Goal: Task Accomplishment & Management: Manage account settings

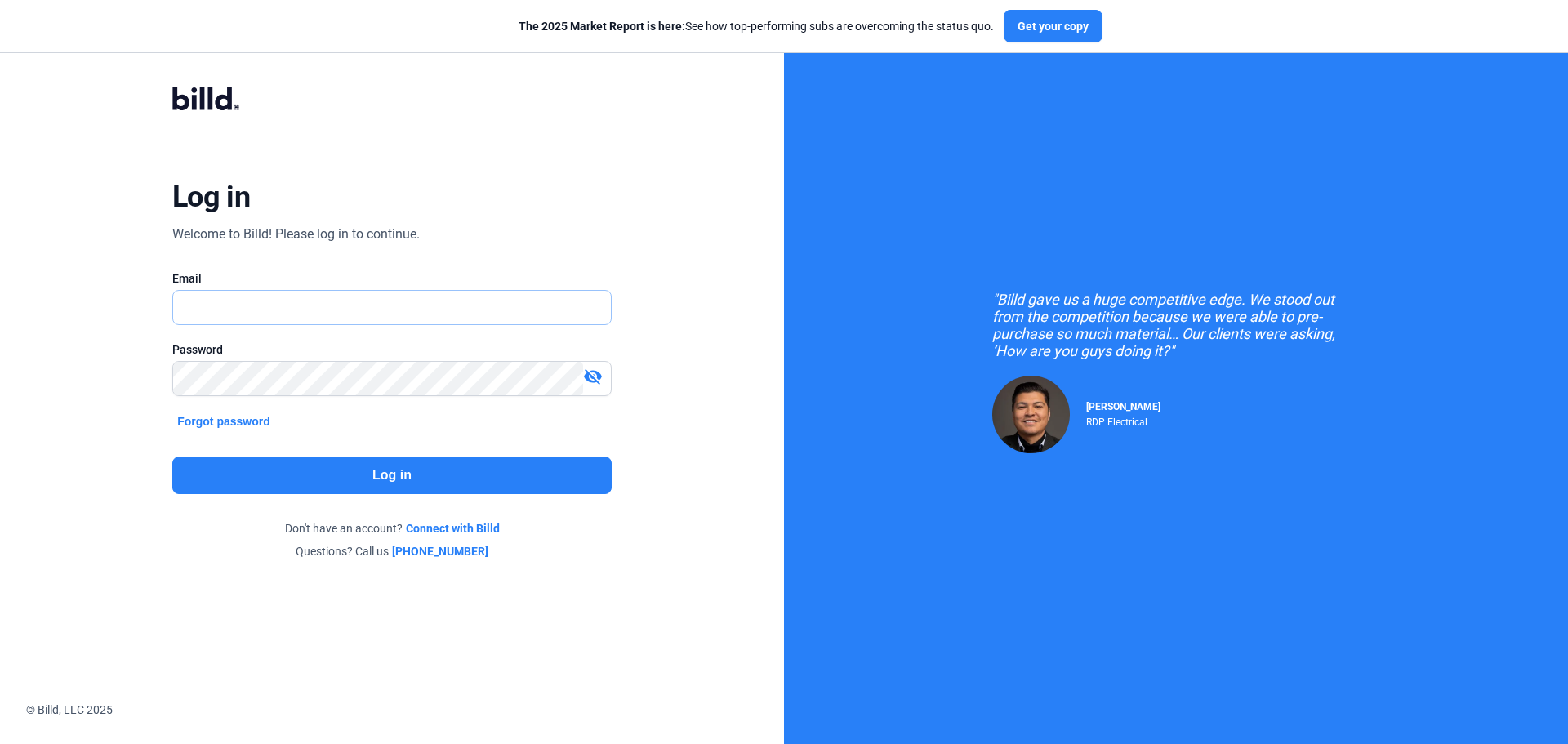
type input "[PERSON_NAME][EMAIL_ADDRESS][DOMAIN_NAME]"
click at [366, 481] on button "Log in" at bounding box center [392, 475] width 439 height 38
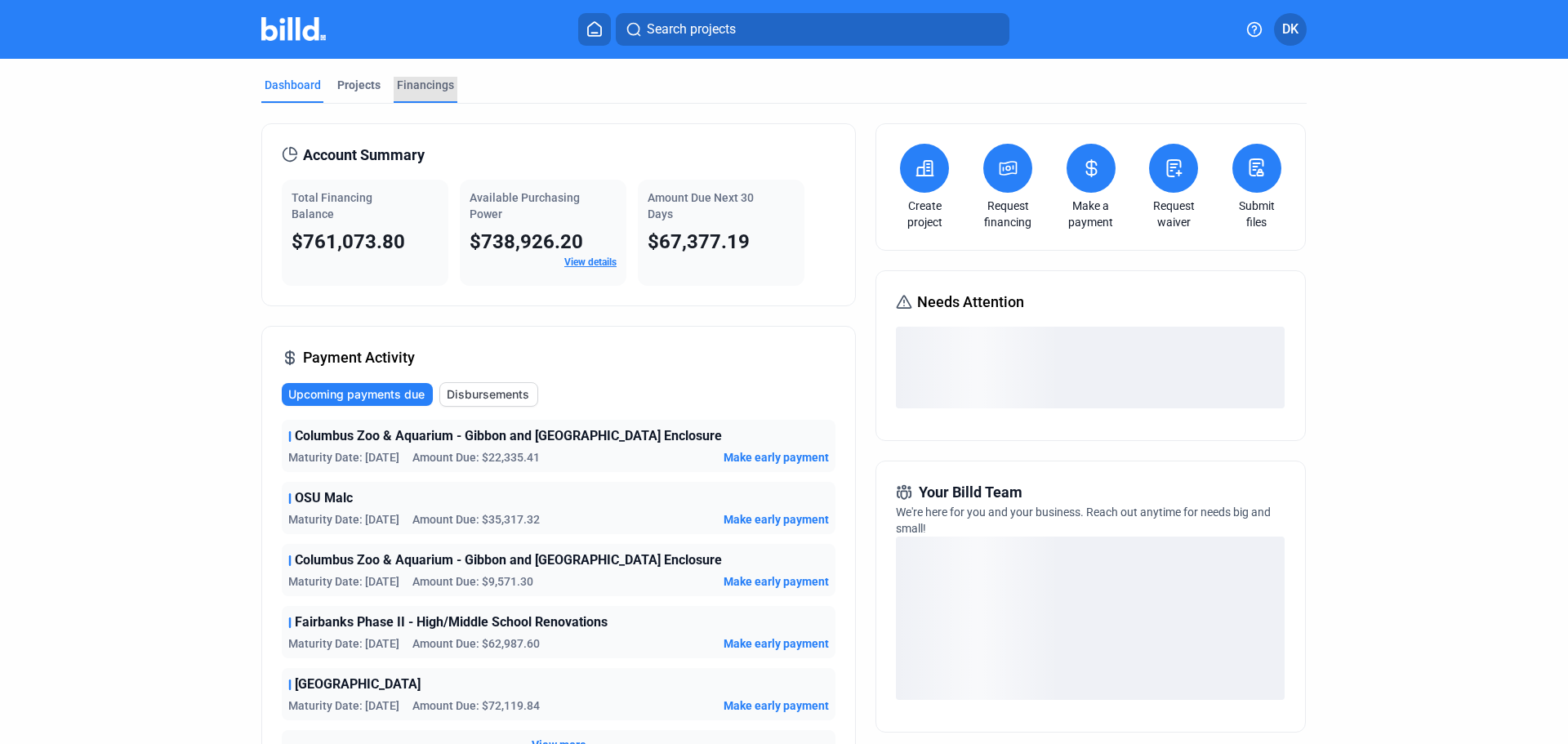
click at [417, 78] on div "Financings" at bounding box center [425, 85] width 57 height 17
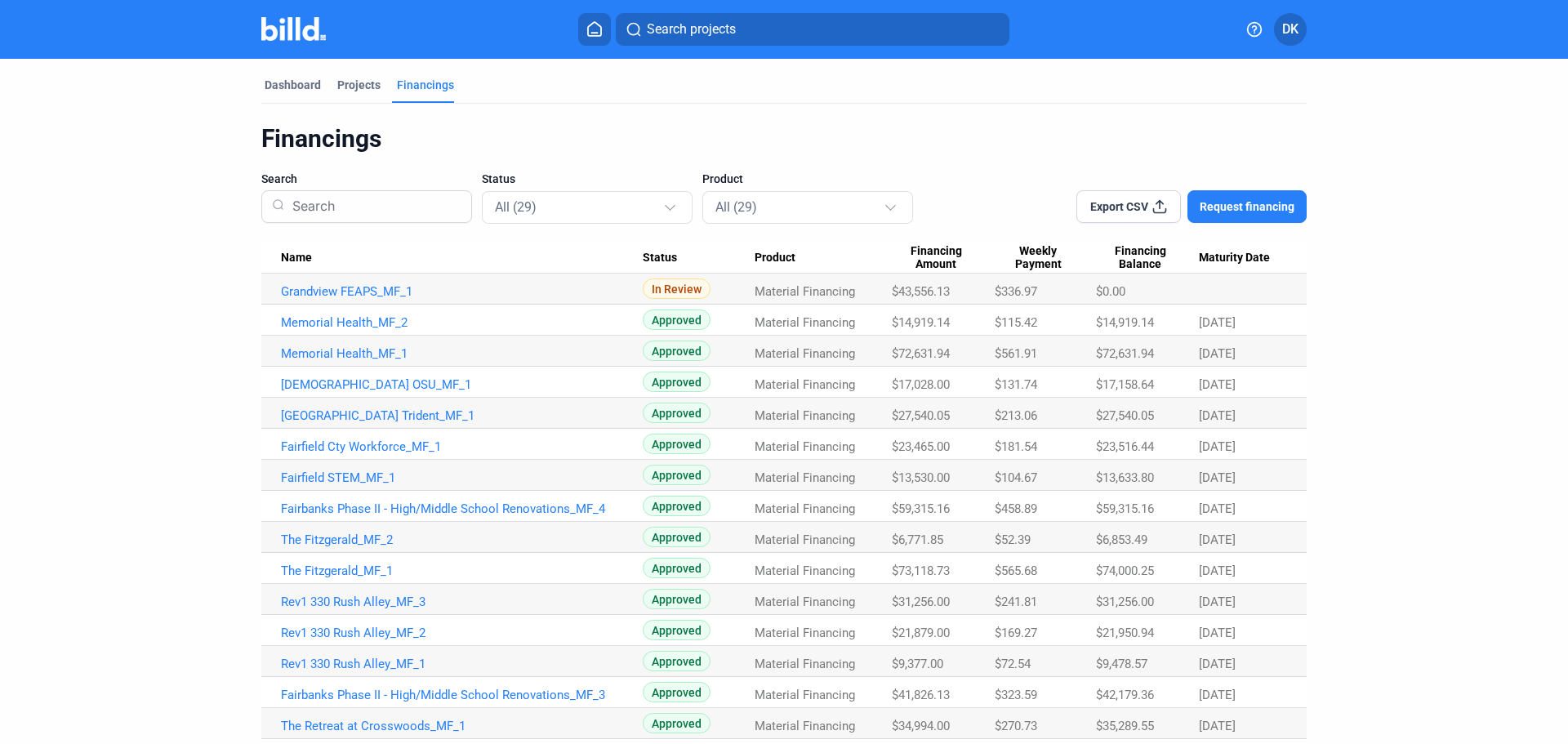
click at [1141, 190] on div "Export CSV Request financing" at bounding box center [1191, 196] width 230 height 52
click at [1125, 214] on button "Export CSV" at bounding box center [1129, 207] width 104 height 33
click at [936, 106] on div "Financings Search Status All (29) Product All (29) Export CSV Request financing…" at bounding box center [784, 639] width 1046 height 1070
click at [280, 71] on mat-tab-group "Dashboard Projects Financings Financings Search Status All (29) Product All (29…" at bounding box center [784, 616] width 1046 height 1115
click at [279, 74] on mat-tab-group "Dashboard Projects Financings Financings Search Status All (29) Product All (29…" at bounding box center [784, 616] width 1046 height 1115
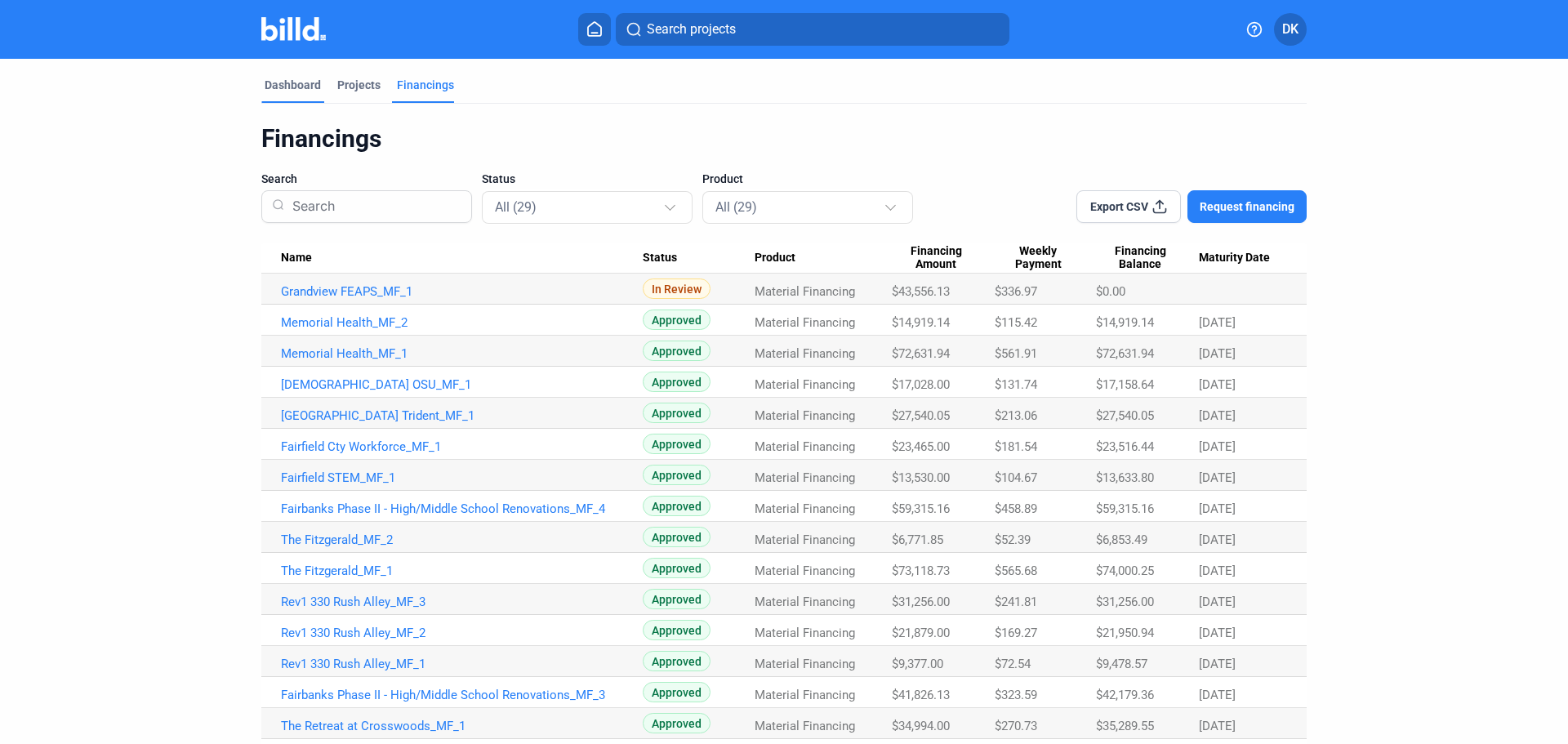
click at [279, 83] on div "Dashboard" at bounding box center [293, 85] width 56 height 17
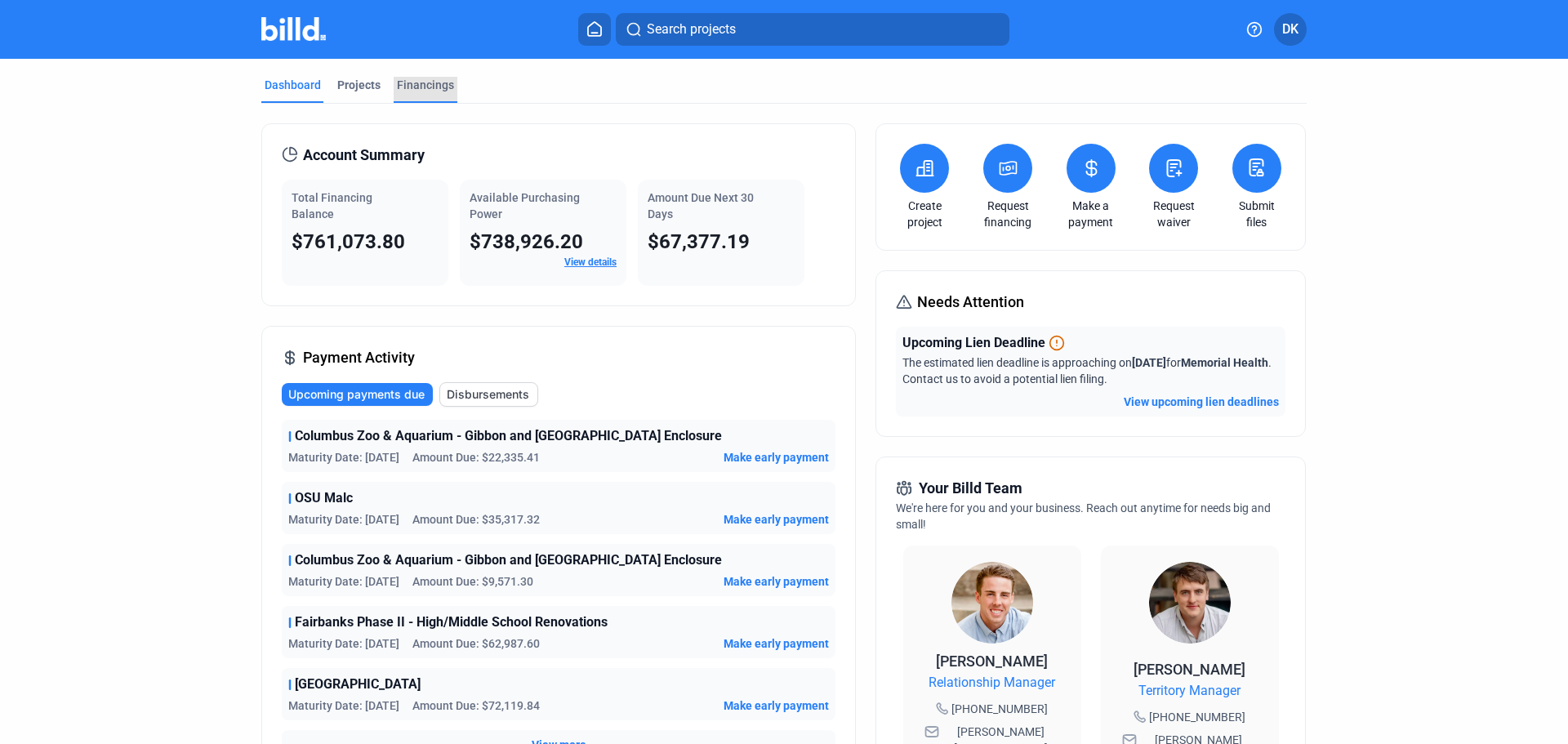
click at [432, 82] on div "Financings" at bounding box center [425, 85] width 57 height 17
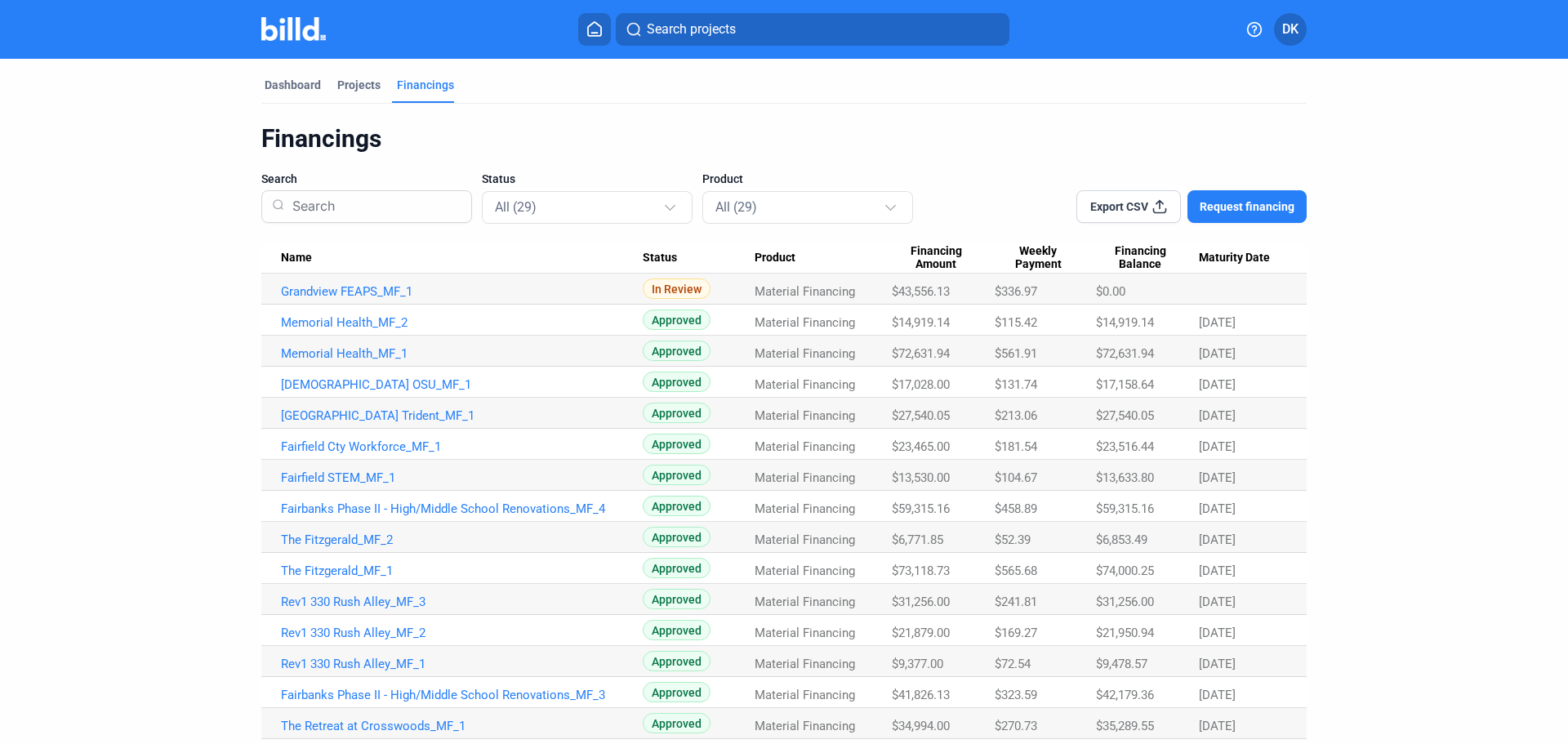
click at [115, 515] on dashboard "Dashboard Projects Financings Financings Search Status All (29) Product All (29…" at bounding box center [784, 616] width 1411 height 1115
drag, startPoint x: 591, startPoint y: 232, endPoint x: 467, endPoint y: 228, distance: 124.1
click at [521, 228] on div "Financings Search Status All (29) Product All (29) Export CSV Request financing…" at bounding box center [784, 649] width 1046 height 1050
click at [380, 212] on input at bounding box center [373, 207] width 176 height 42
click at [505, 212] on mat-select-trigger "All (29)" at bounding box center [515, 207] width 41 height 16
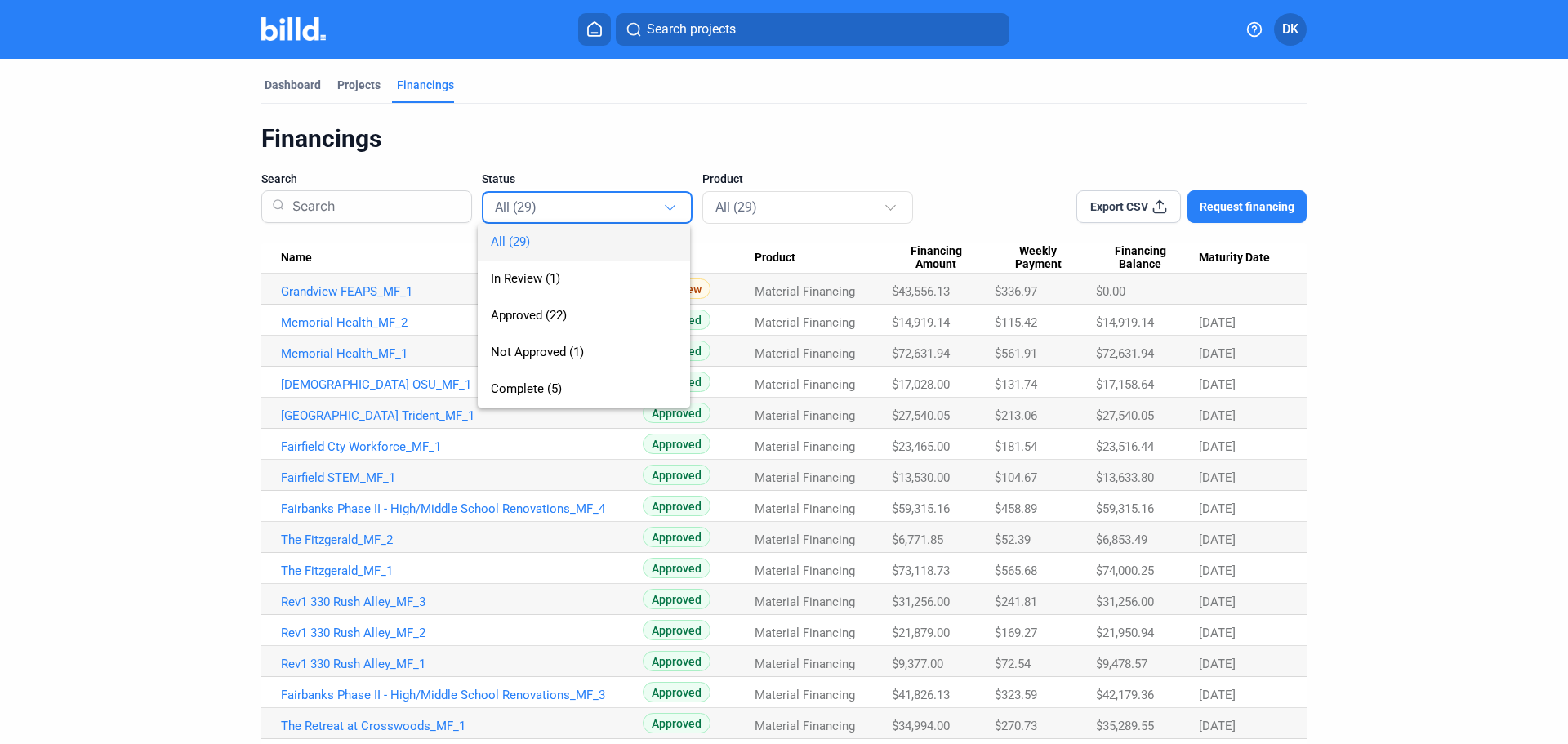
click at [725, 202] on div at bounding box center [784, 372] width 1568 height 744
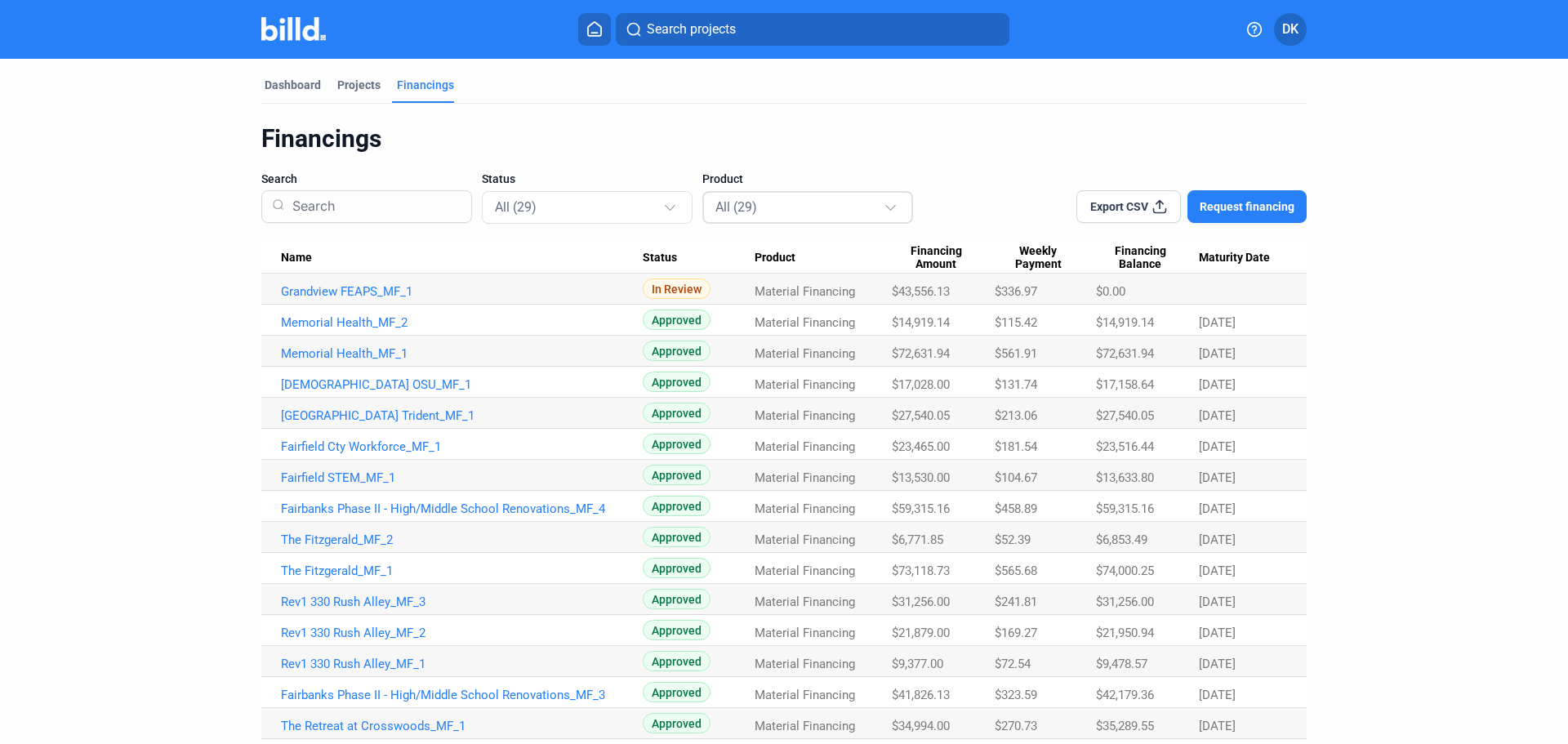
click at [726, 202] on mat-select-trigger "All (29)" at bounding box center [736, 207] width 41 height 16
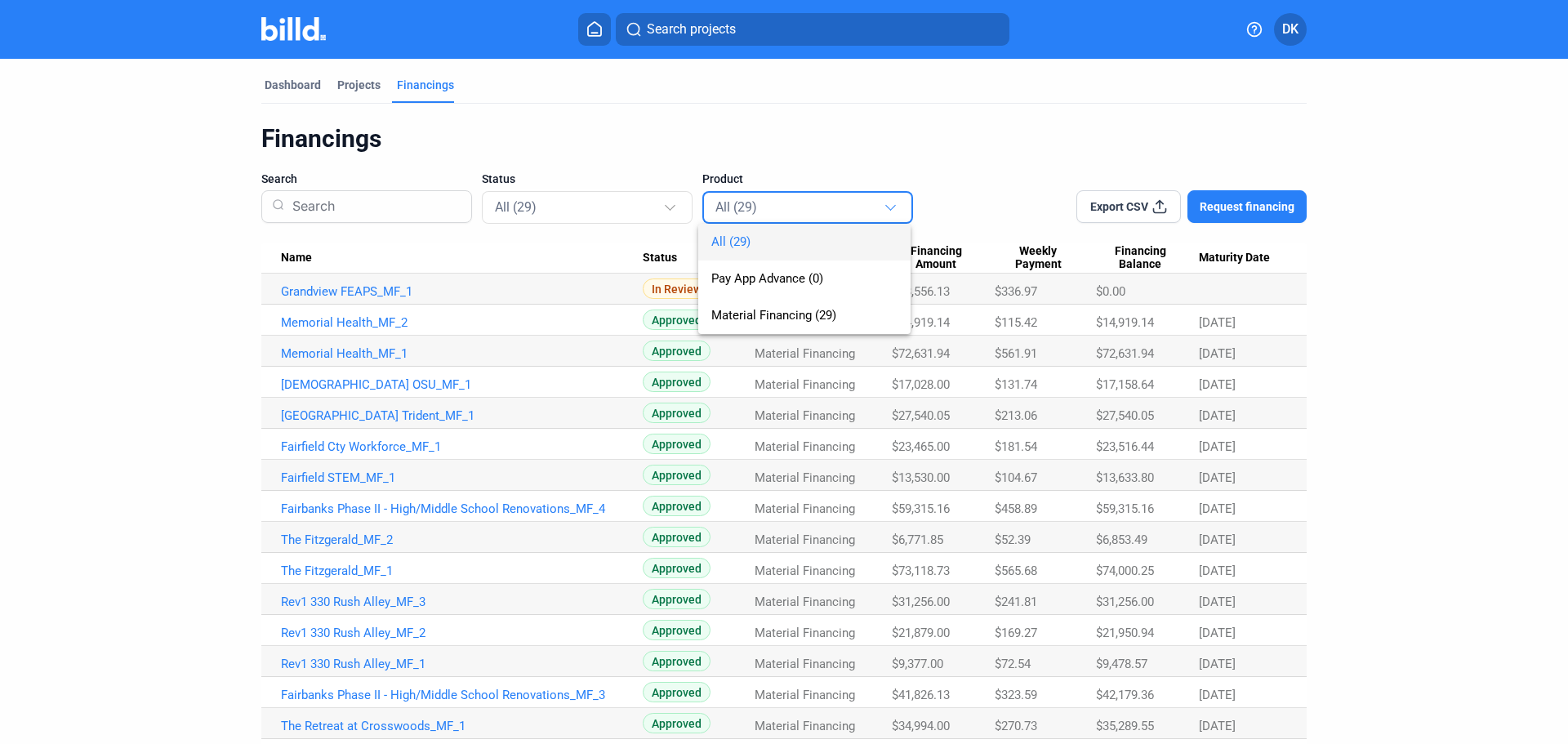
click at [666, 103] on div at bounding box center [784, 372] width 1568 height 744
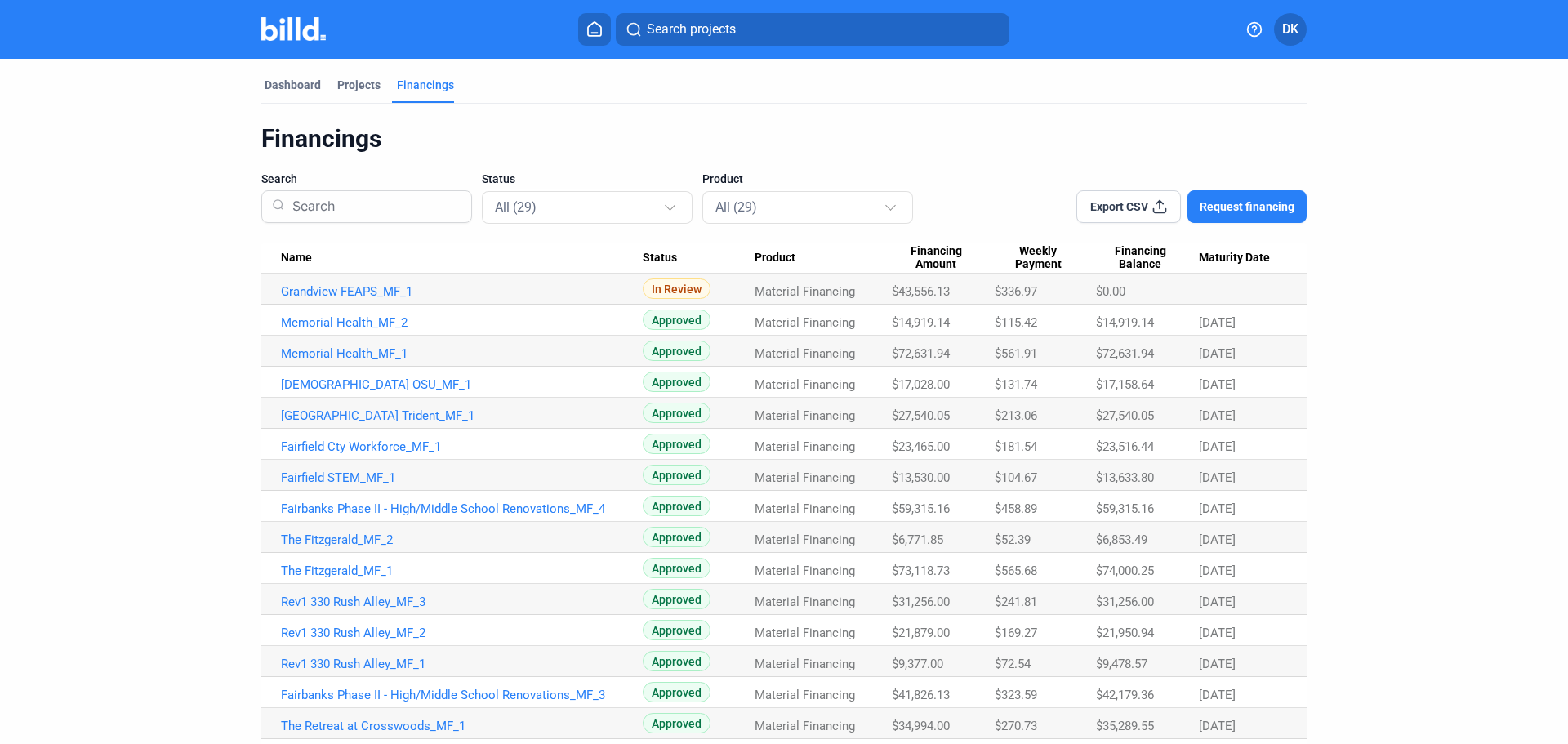
click at [326, 73] on mat-tab-group "Dashboard Projects Financings Financings Search Status All (29) Product All (29…" at bounding box center [784, 616] width 1046 height 1115
click at [576, 37] on div "Search projects" at bounding box center [794, 29] width 868 height 33
click at [608, 22] on button at bounding box center [594, 29] width 33 height 33
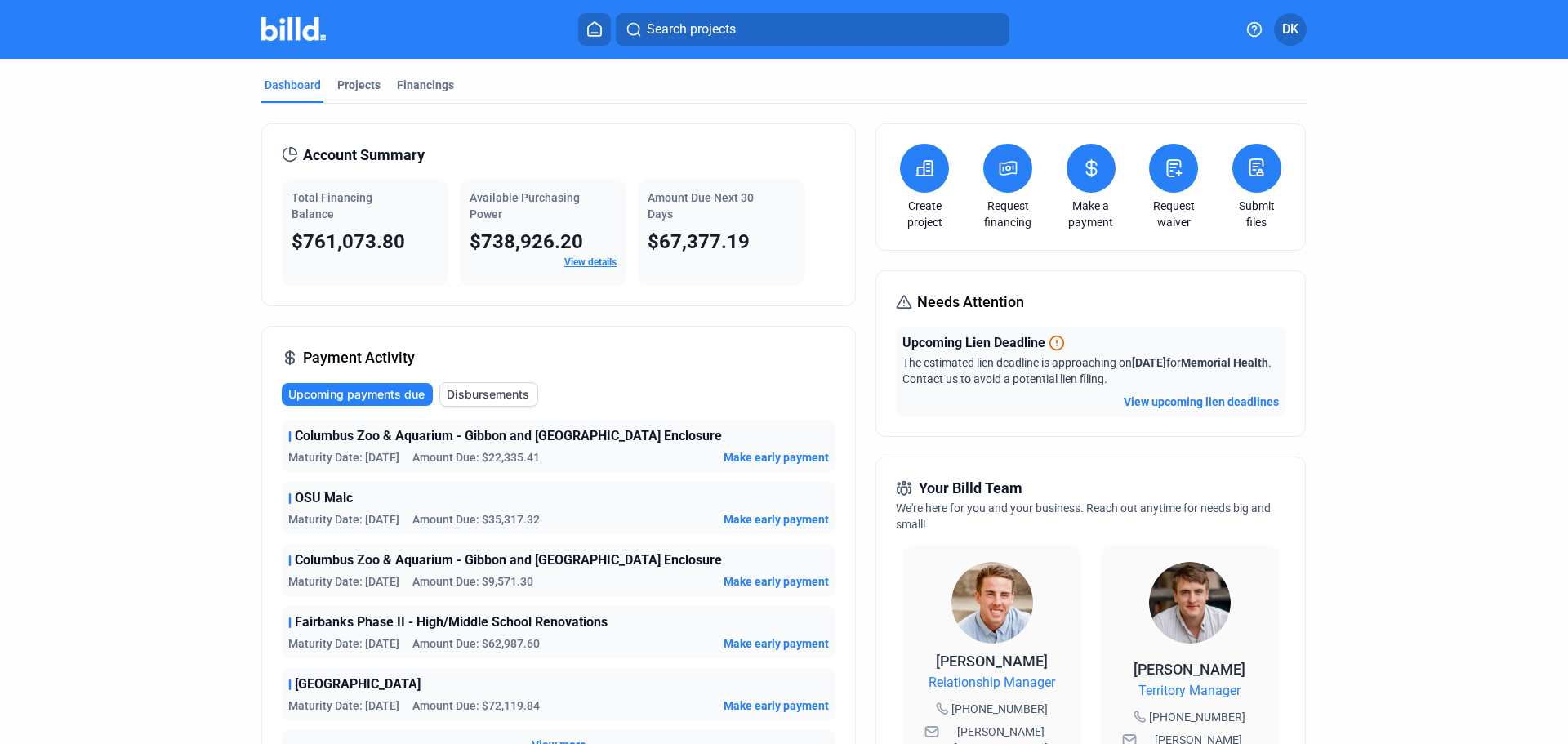
click at [600, 26] on icon at bounding box center [594, 29] width 13 height 14
click at [159, 462] on dashboard "Dashboard Projects Financings Account Summary Total Financing Balance $761,073.…" at bounding box center [784, 617] width 1411 height 1116
click at [159, 588] on dashboard "Dashboard Projects Financings Account Summary Total Financing Balance $761,073.…" at bounding box center [784, 617] width 1411 height 1116
click at [710, 258] on div "Amount Due Next 30 Days $67,377.19" at bounding box center [721, 233] width 167 height 106
click at [1266, 389] on div "Upcoming Lien Deadline The estimated lien deadline is approaching on 9/19/25 fo…" at bounding box center [1090, 372] width 389 height 90
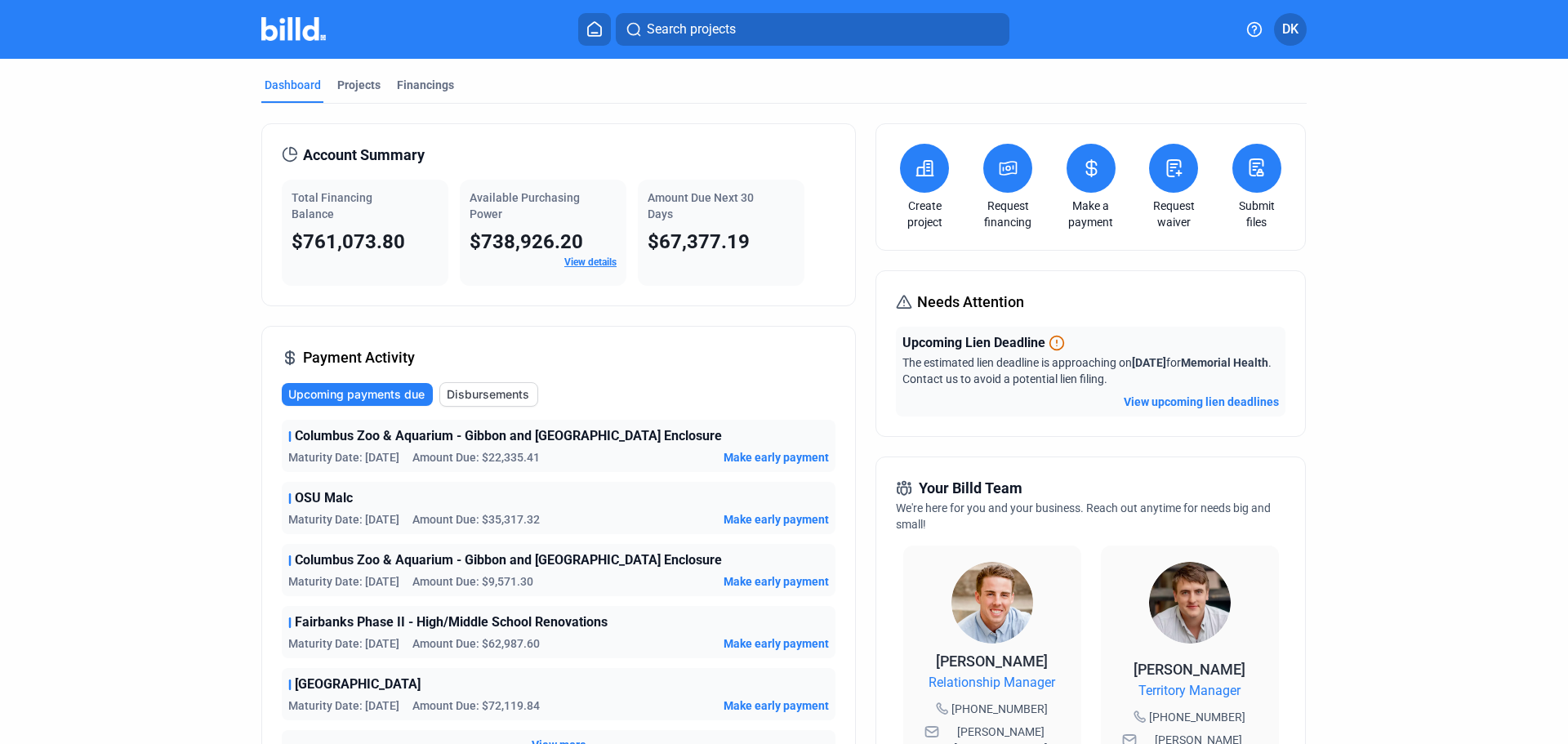
click at [1264, 398] on button "View upcoming lien deadlines" at bounding box center [1202, 402] width 155 height 17
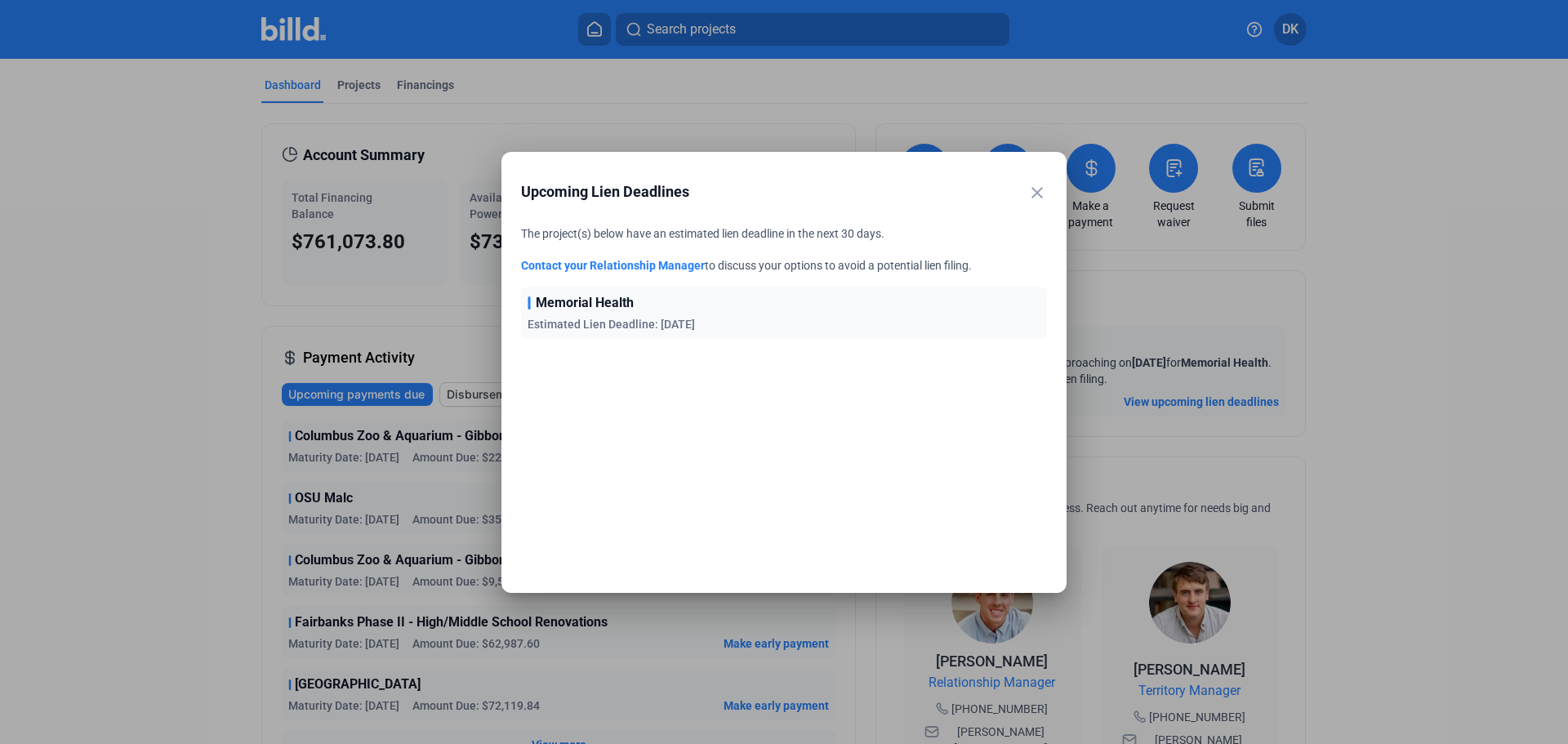
click at [1260, 408] on div at bounding box center [784, 372] width 1568 height 744
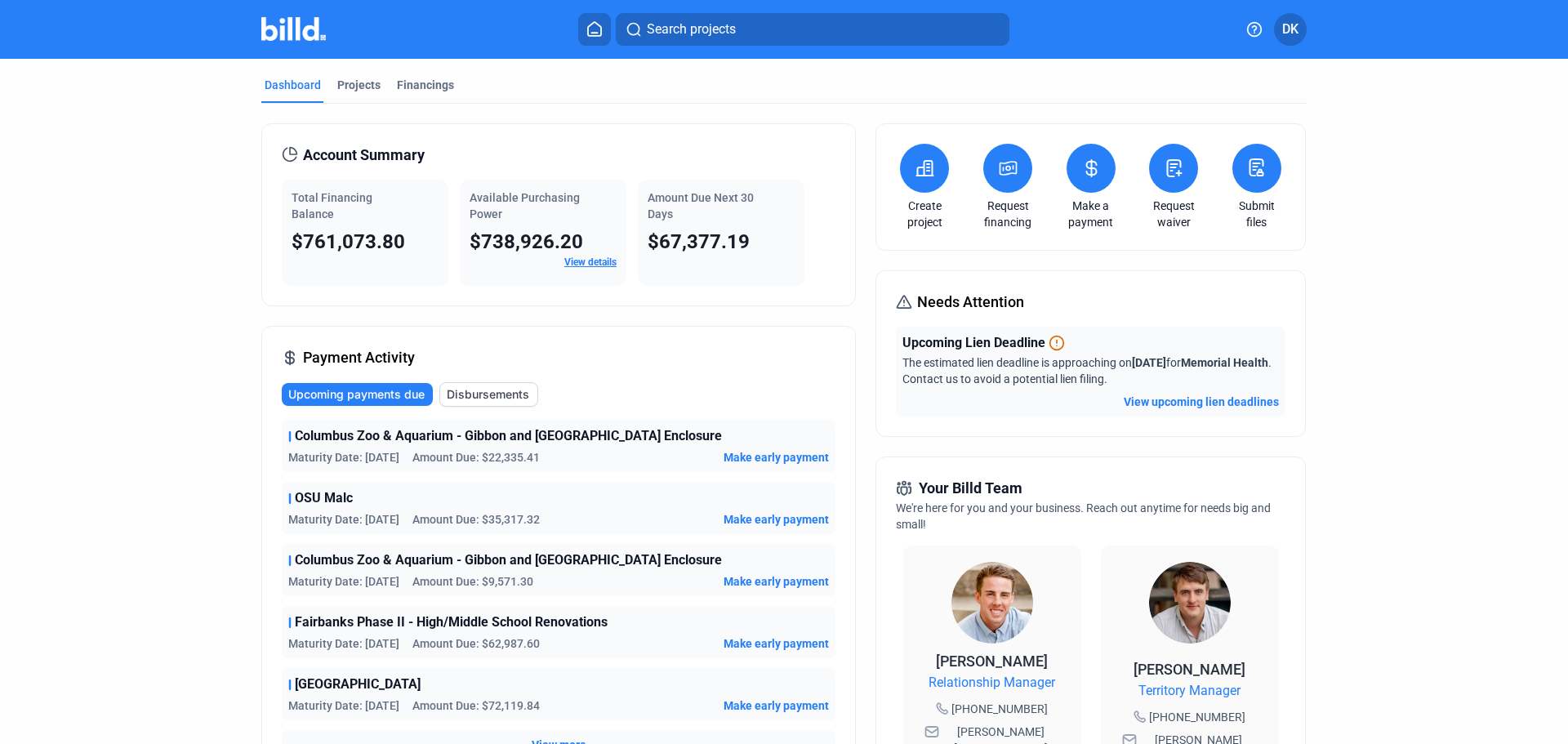
click at [1256, 400] on button "View upcoming lien deadlines" at bounding box center [1202, 402] width 155 height 17
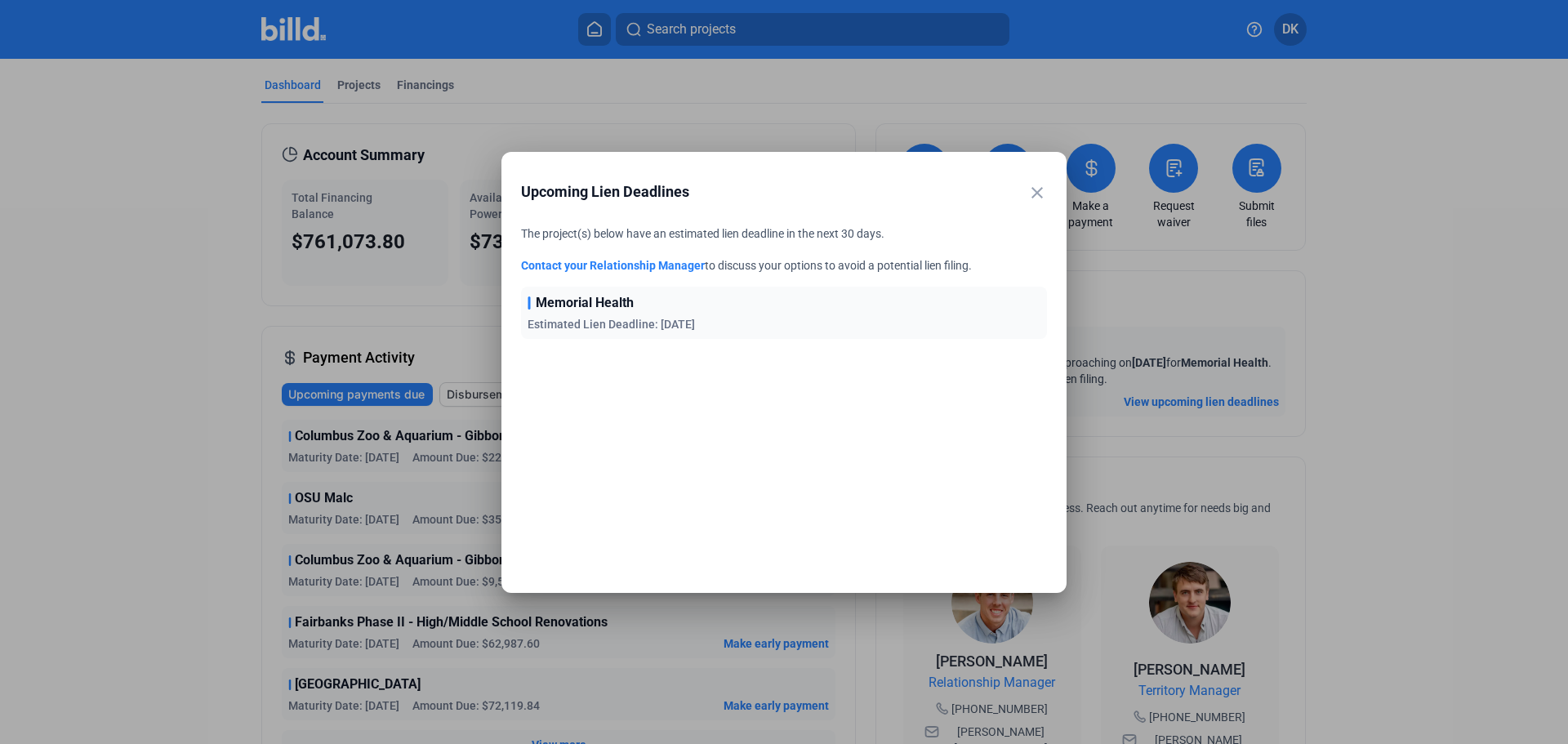
click at [598, 271] on link "Contact your Relationship Manager" at bounding box center [612, 265] width 184 height 13
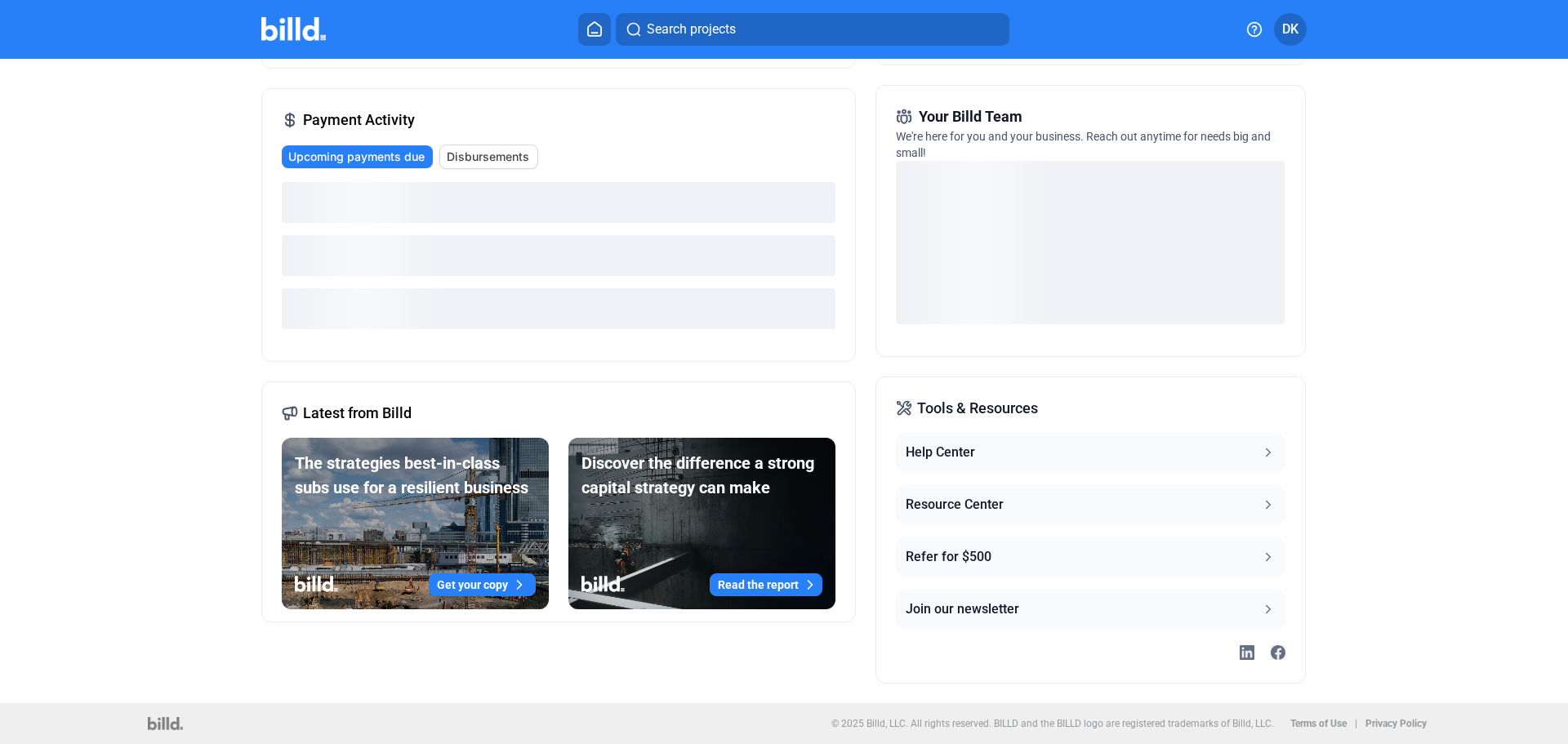
scroll to position [372, 0]
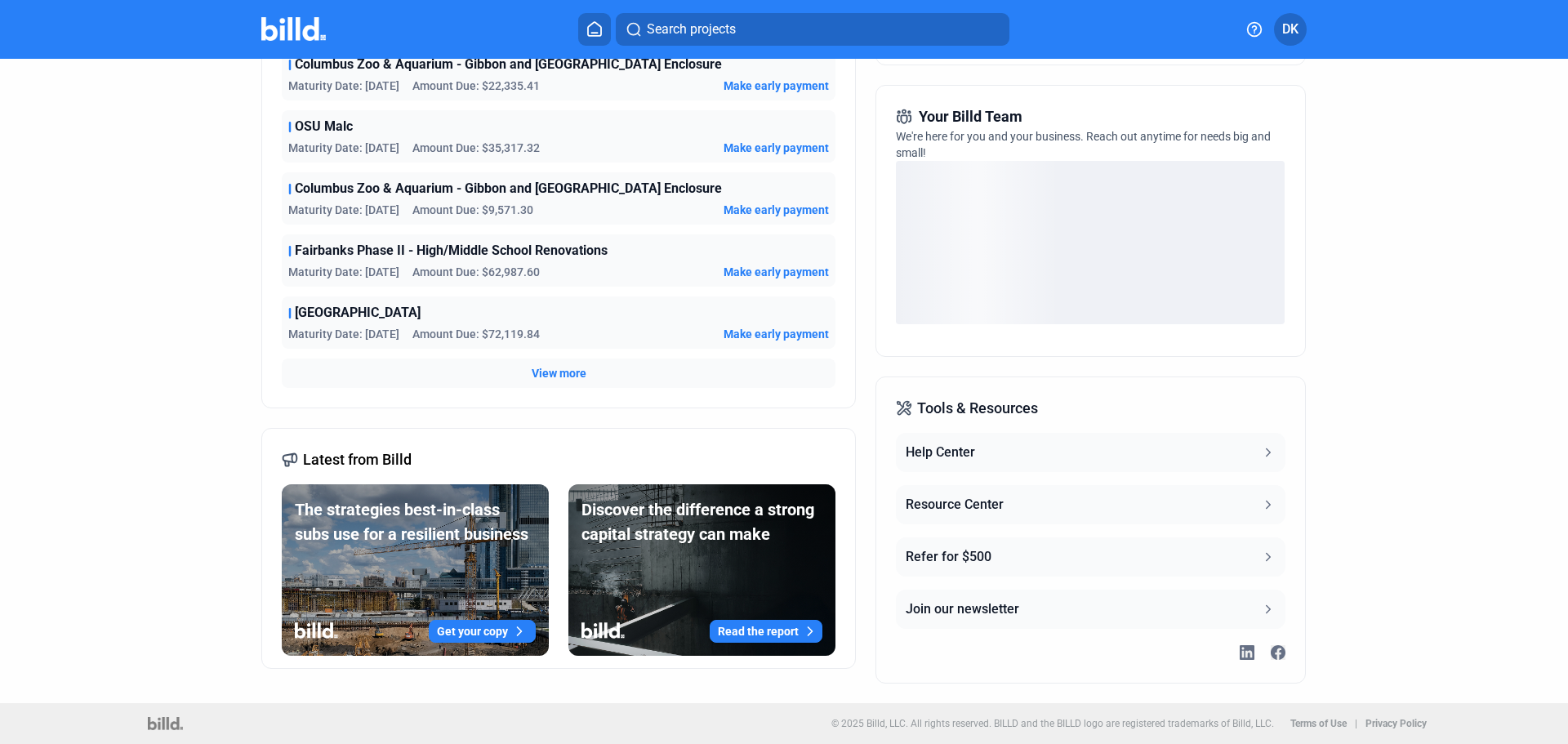
click at [960, 515] on button "Resource Center" at bounding box center [1090, 505] width 389 height 39
click at [551, 388] on div "Payment Activity Upcoming payments due Disbursements Columbus Zoo & Aquarium - …" at bounding box center [559, 181] width 595 height 455
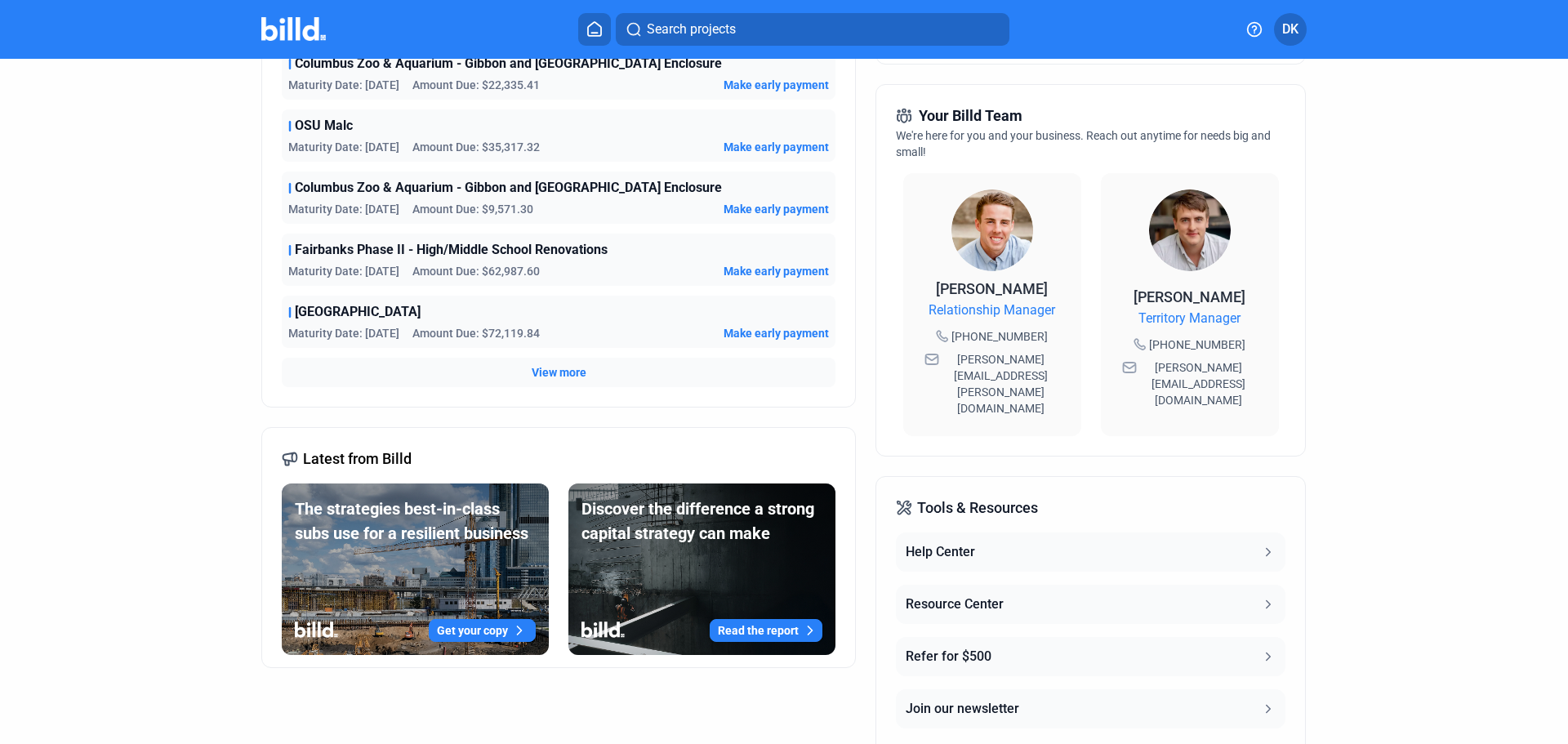
click at [544, 367] on span "View more" at bounding box center [559, 372] width 55 height 17
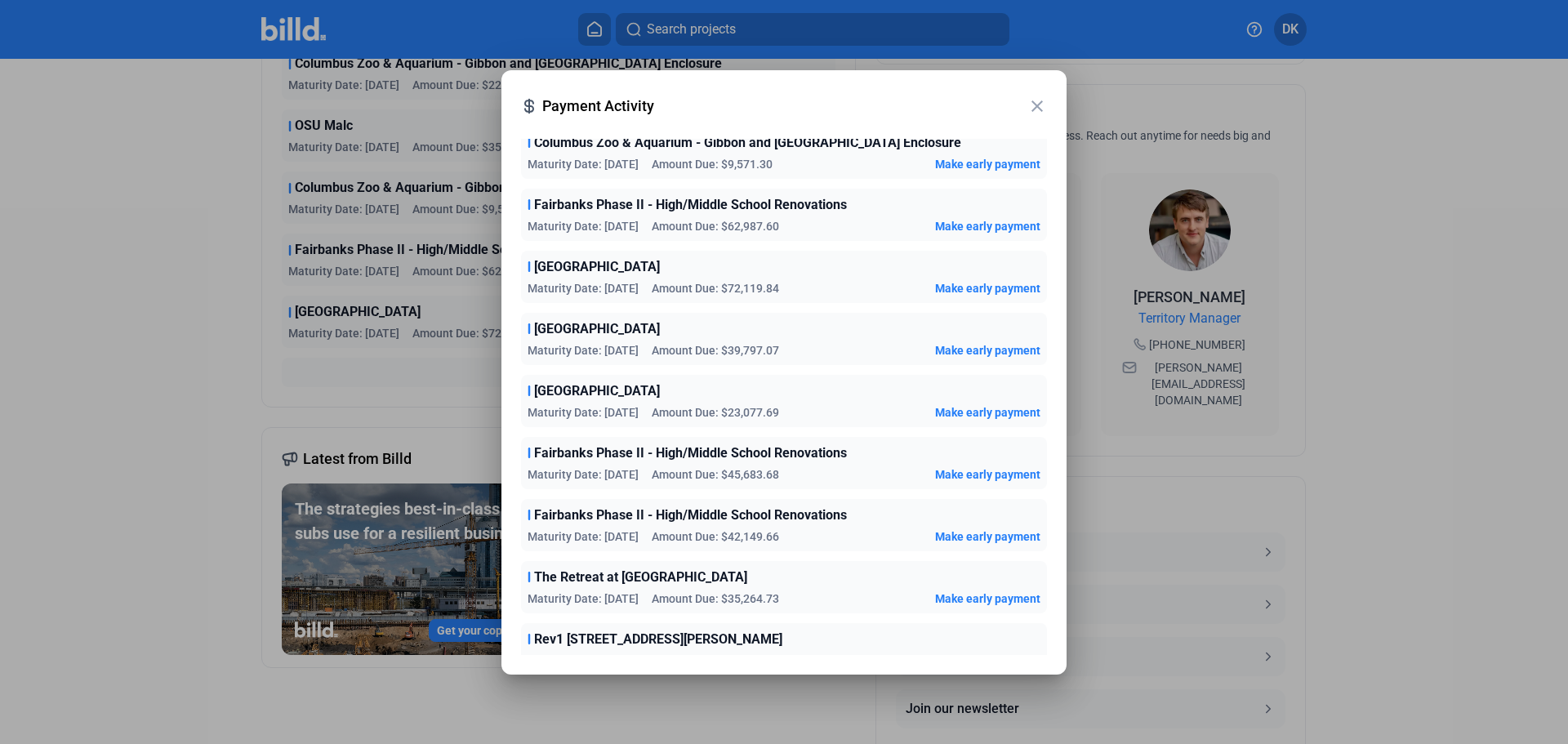
scroll to position [0, 0]
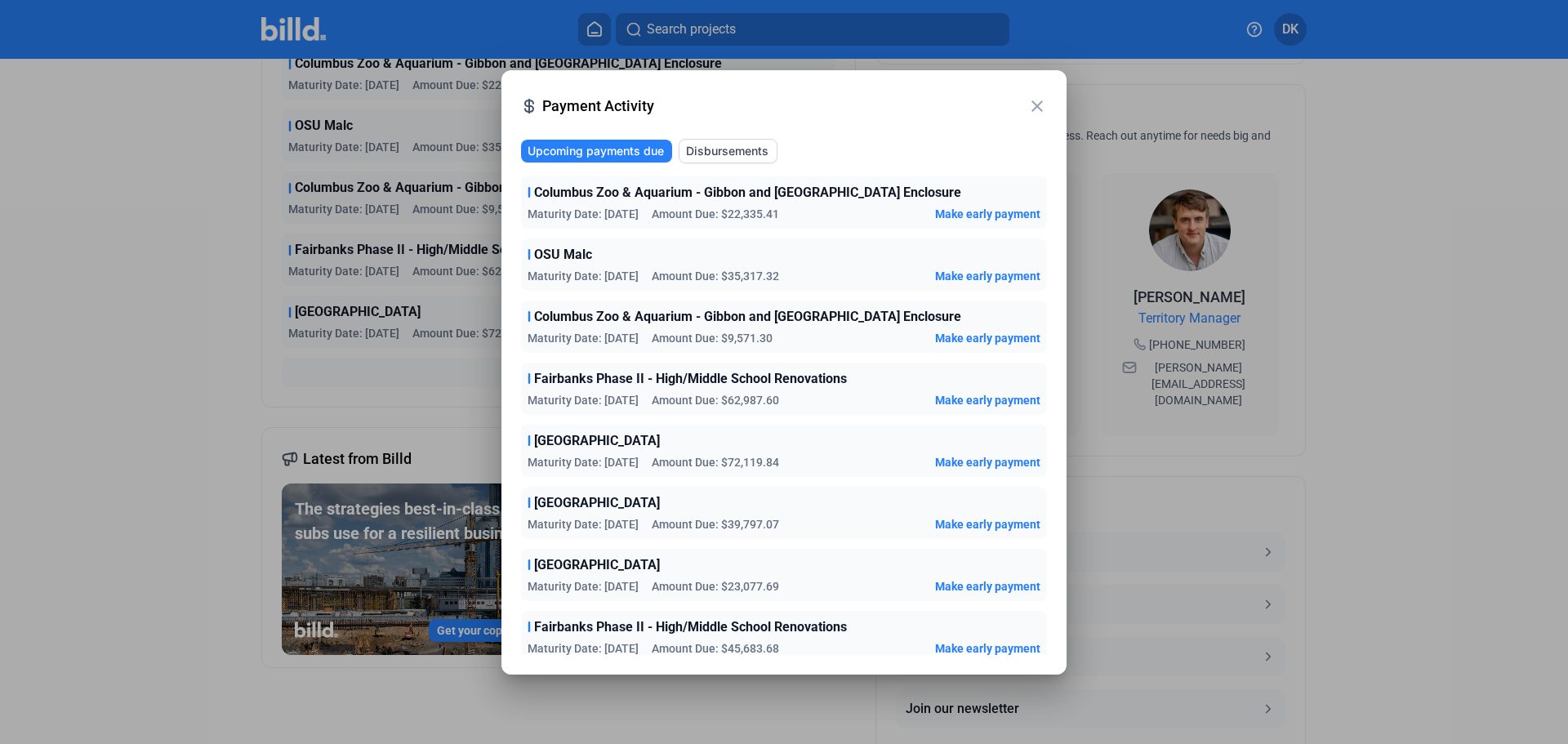
click at [745, 154] on span "Disbursements" at bounding box center [726, 151] width 82 height 17
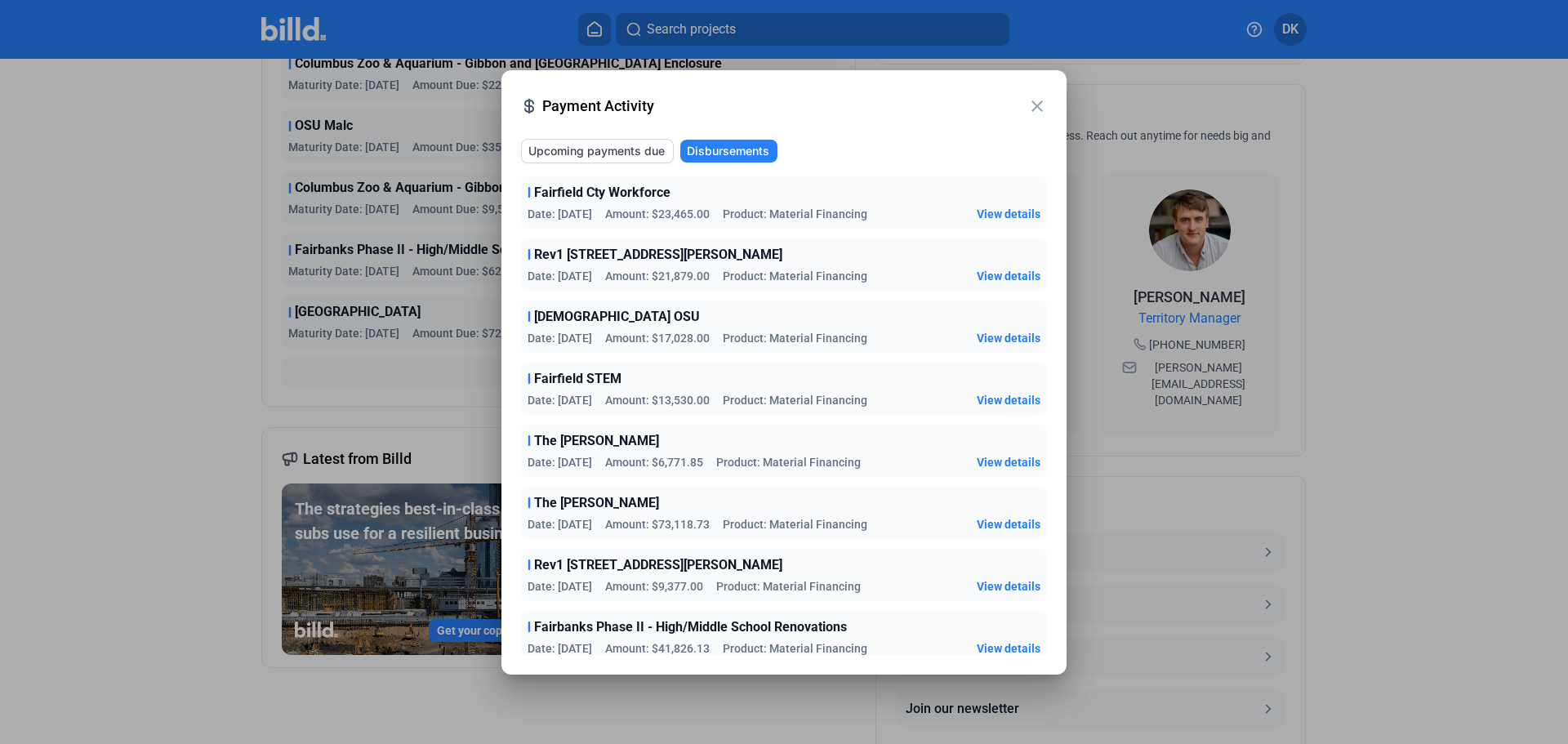
click at [1038, 103] on mat-icon "close" at bounding box center [1037, 106] width 19 height 19
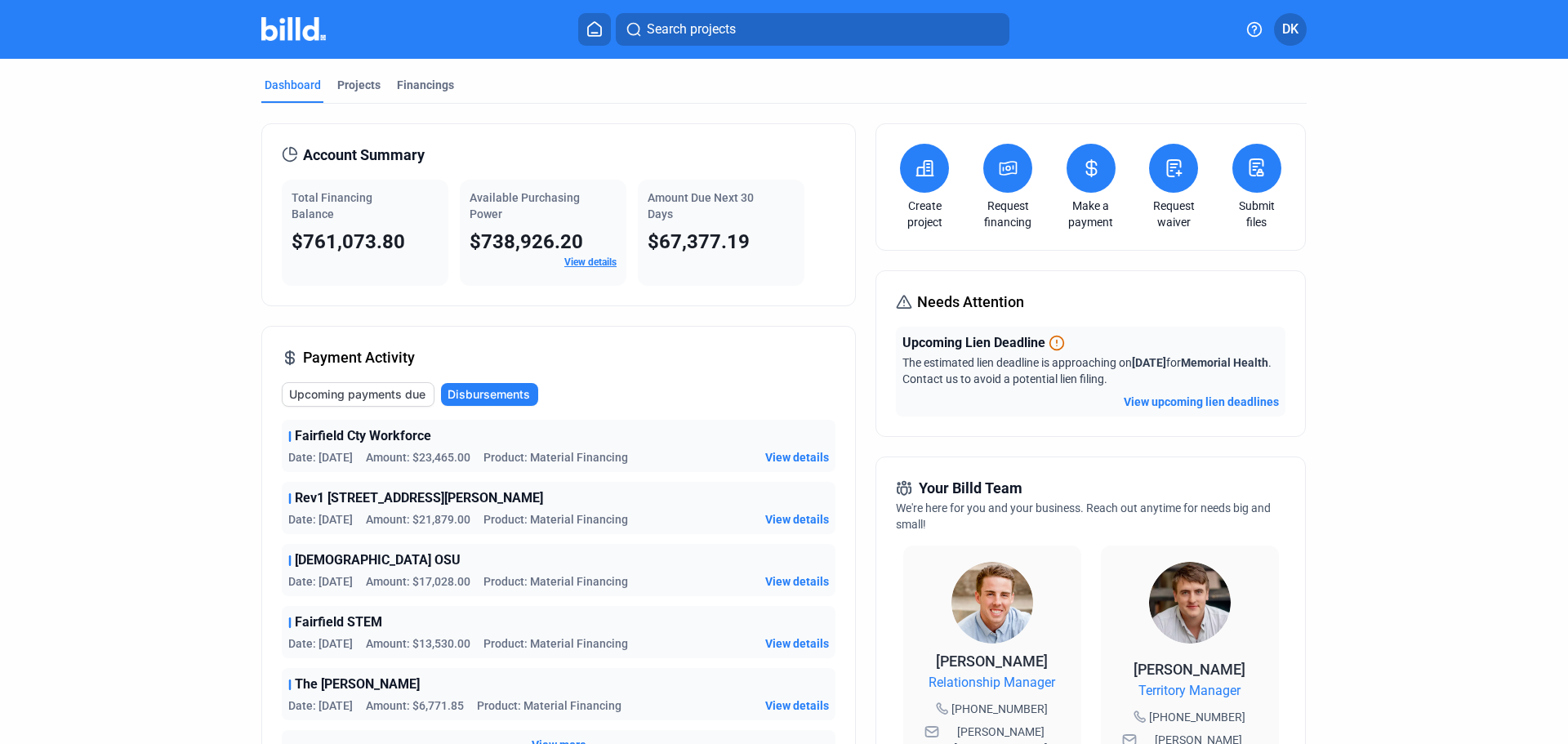
click at [324, 183] on div "Total Financing Balance $761,073.80" at bounding box center [364, 233] width 167 height 106
click at [313, 194] on span "Total Financing Balance" at bounding box center [332, 206] width 81 height 29
click at [413, 101] on div "Financings" at bounding box center [425, 90] width 64 height 26
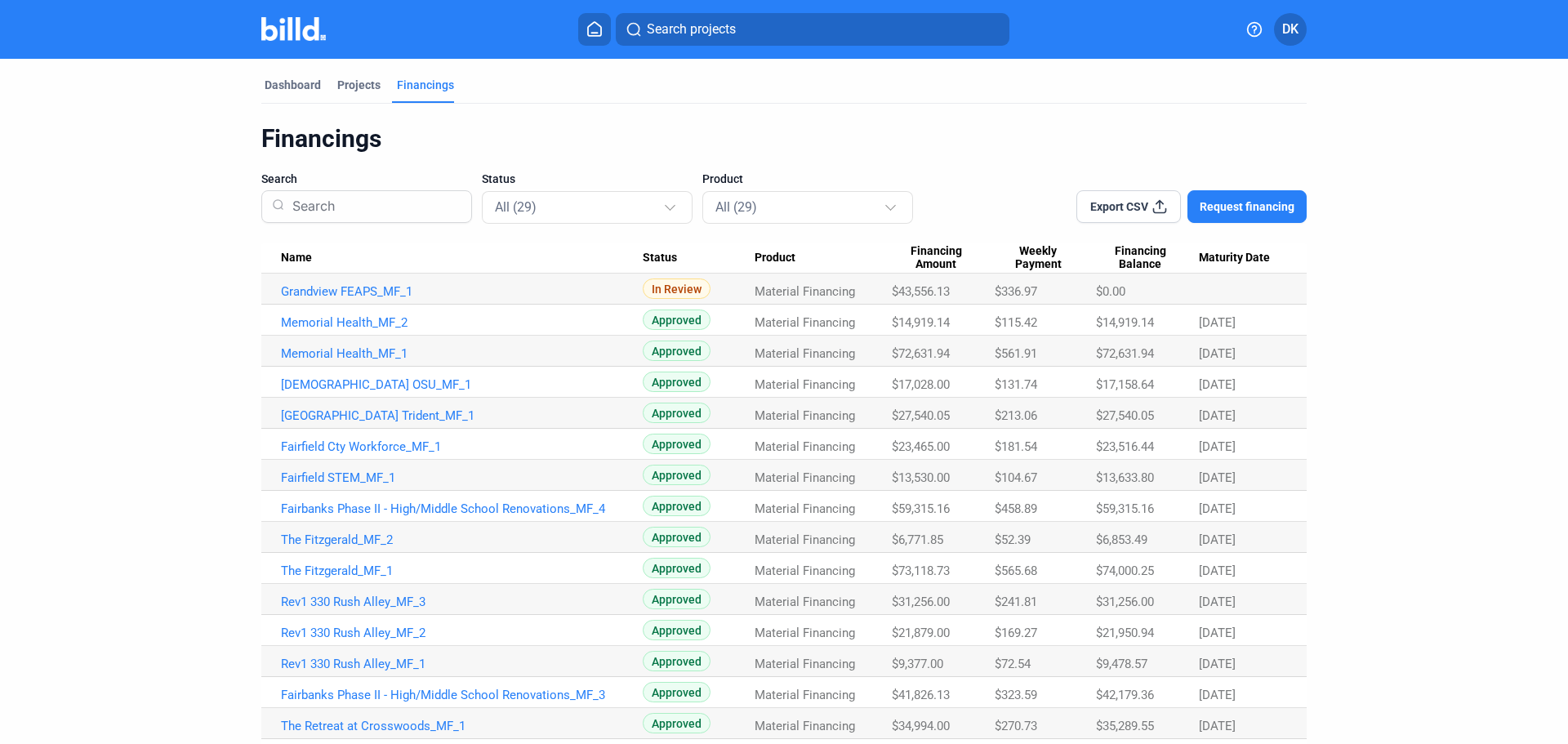
drag, startPoint x: 116, startPoint y: 560, endPoint x: 47, endPoint y: 648, distance: 111.8
click at [47, 648] on div "Dashboard Projects Financings Financings Search Status All (29) Product All (29…" at bounding box center [784, 616] width 1568 height 1115
click at [397, 90] on div "Financings" at bounding box center [425, 85] width 57 height 17
click at [597, 38] on button at bounding box center [594, 29] width 33 height 33
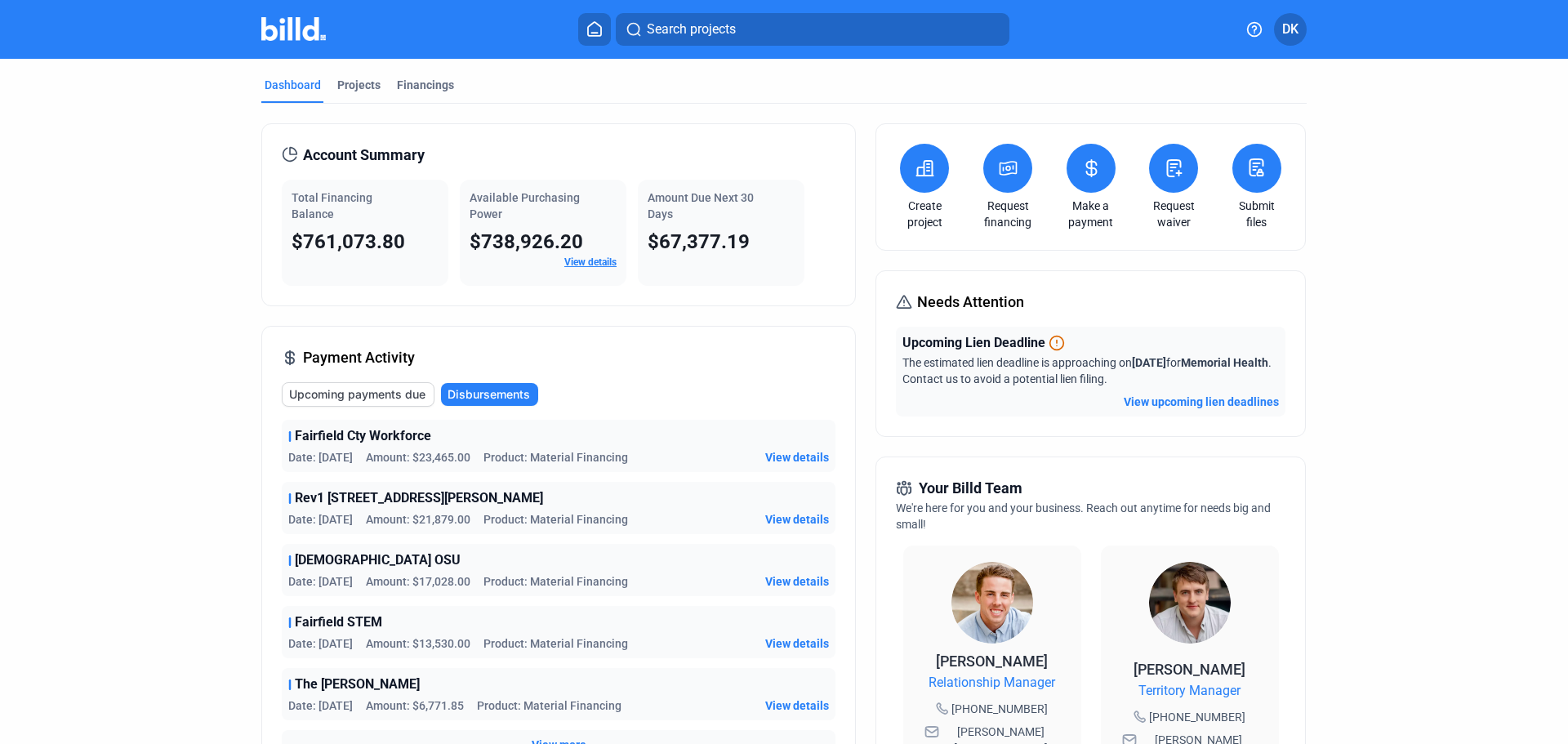
click at [686, 33] on span "Search projects" at bounding box center [691, 29] width 89 height 19
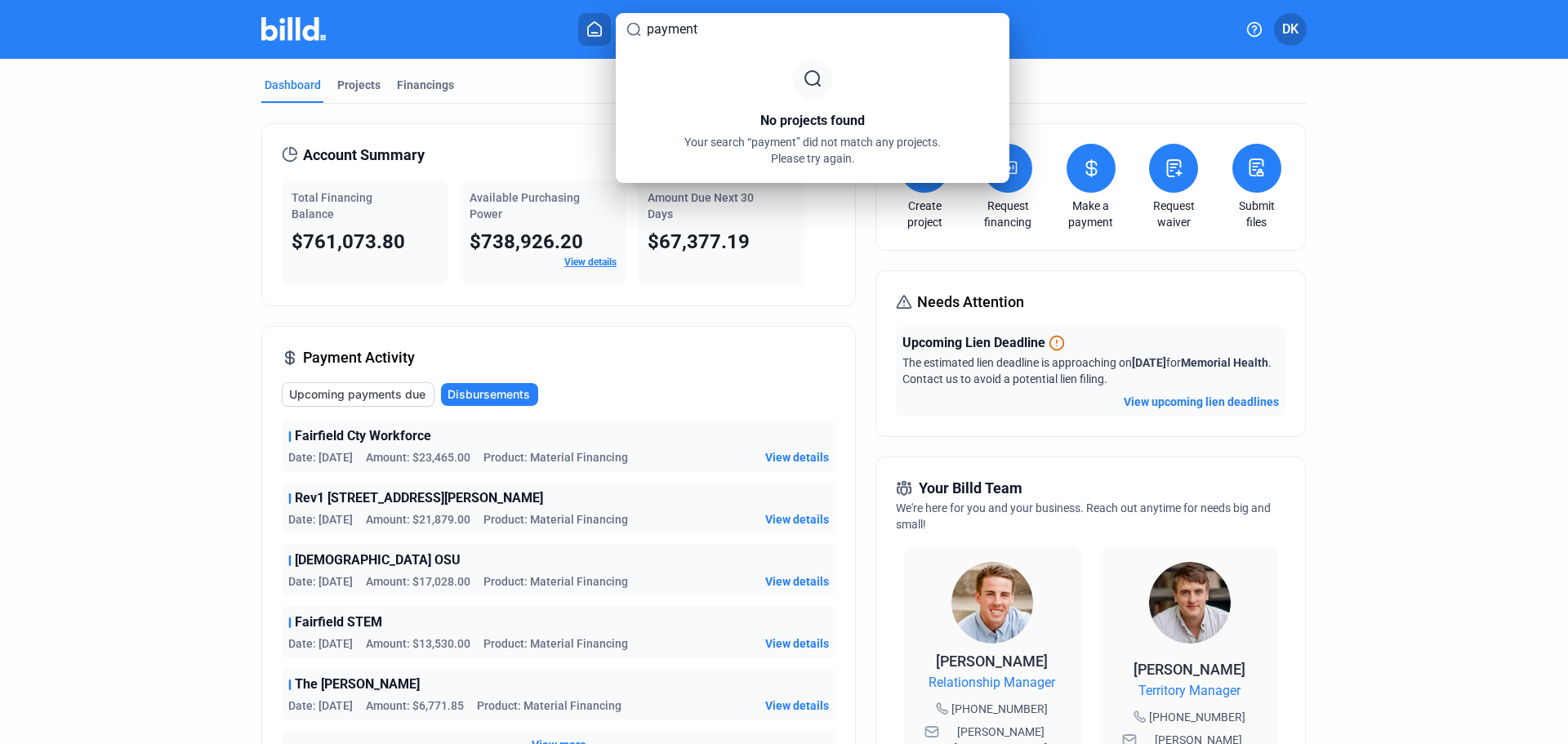
type input "payment"
click at [558, 70] on div at bounding box center [784, 372] width 1568 height 744
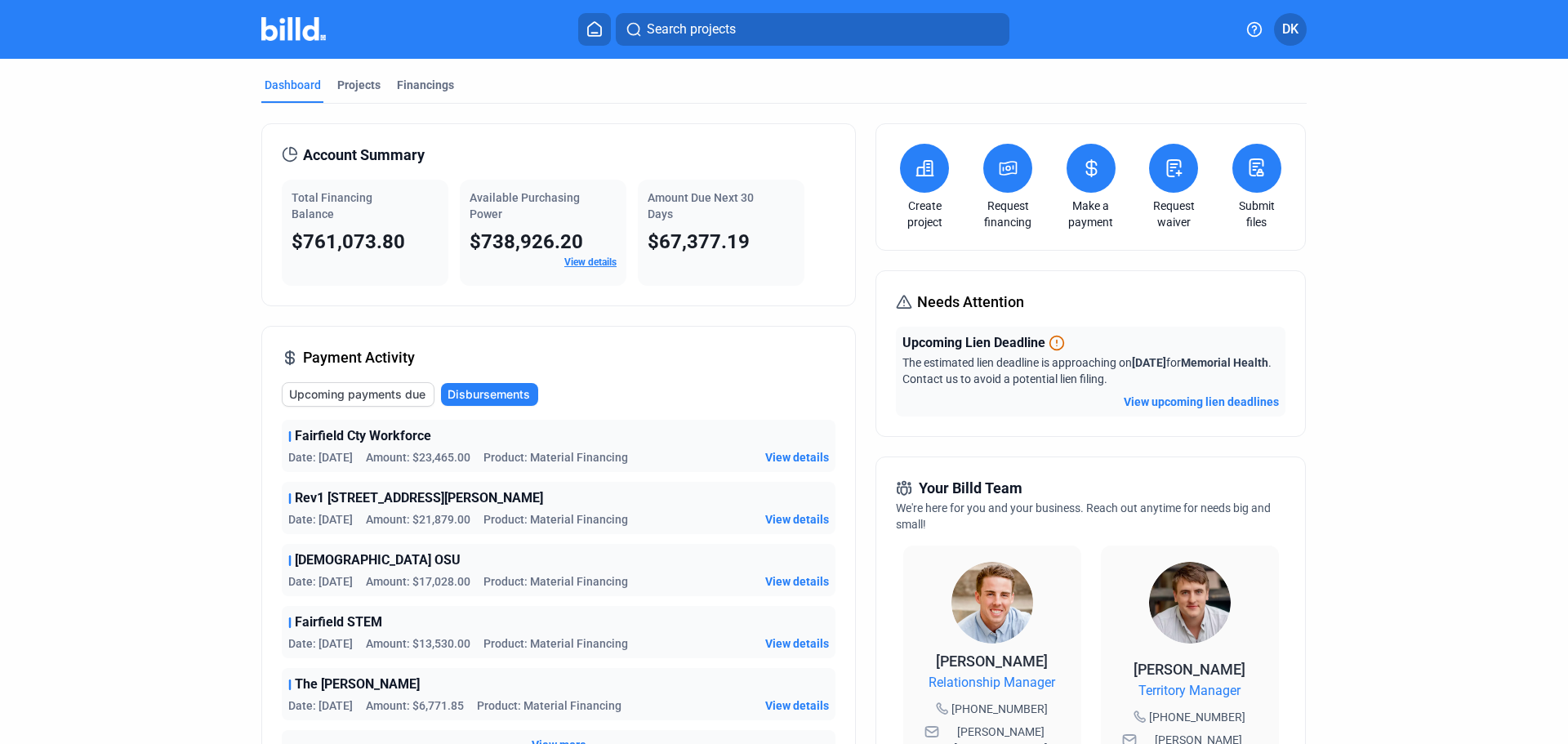
click at [1249, 27] on icon at bounding box center [1254, 29] width 17 height 17
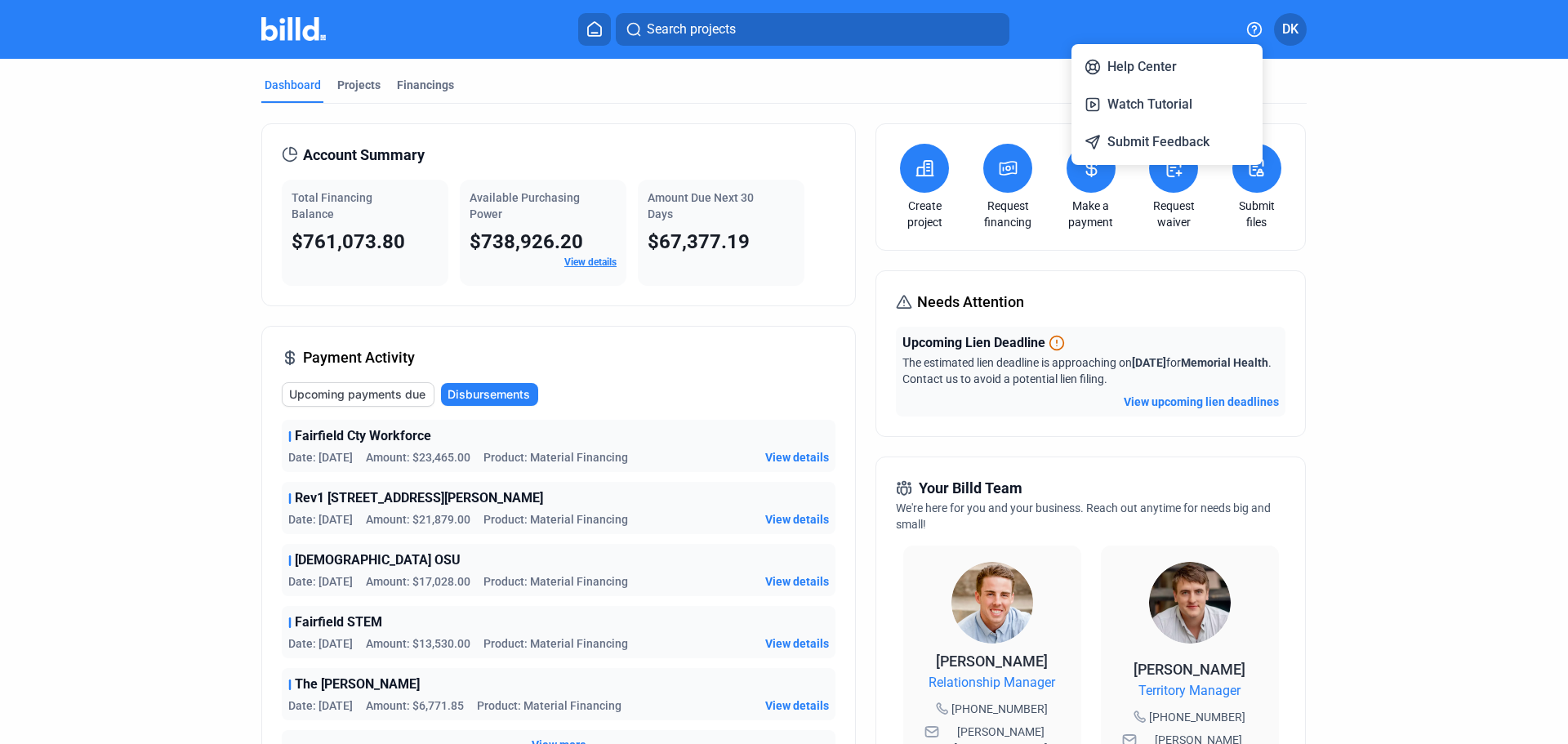
click at [1087, 206] on div at bounding box center [784, 372] width 1568 height 744
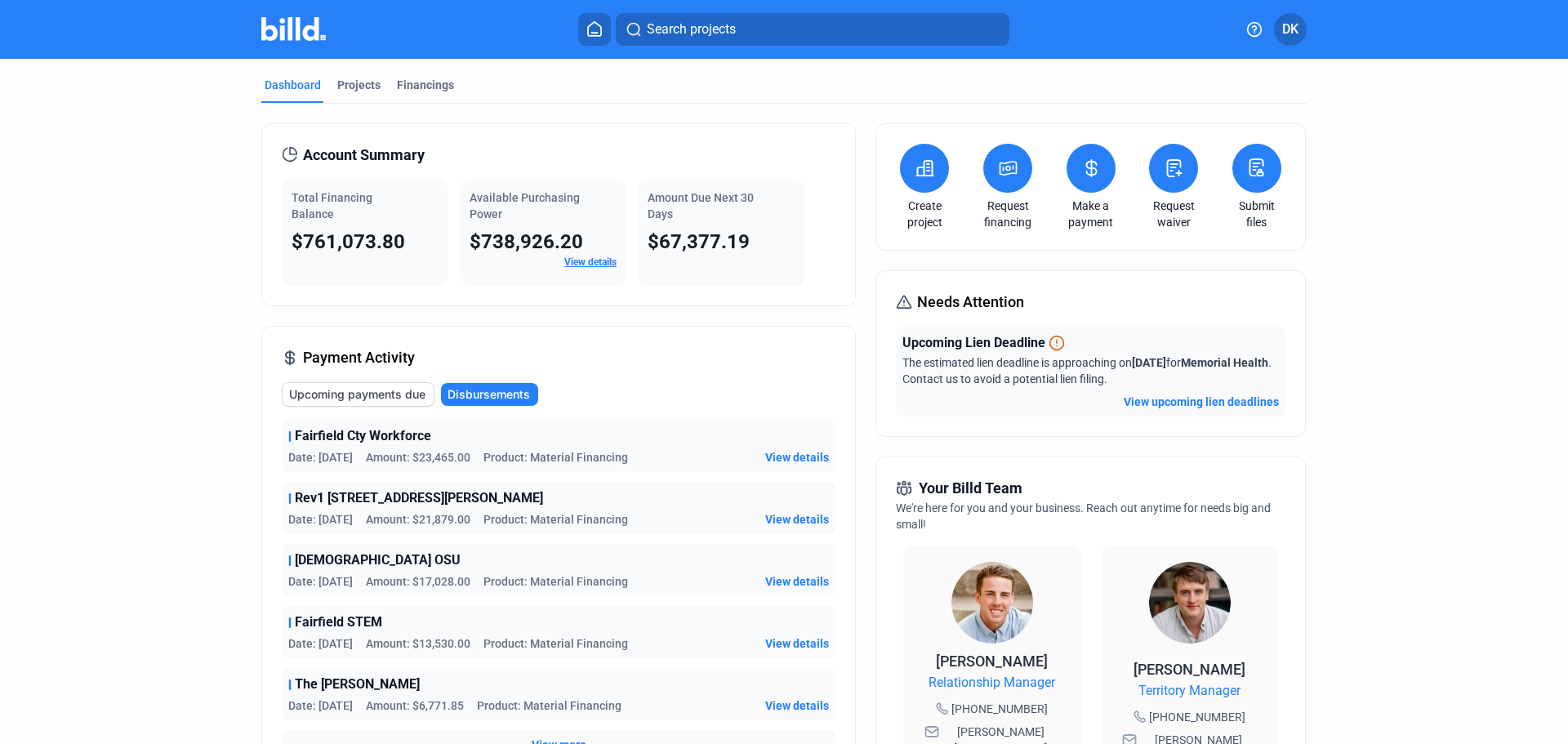
click at [1085, 208] on link "Make a payment" at bounding box center [1091, 214] width 57 height 33
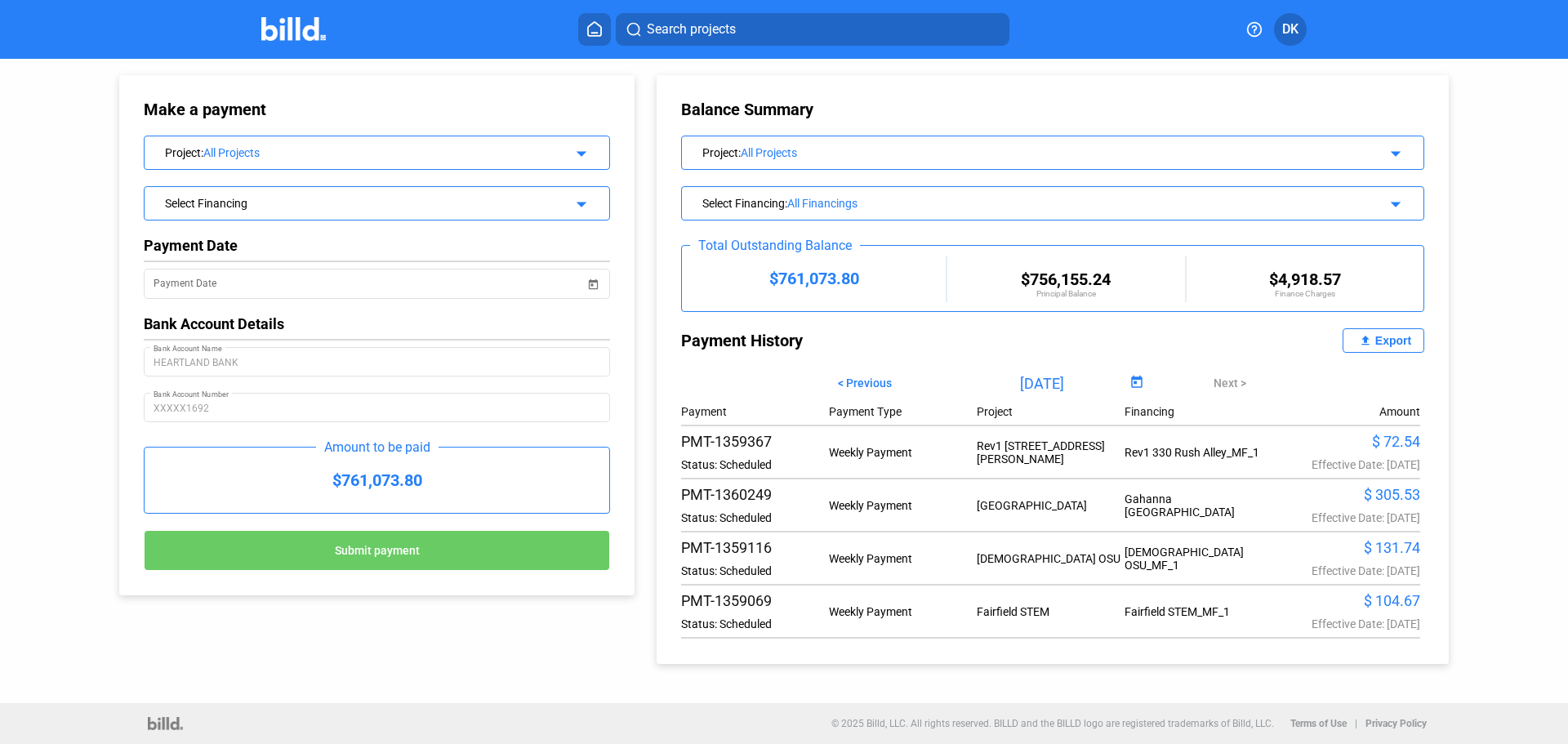
click at [1399, 342] on div "Export" at bounding box center [1393, 341] width 36 height 13
click at [1131, 389] on span "Open calendar" at bounding box center [1137, 383] width 39 height 39
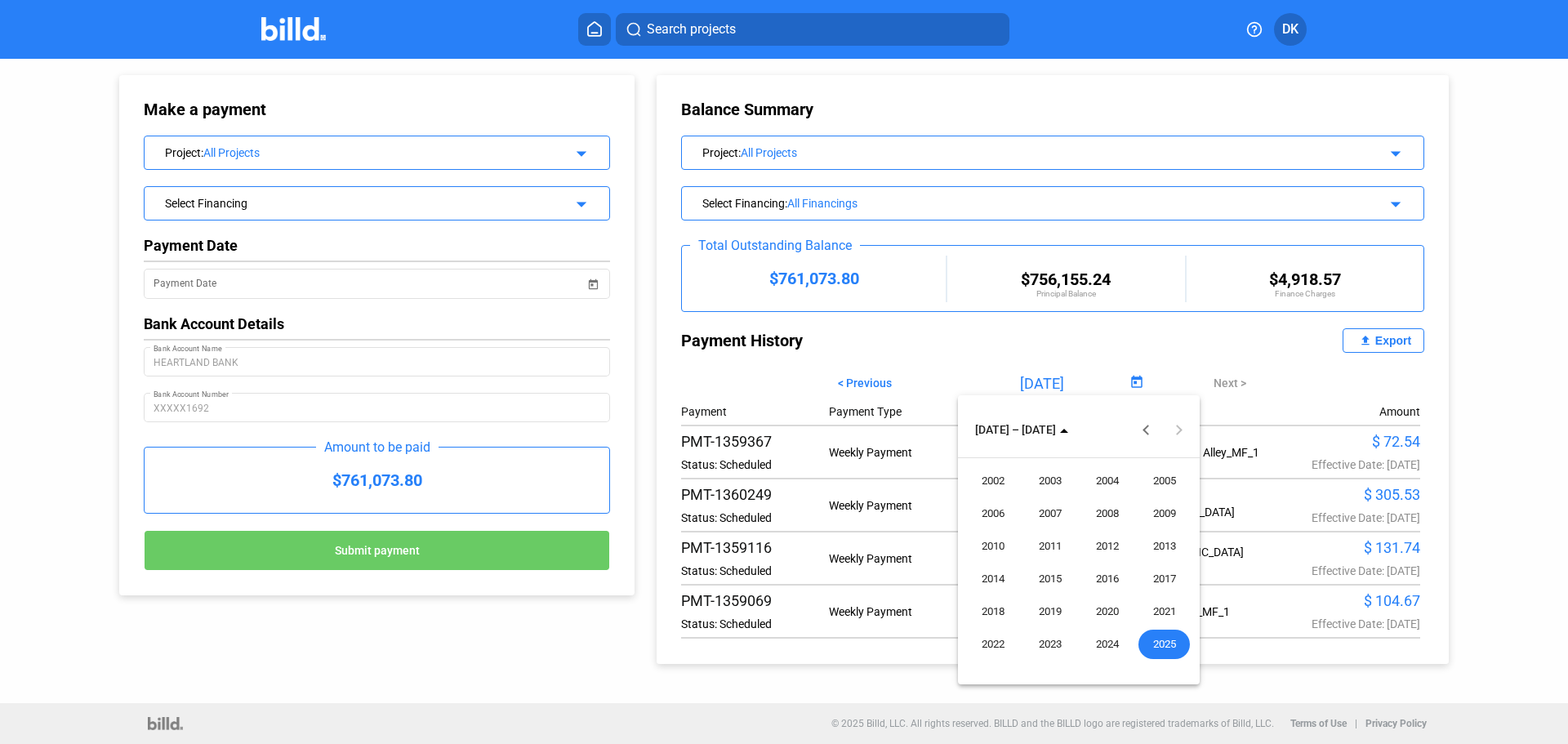
click at [937, 321] on div at bounding box center [784, 372] width 1568 height 744
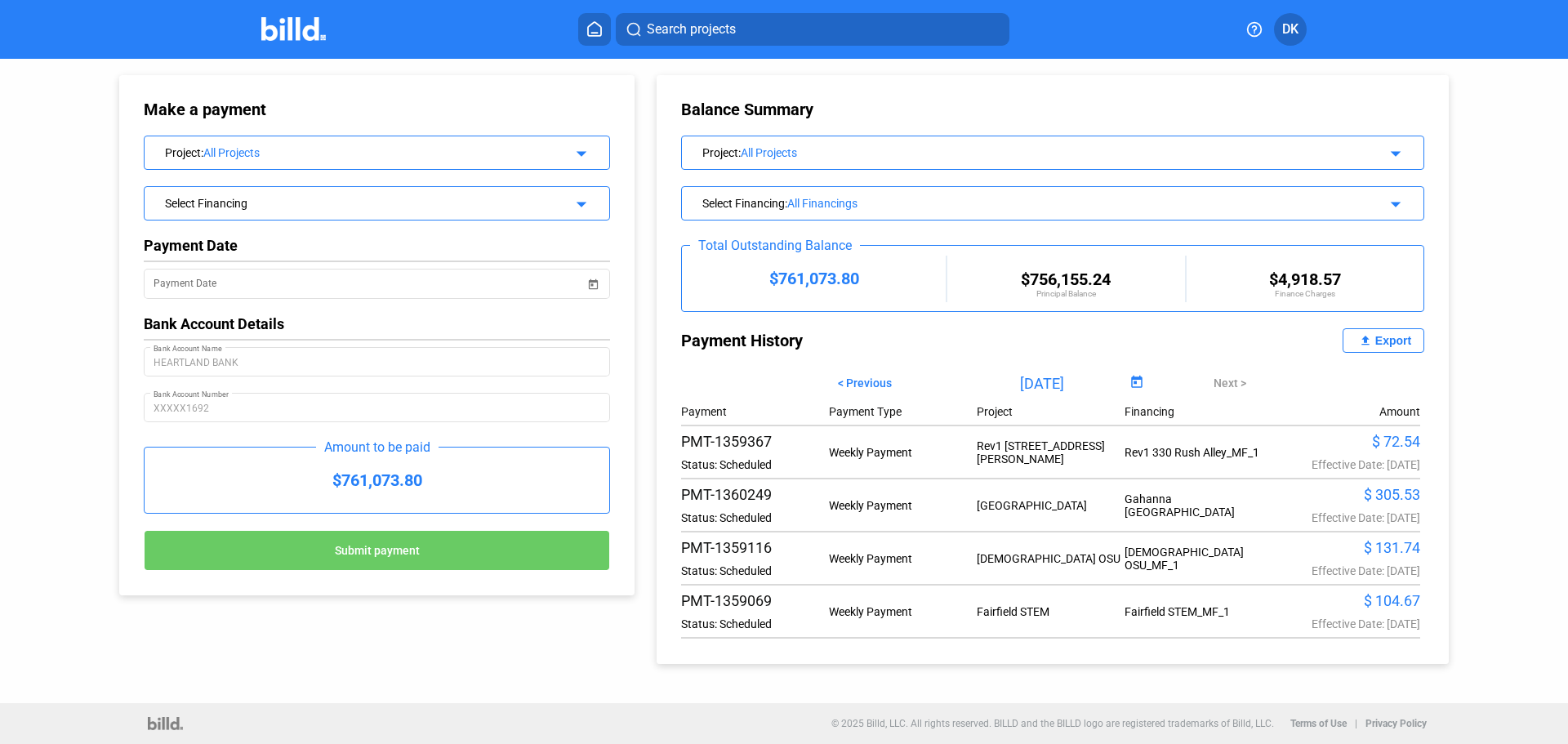
click at [1047, 384] on input "[DATE]" at bounding box center [1042, 383] width 168 height 25
click at [1135, 378] on span "Open calendar" at bounding box center [1137, 383] width 39 height 39
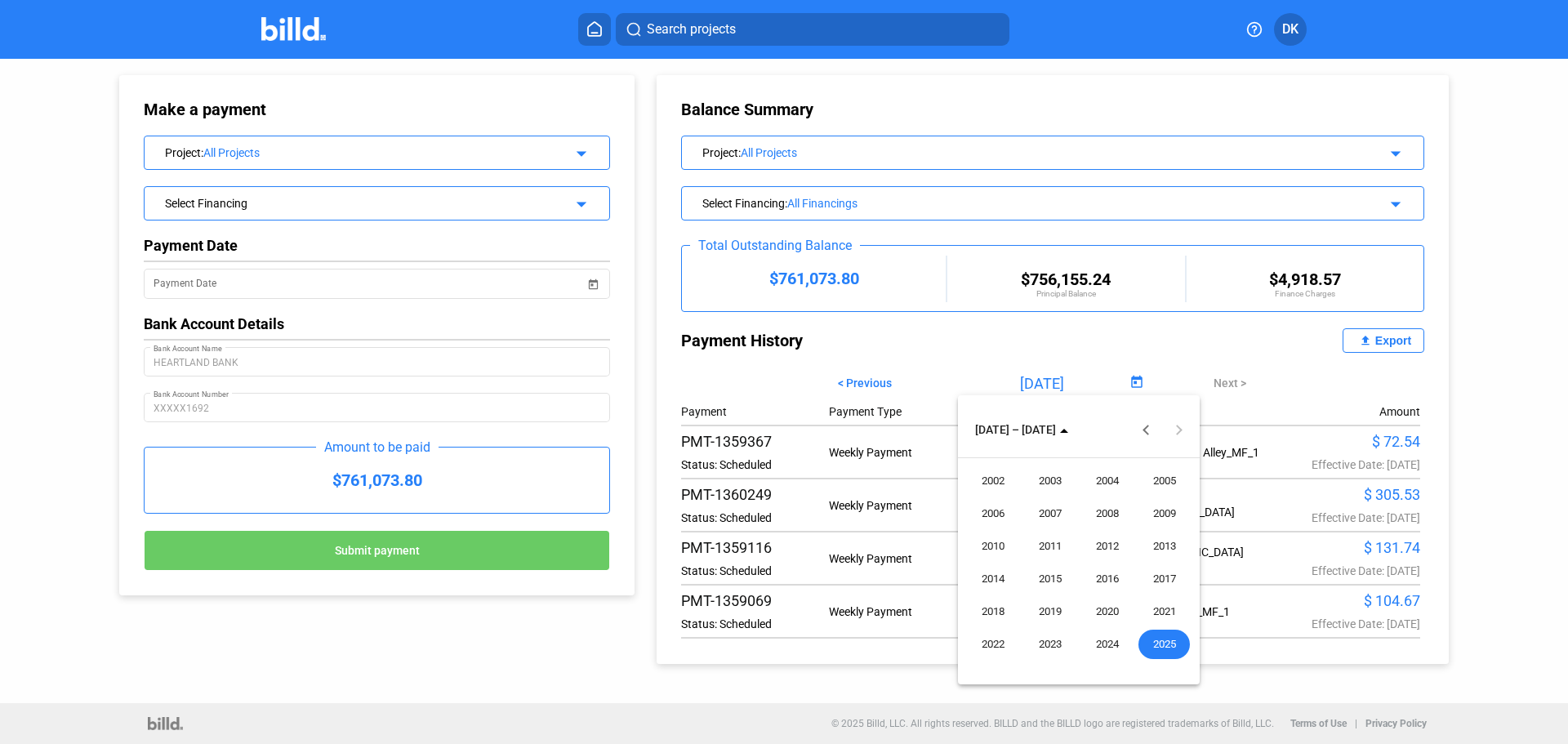
click at [1167, 644] on span "2025" at bounding box center [1164, 644] width 51 height 29
click at [1166, 546] on span "AUG" at bounding box center [1164, 546] width 51 height 29
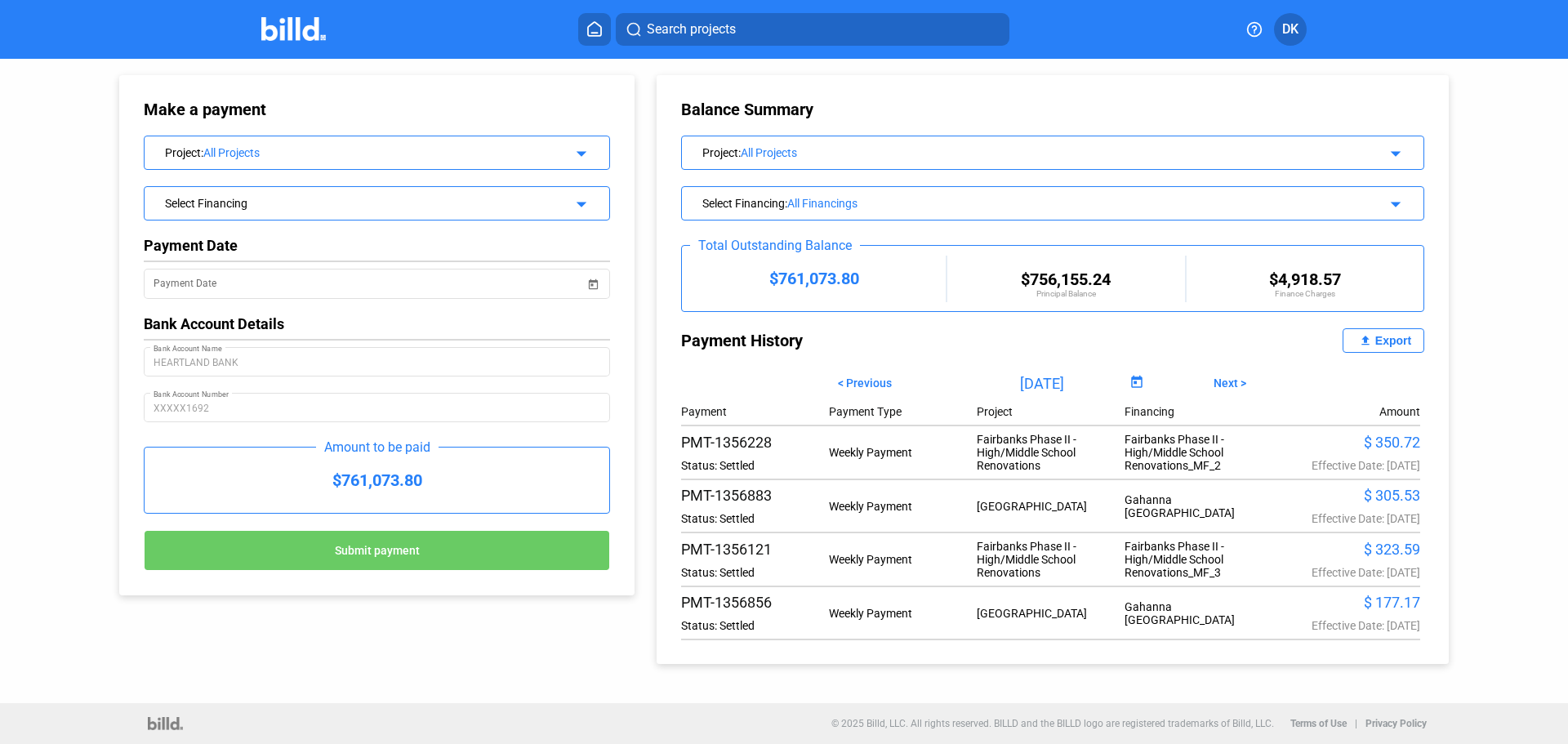
click at [1395, 337] on div "Export" at bounding box center [1393, 341] width 36 height 13
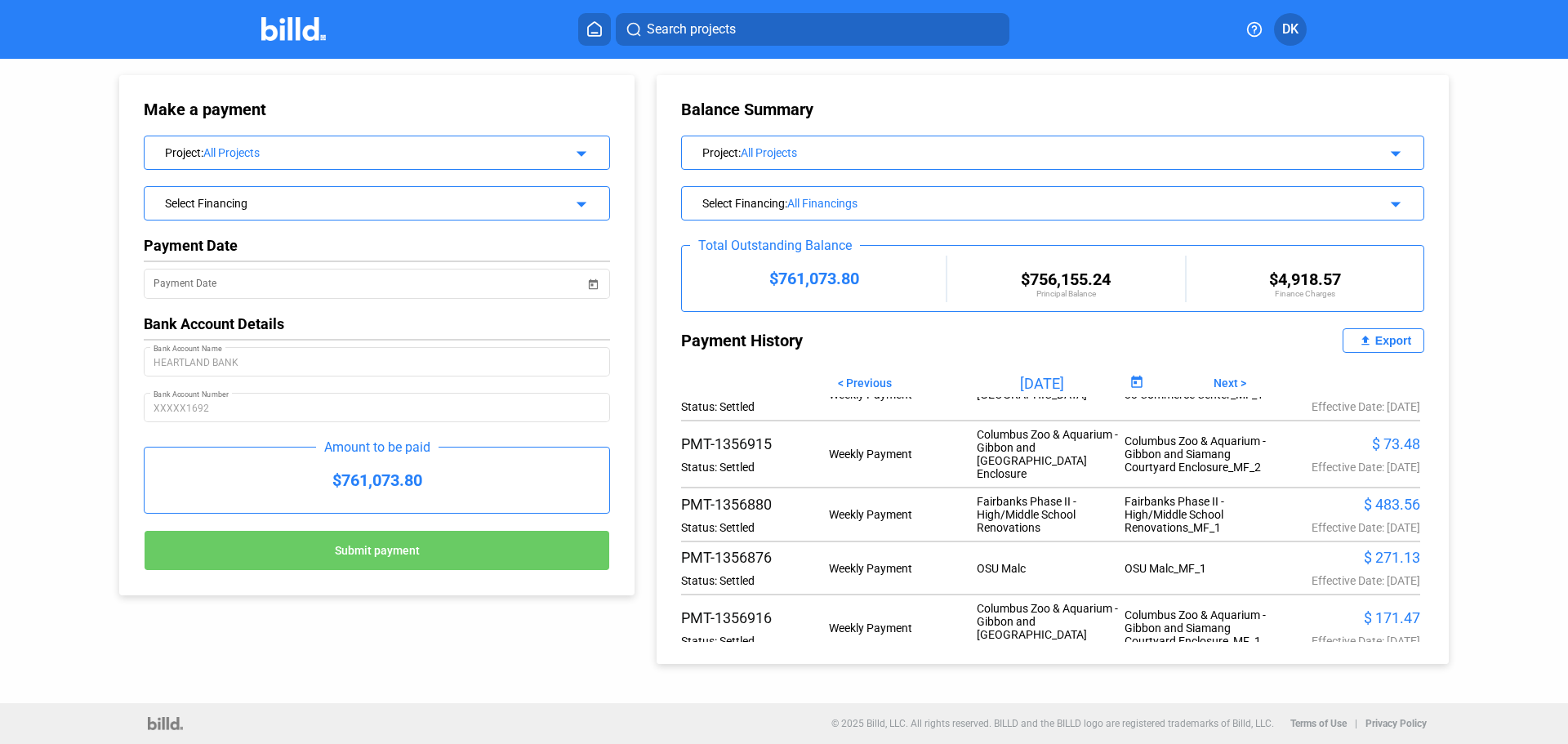
click at [252, 37] on div "Search projects DK" at bounding box center [784, 29] width 1274 height 33
click at [274, 33] on img at bounding box center [293, 28] width 64 height 24
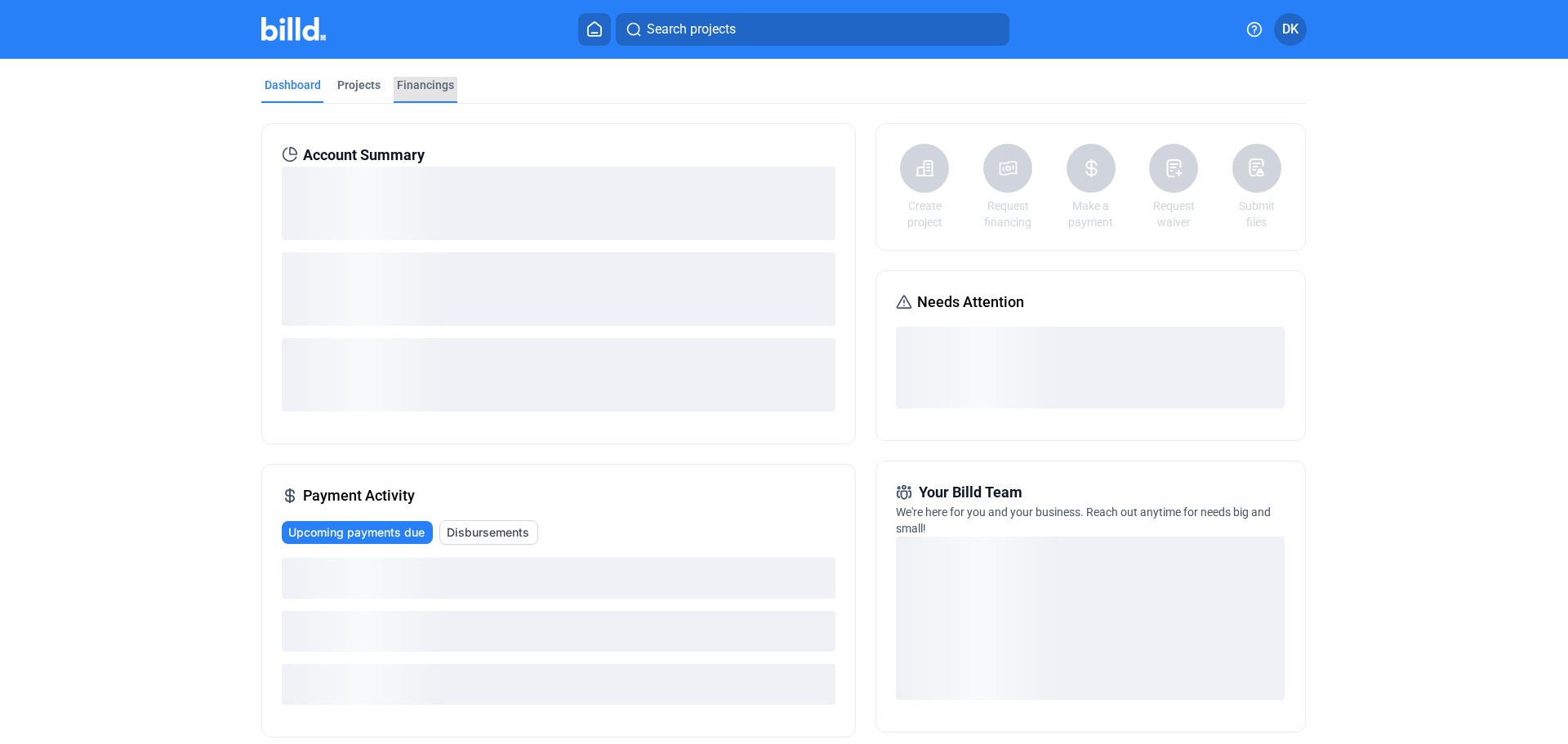
click at [422, 86] on div "Financings" at bounding box center [425, 85] width 57 height 17
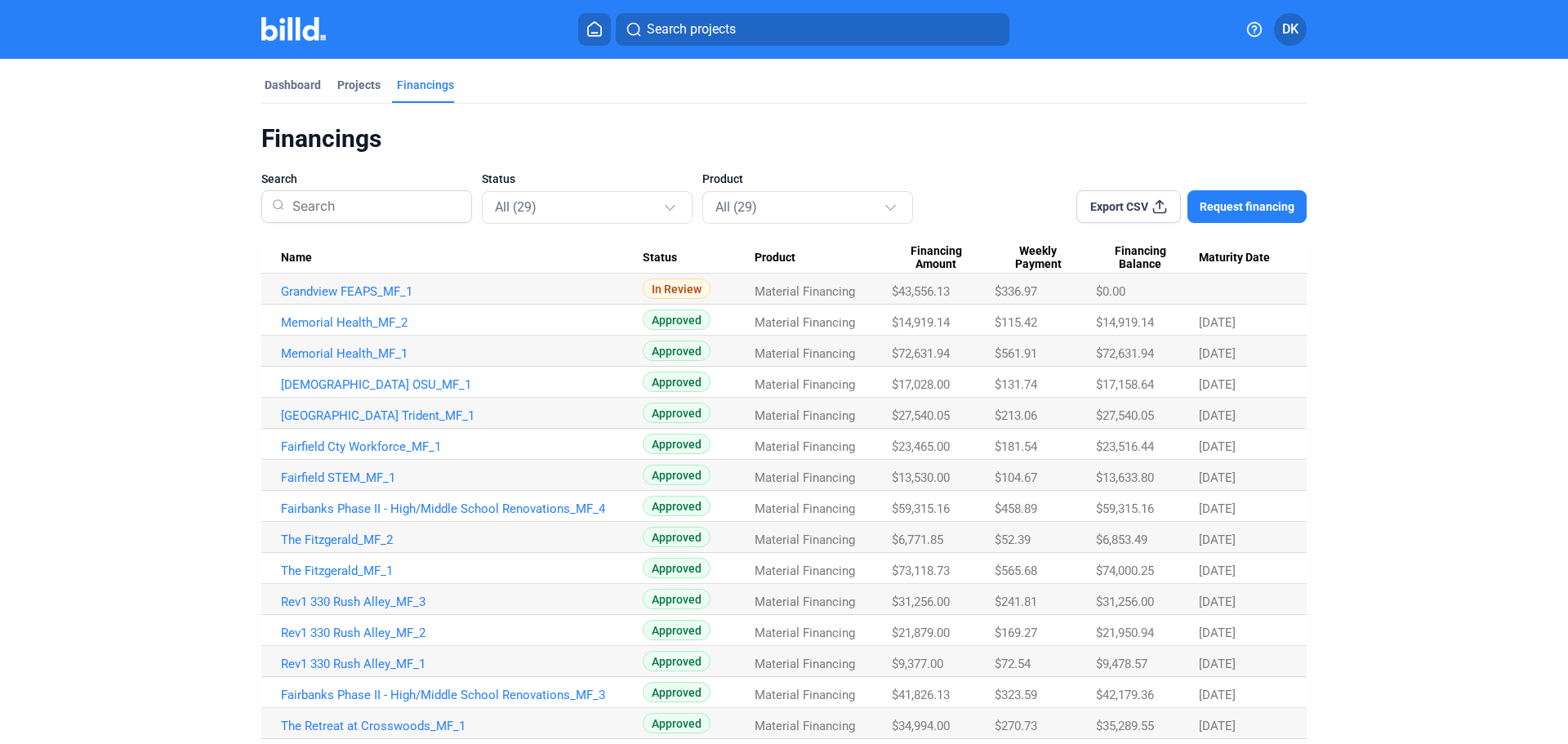
click at [1042, 258] on span "Weekly Payment" at bounding box center [1038, 258] width 86 height 27
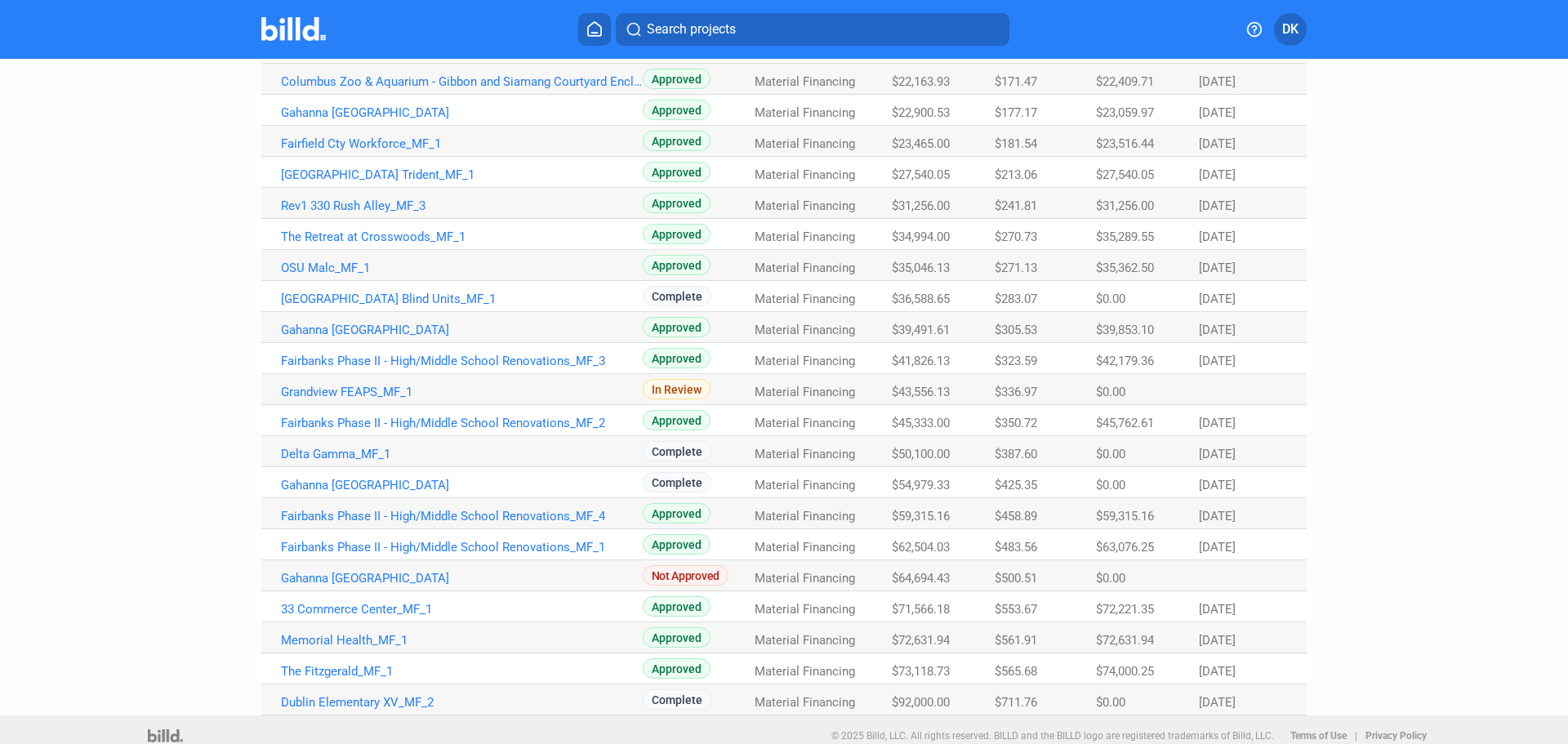
scroll to position [470, 0]
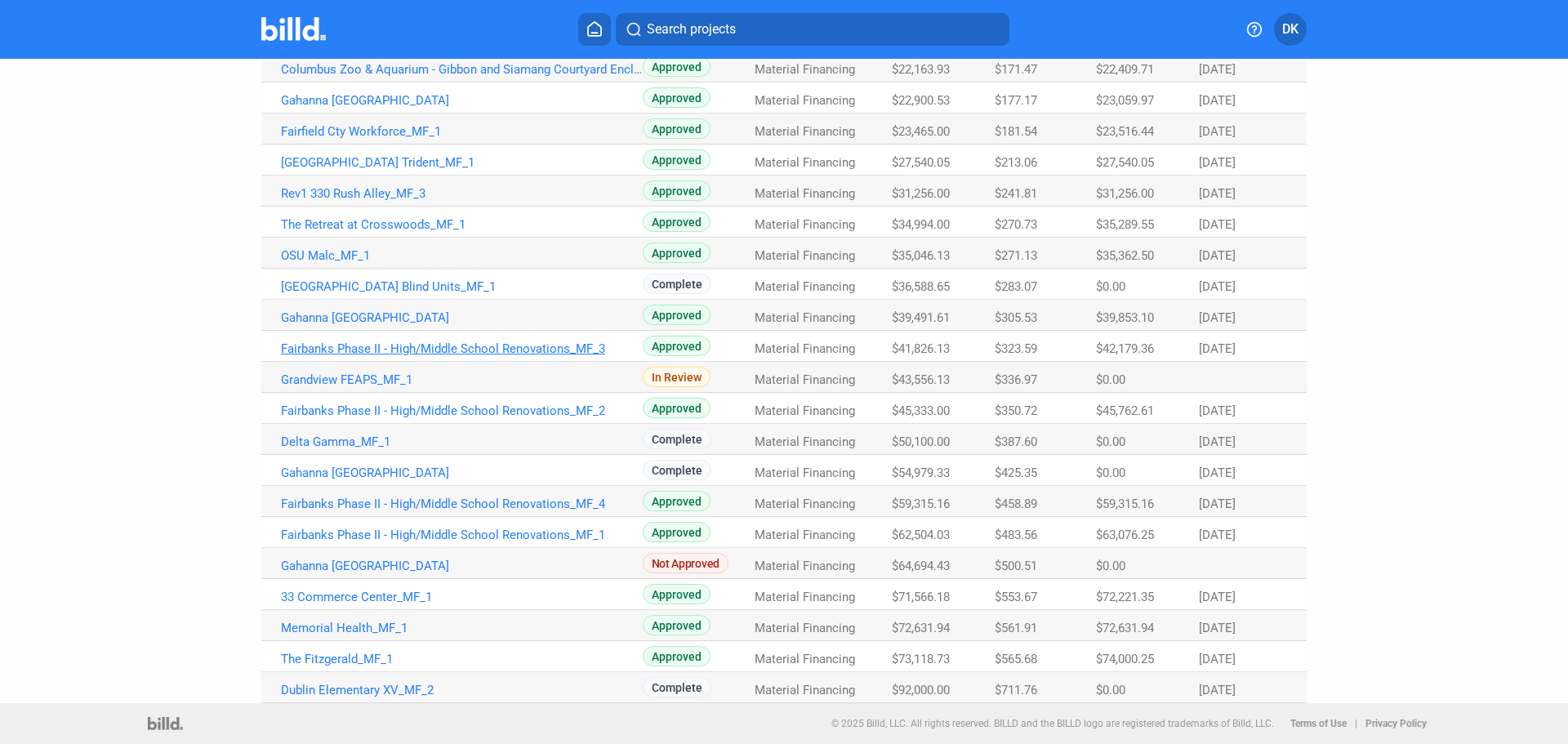
click at [441, 347] on link "Fairbanks Phase II - High/Middle School Renovations_MF_3" at bounding box center [461, 349] width 362 height 15
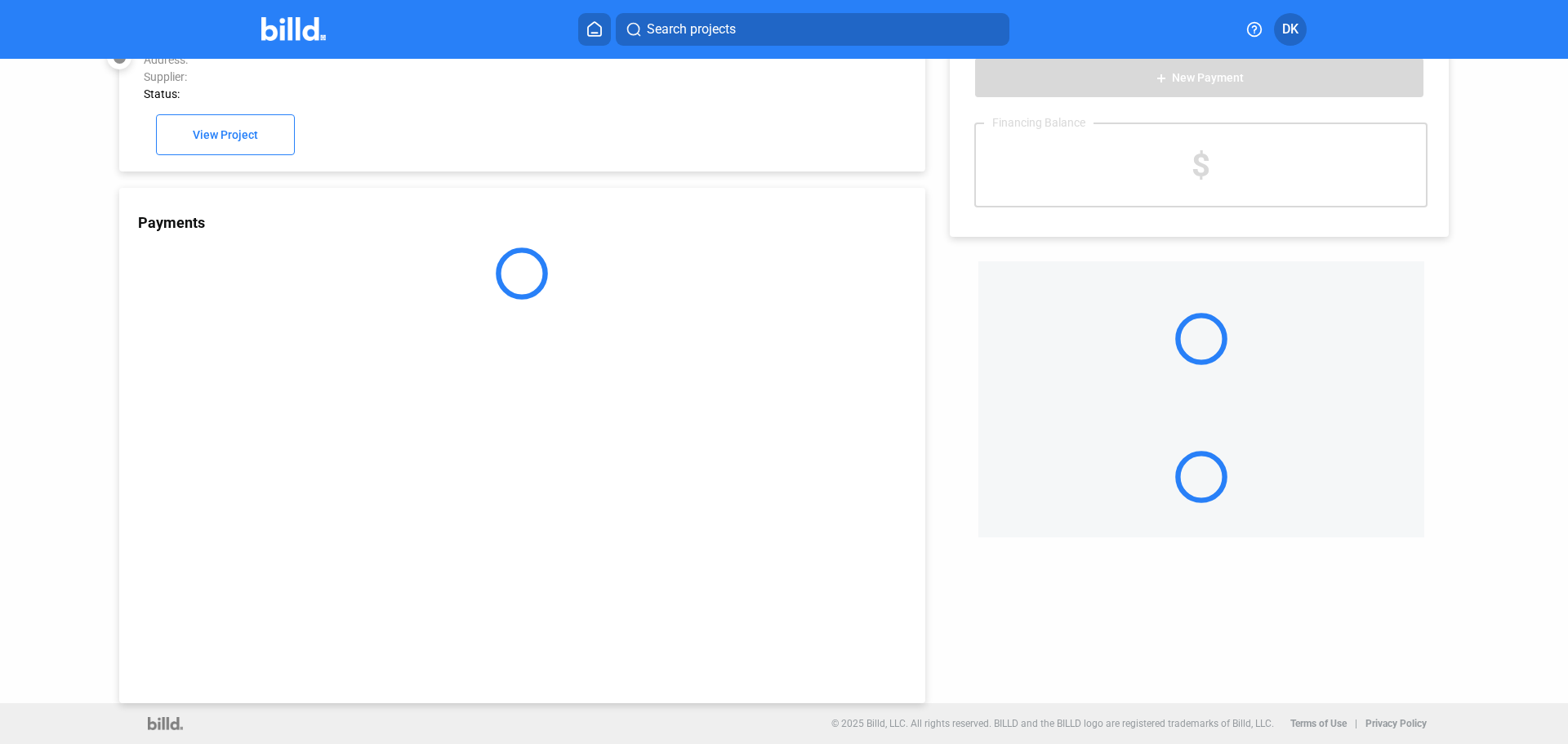
scroll to position [45, 0]
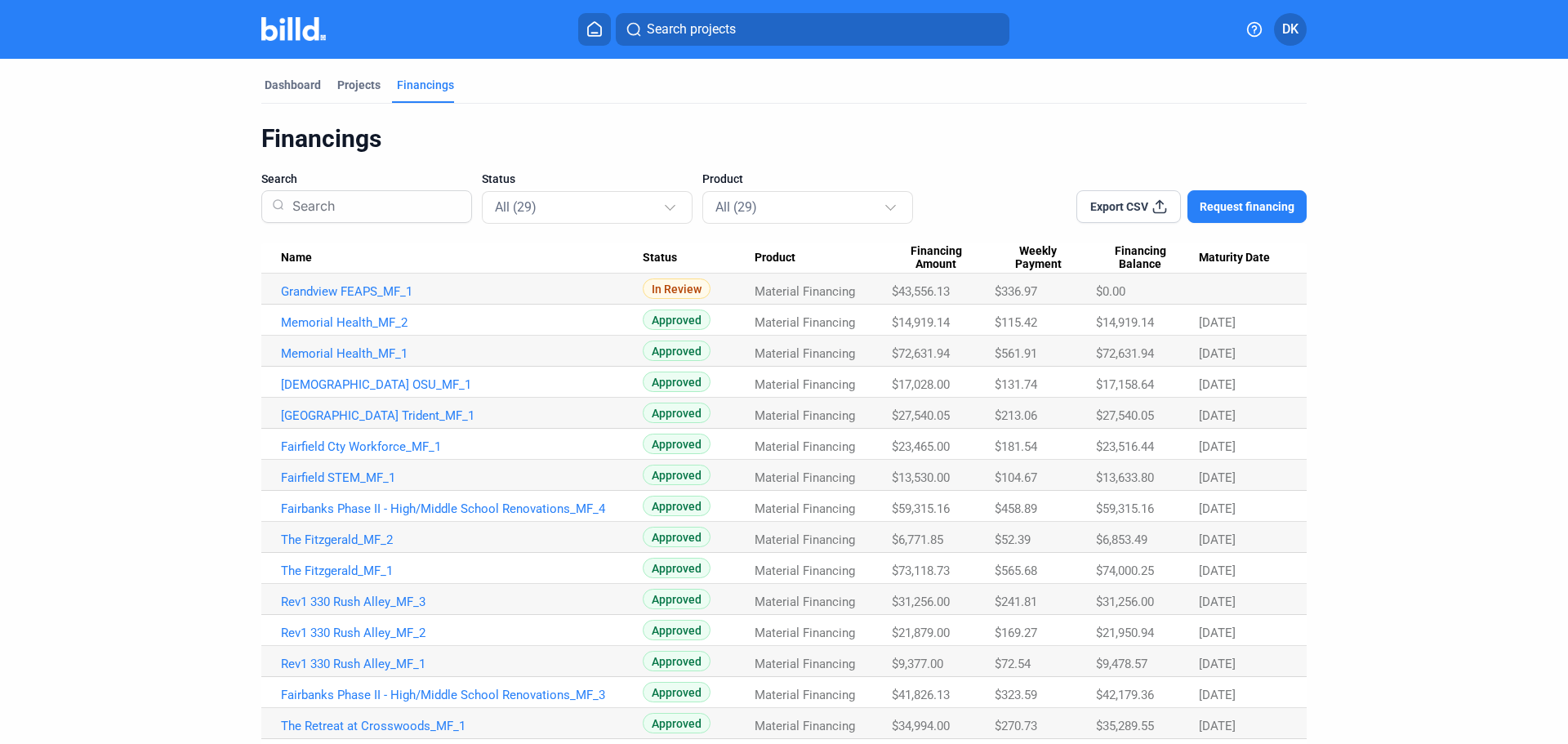
click at [1064, 250] on span "Weekly Payment" at bounding box center [1038, 258] width 86 height 27
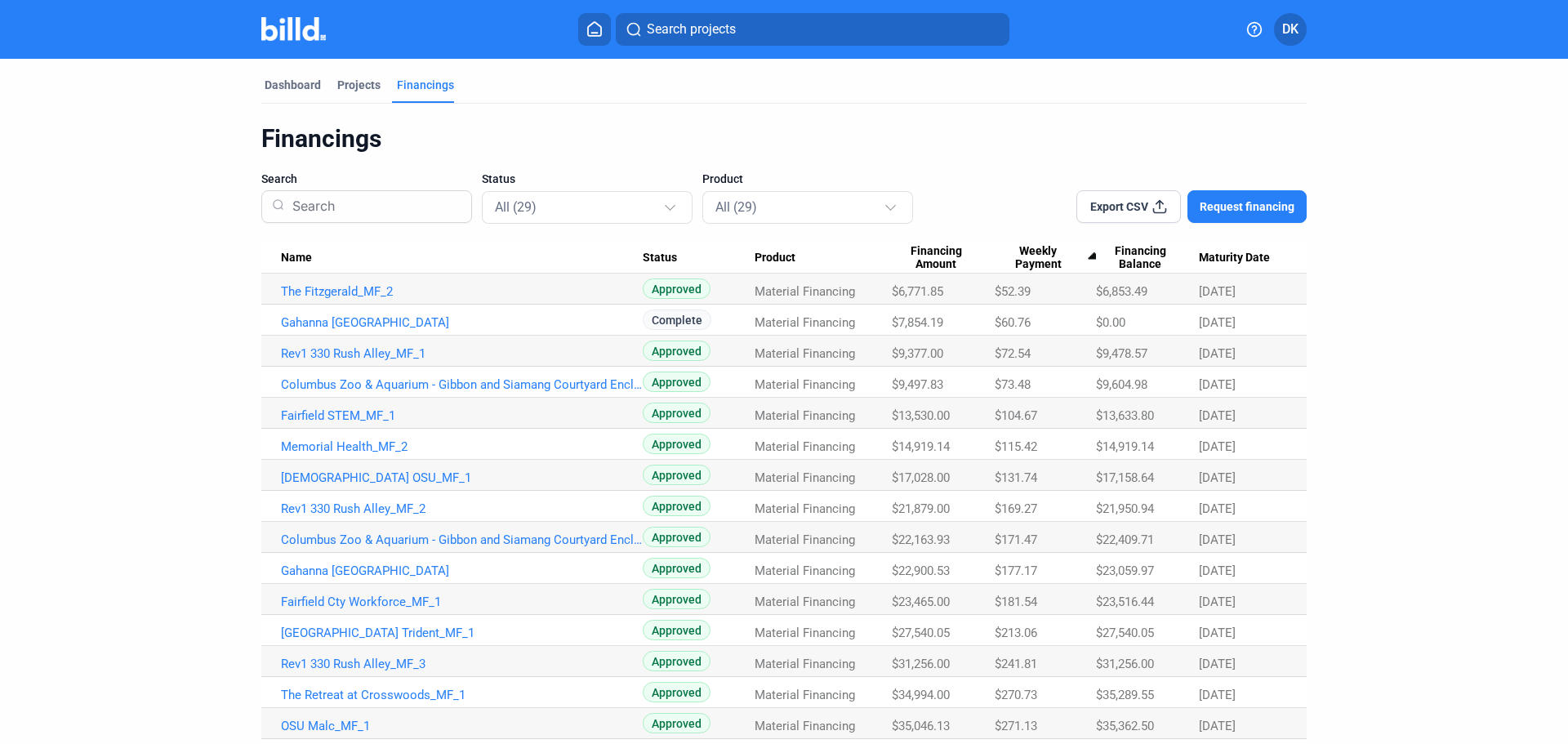
scroll to position [470, 0]
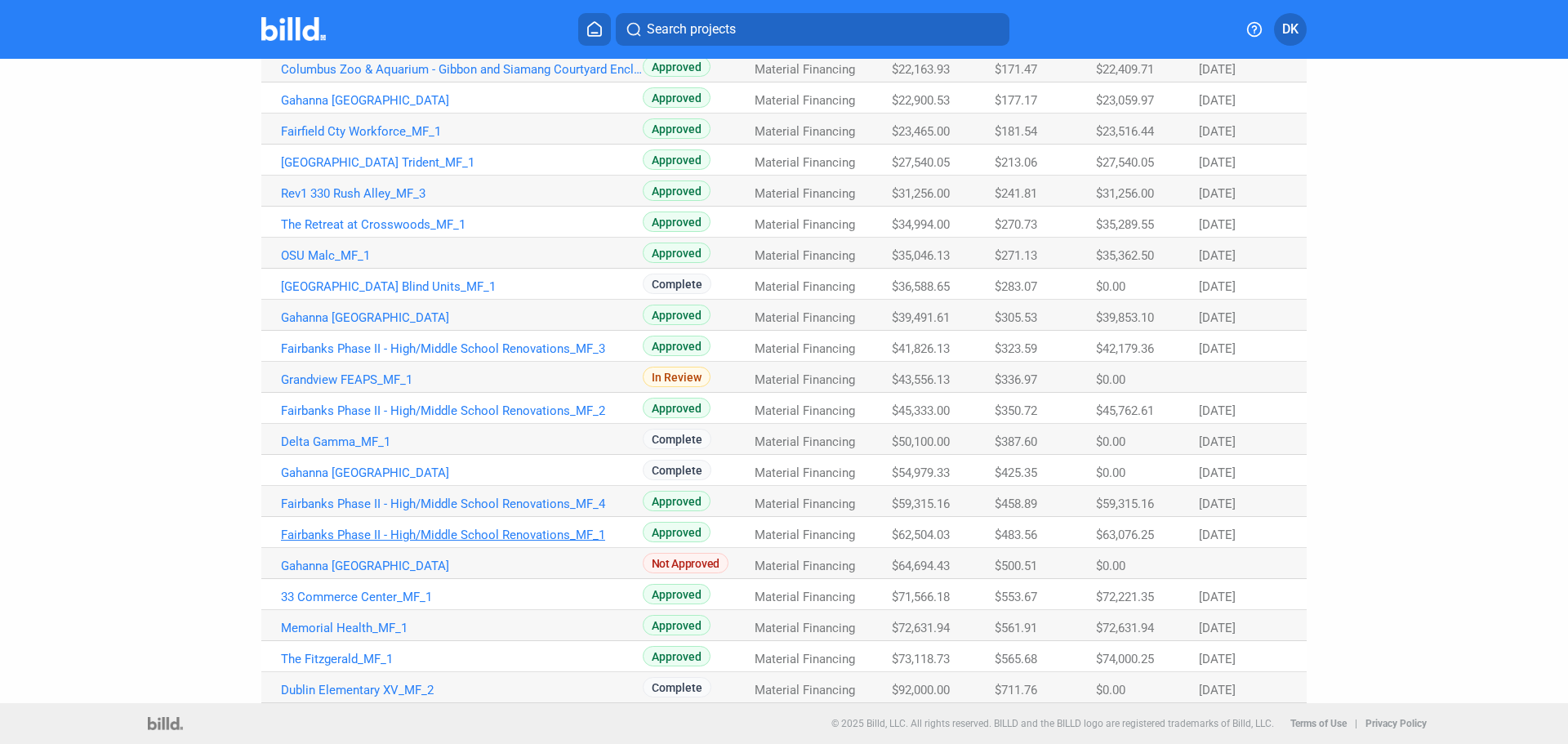
click at [499, 536] on link "Fairbanks Phase II - High/Middle School Renovations_MF_1" at bounding box center [461, 535] width 362 height 15
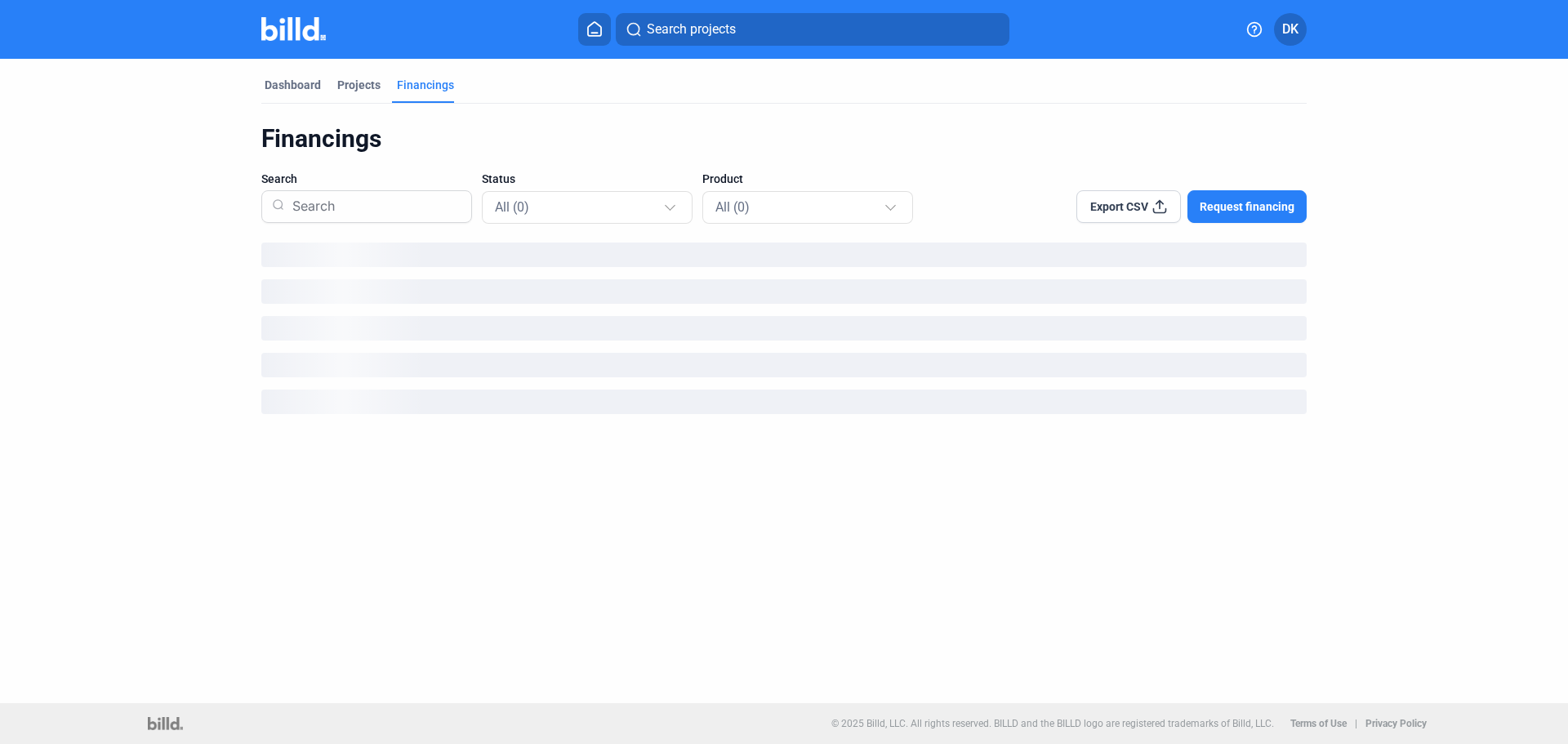
click at [972, 141] on div "Financings" at bounding box center [784, 139] width 1046 height 31
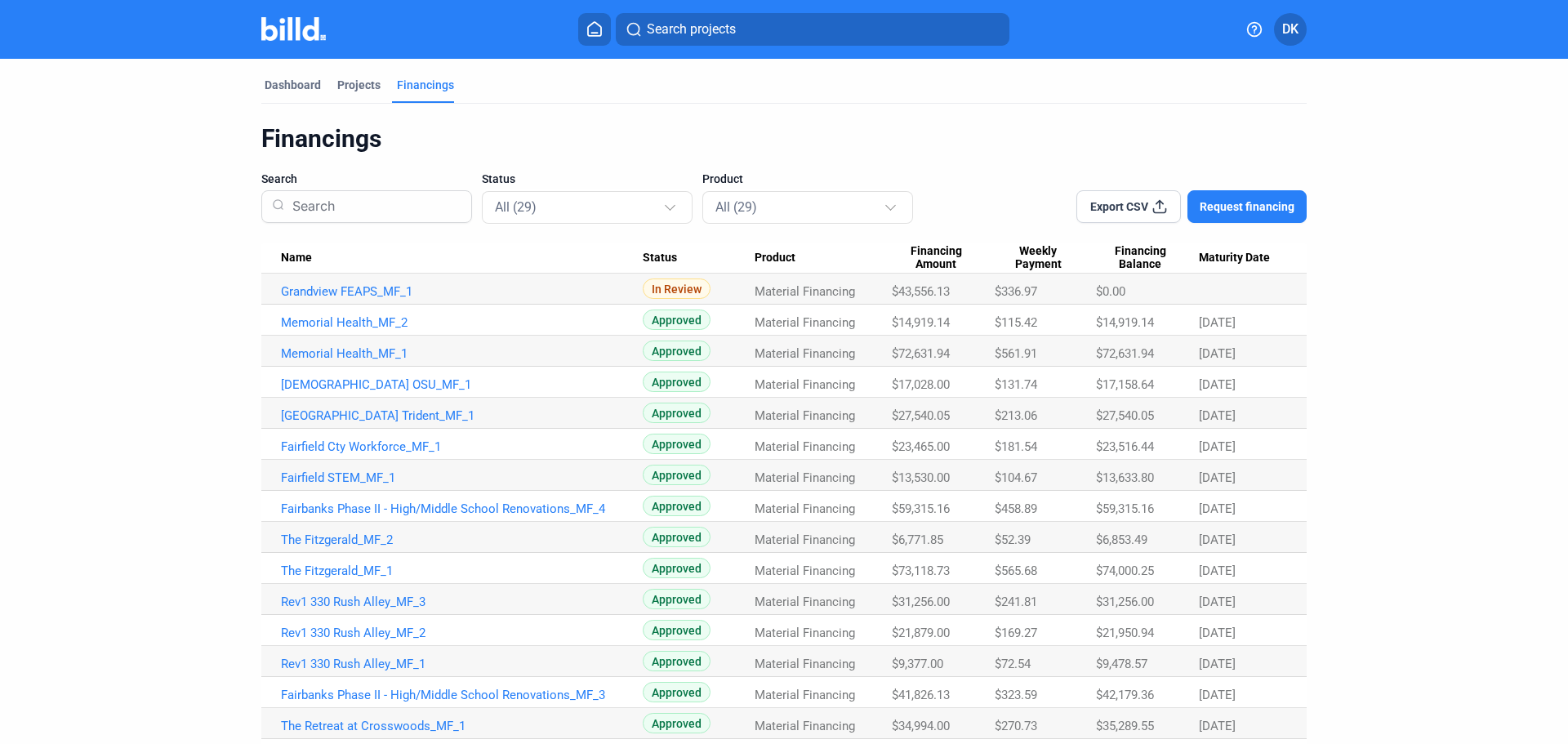
click at [1005, 259] on span "Weekly Payment" at bounding box center [1038, 258] width 86 height 27
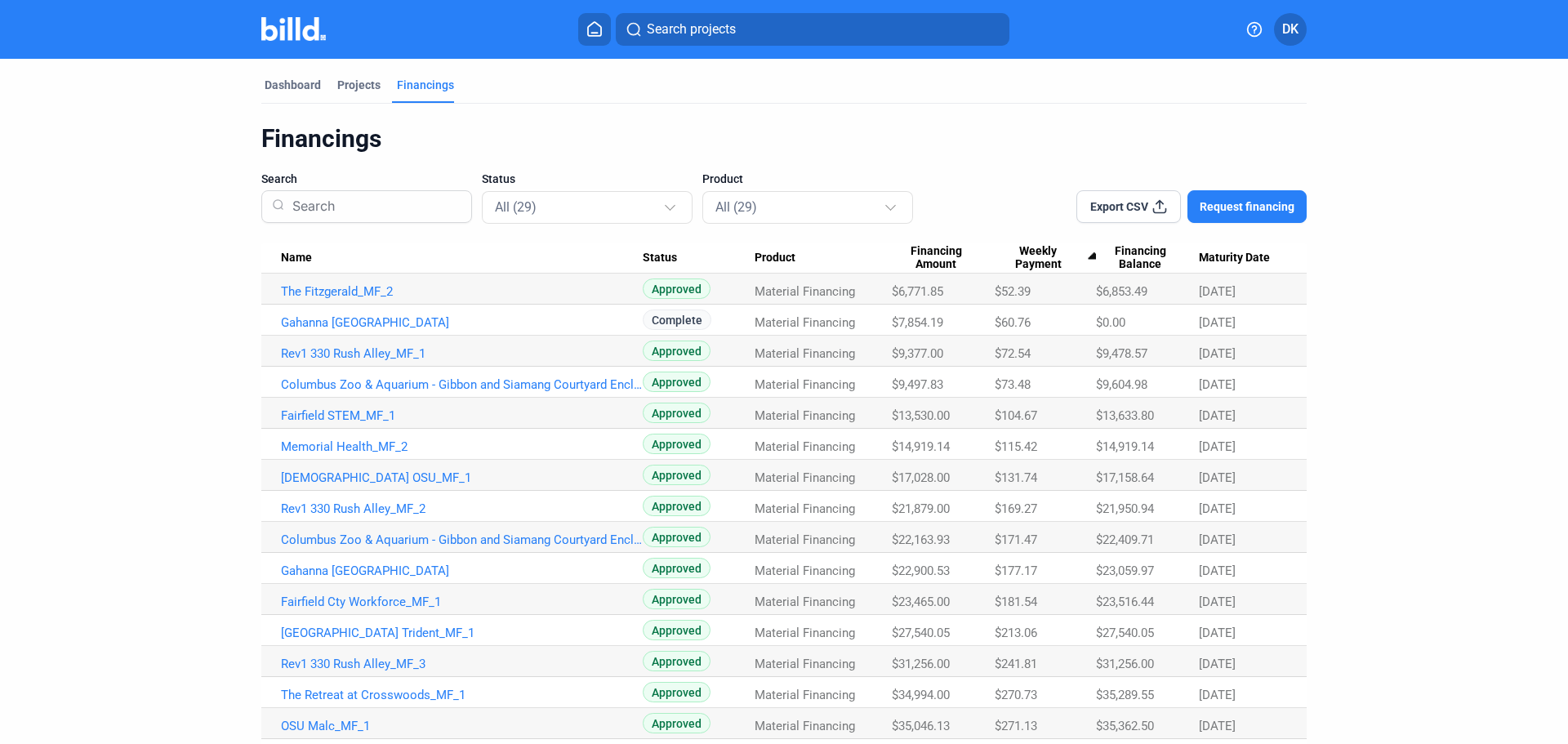
scroll to position [470, 0]
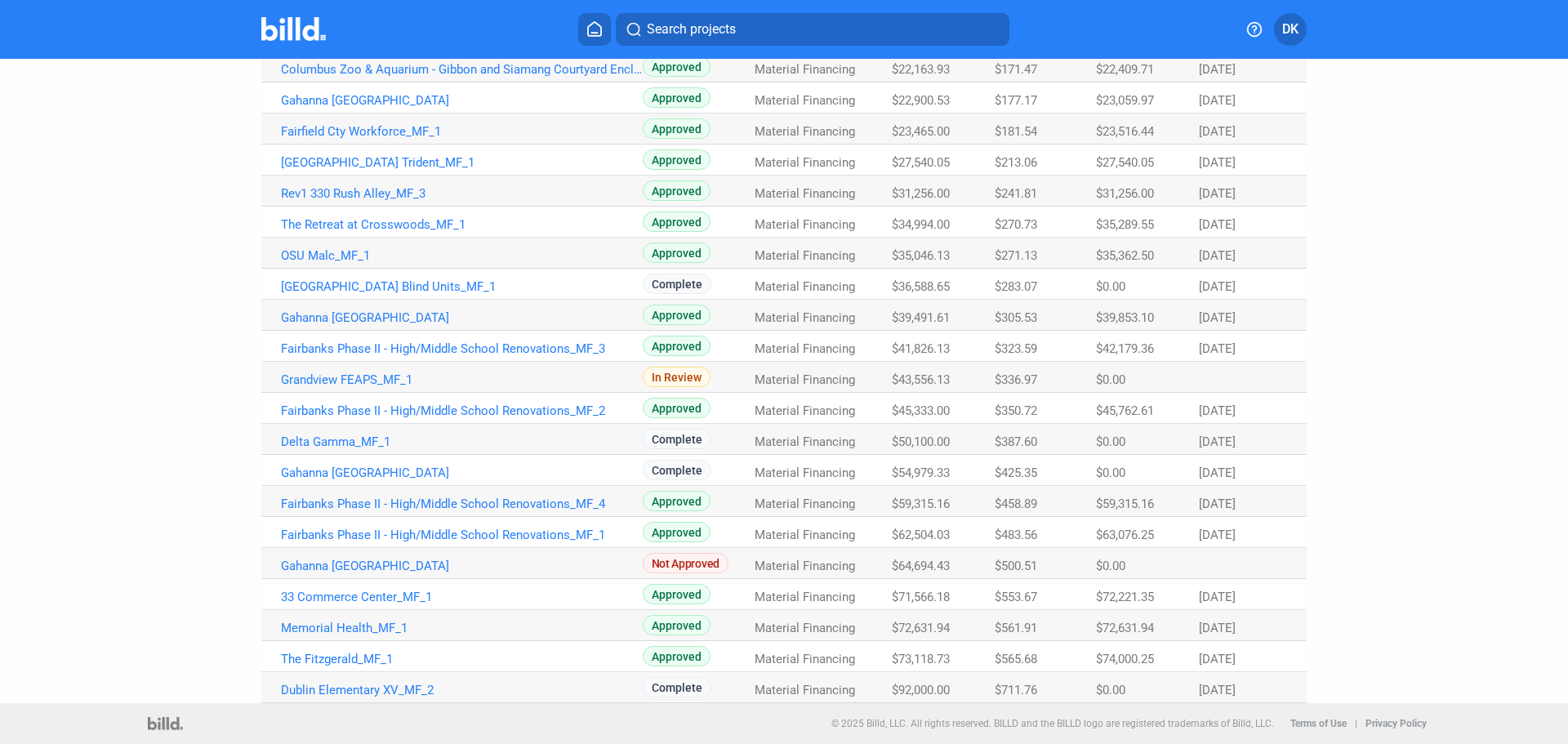
click at [1017, 225] on span "$270.73" at bounding box center [1016, 224] width 42 height 15
click at [335, 221] on link "The Retreat at Crosswoods_MF_1" at bounding box center [461, 224] width 362 height 15
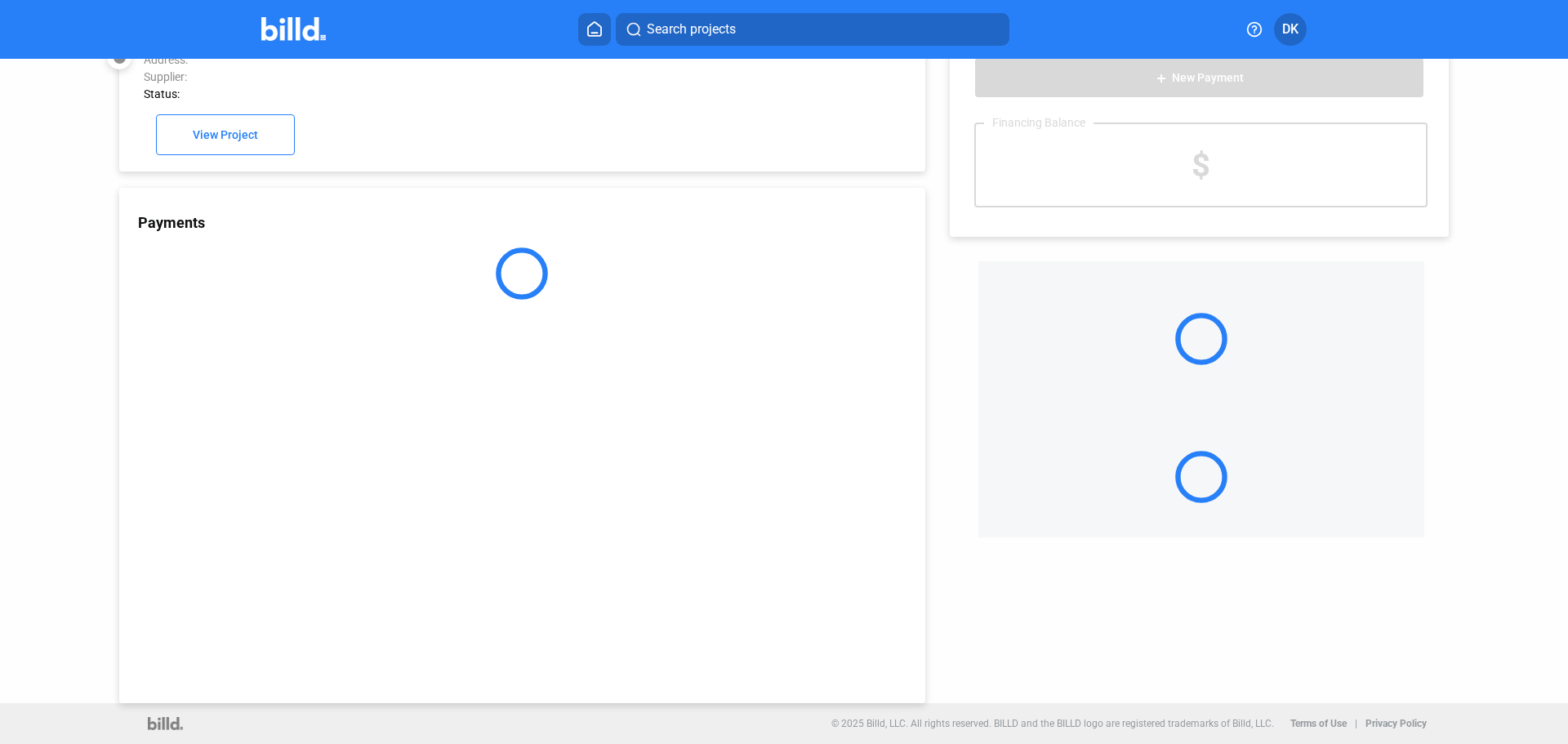
scroll to position [45, 0]
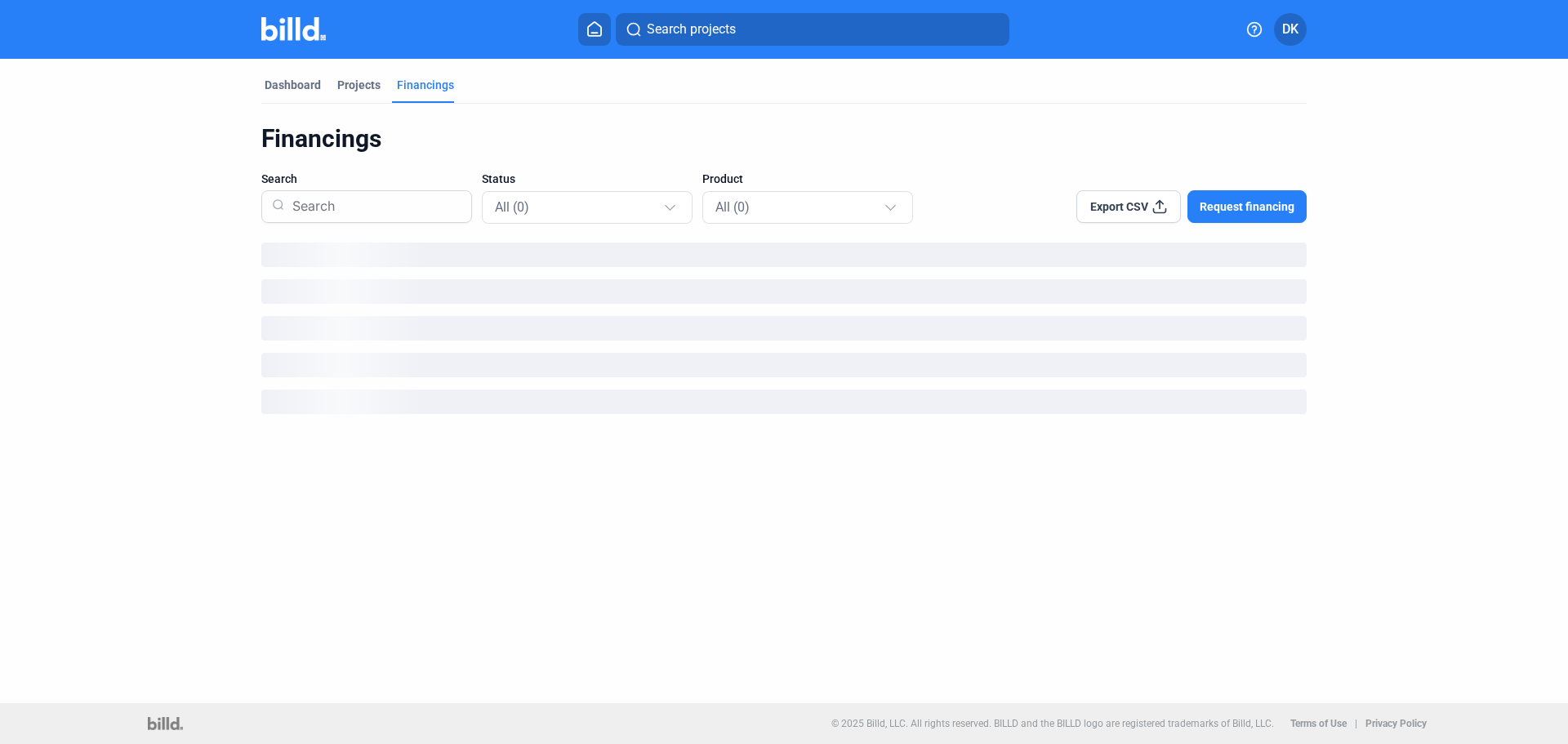
click at [988, 214] on div at bounding box center [994, 196] width 106 height 52
click at [964, 181] on div at bounding box center [994, 196] width 106 height 52
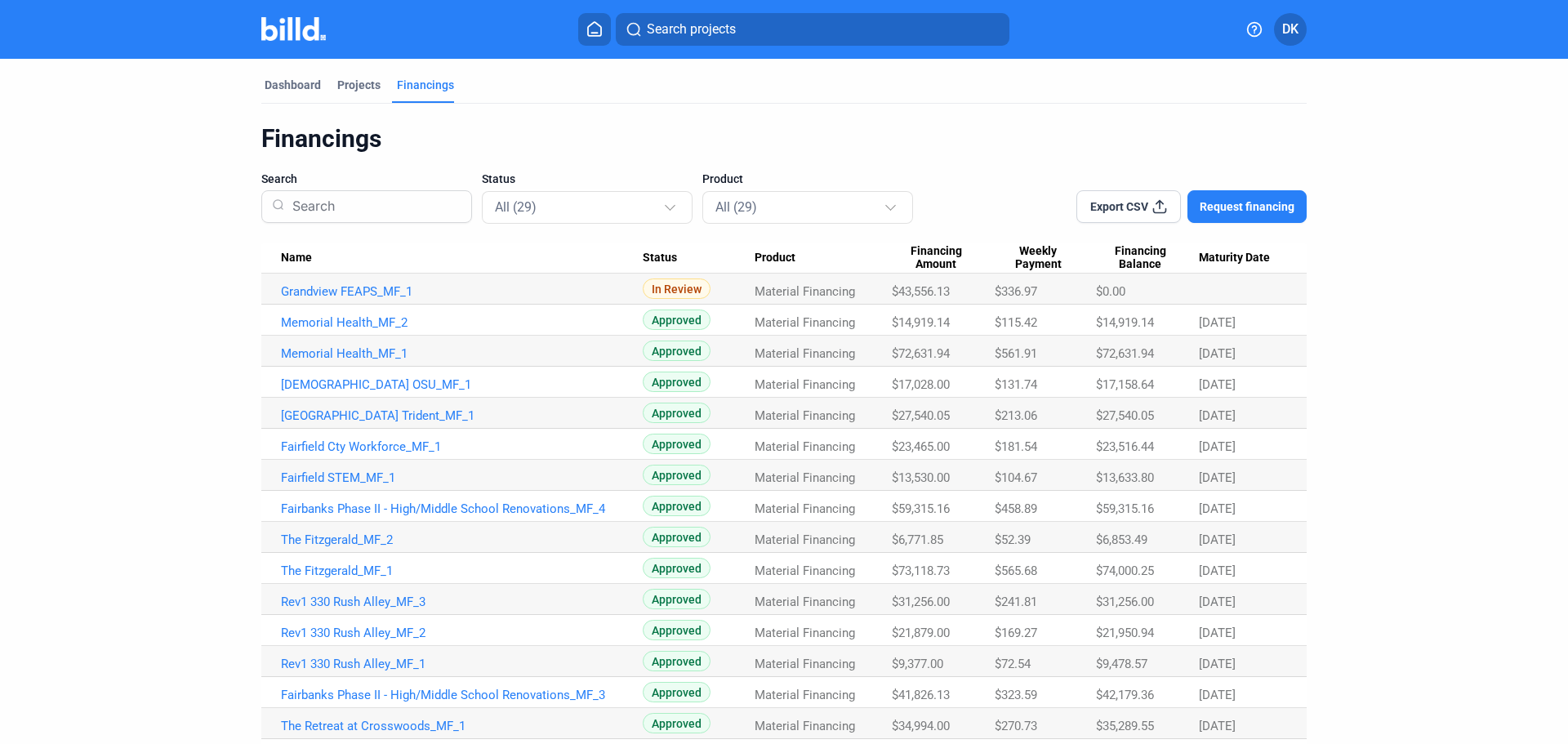
click at [1038, 252] on span "Weekly Payment" at bounding box center [1038, 258] width 86 height 27
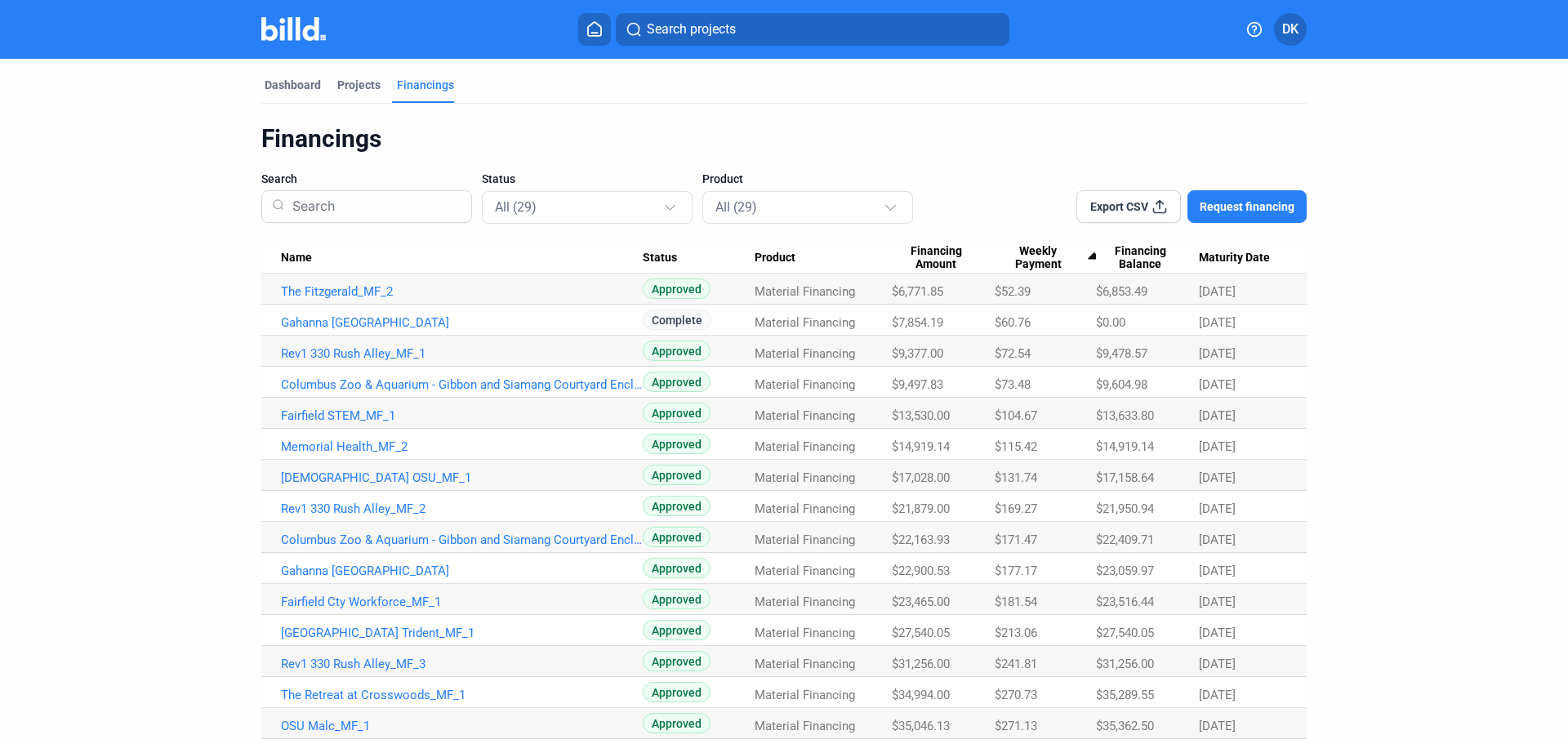
click at [379, 345] on td "Rev1 330 Rush Alley_MF_1" at bounding box center [452, 350] width 381 height 31
click at [376, 352] on link "Rev1 330 Rush Alley_MF_1" at bounding box center [461, 353] width 362 height 15
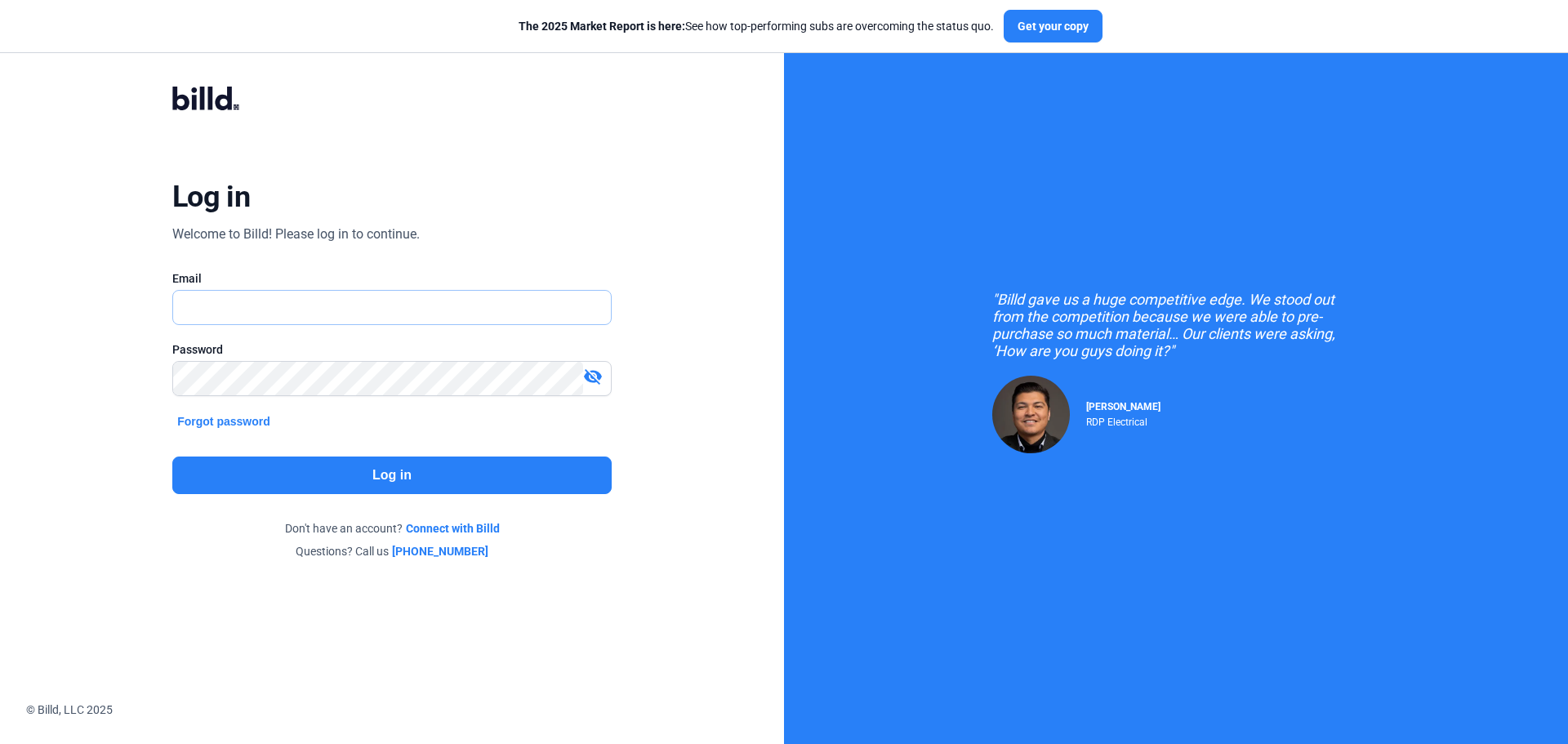
type input "[PERSON_NAME][EMAIL_ADDRESS][DOMAIN_NAME]"
click at [455, 302] on input "[PERSON_NAME][EMAIL_ADDRESS][DOMAIN_NAME]" at bounding box center [392, 307] width 438 height 34
click at [120, 393] on div "Log in Welcome to Billd! Please log in to continue. Email [PERSON_NAME][EMAIL_A…" at bounding box center [392, 322] width 565 height 536
click at [473, 477] on button "Log in" at bounding box center [392, 475] width 439 height 38
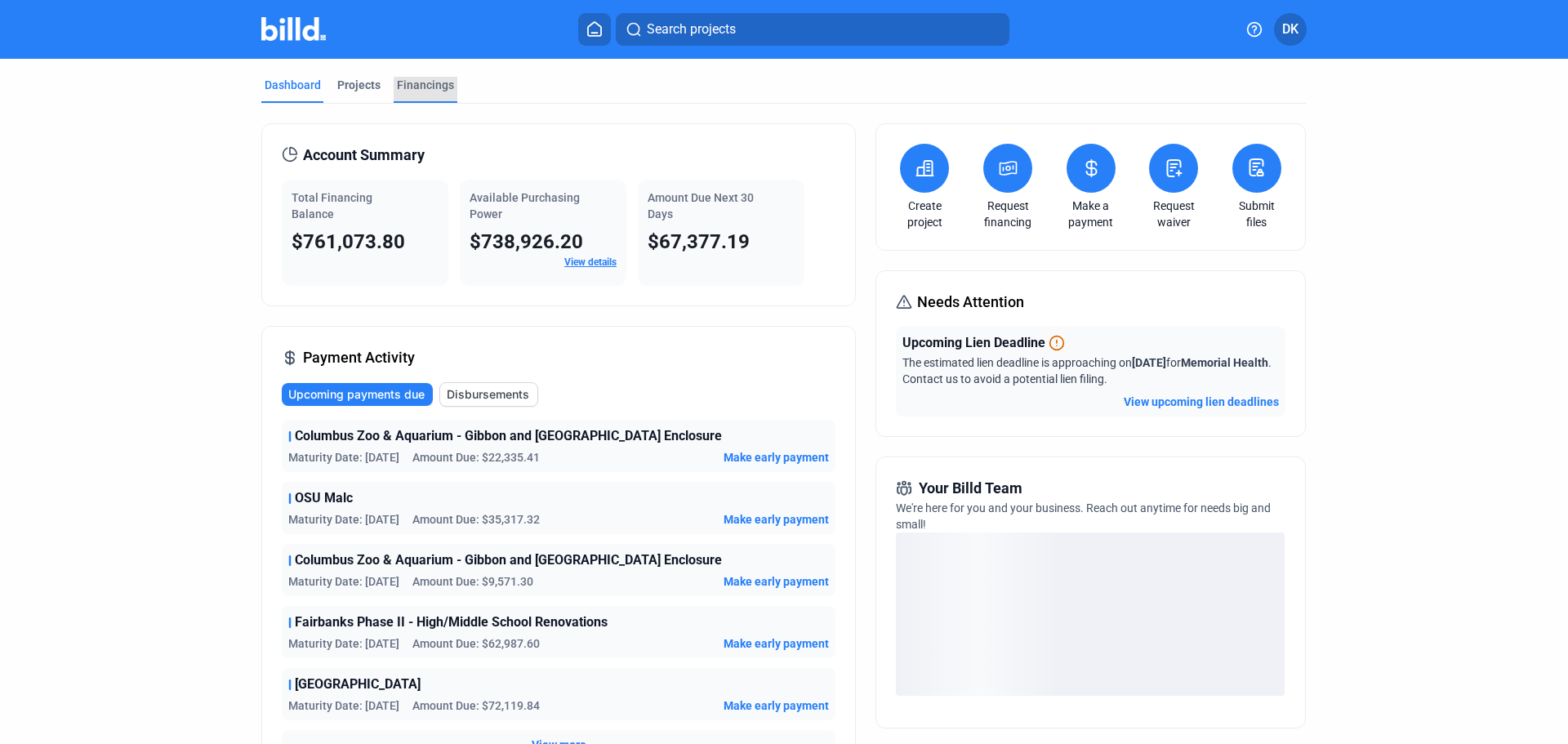
click at [401, 87] on div "Financings" at bounding box center [425, 85] width 57 height 17
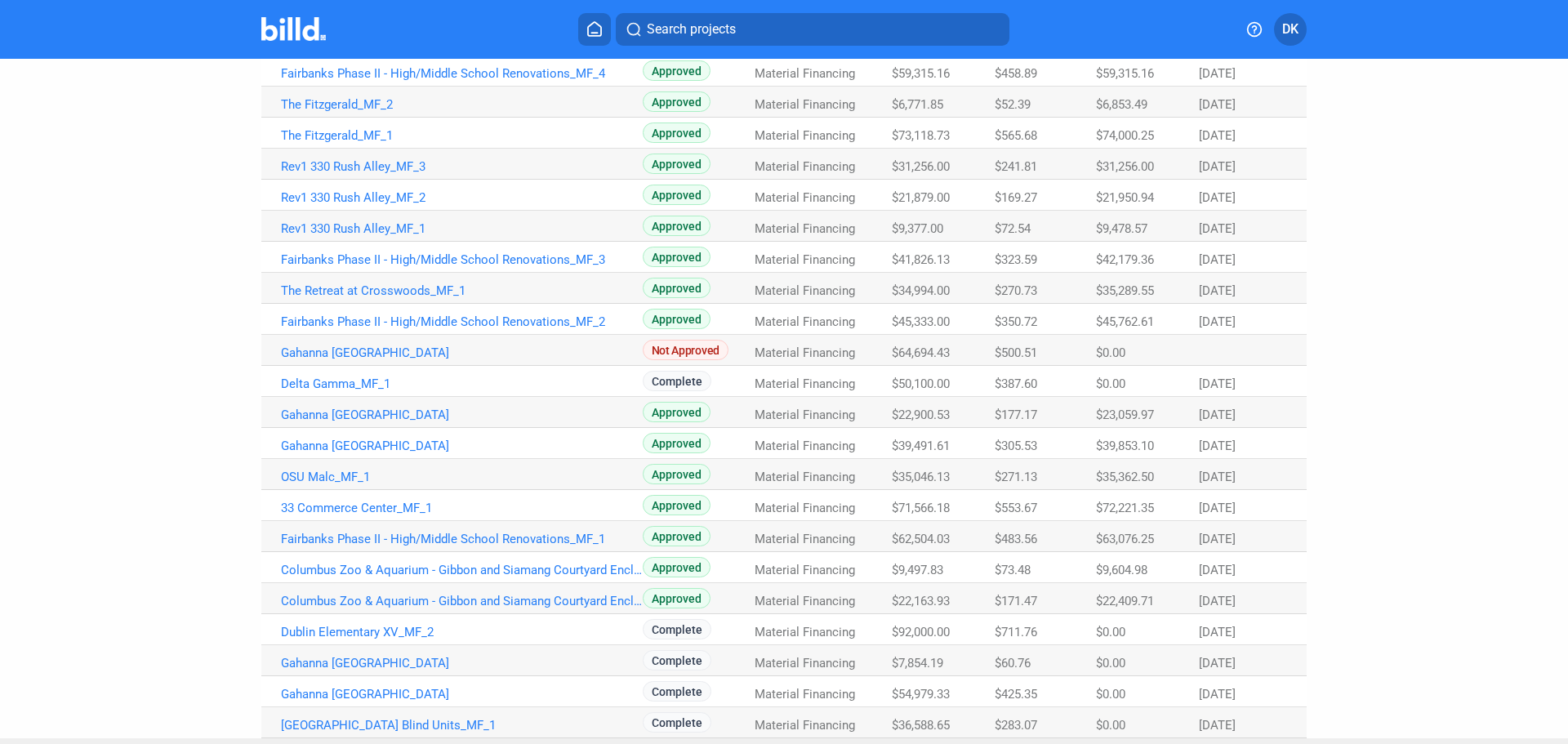
scroll to position [470, 0]
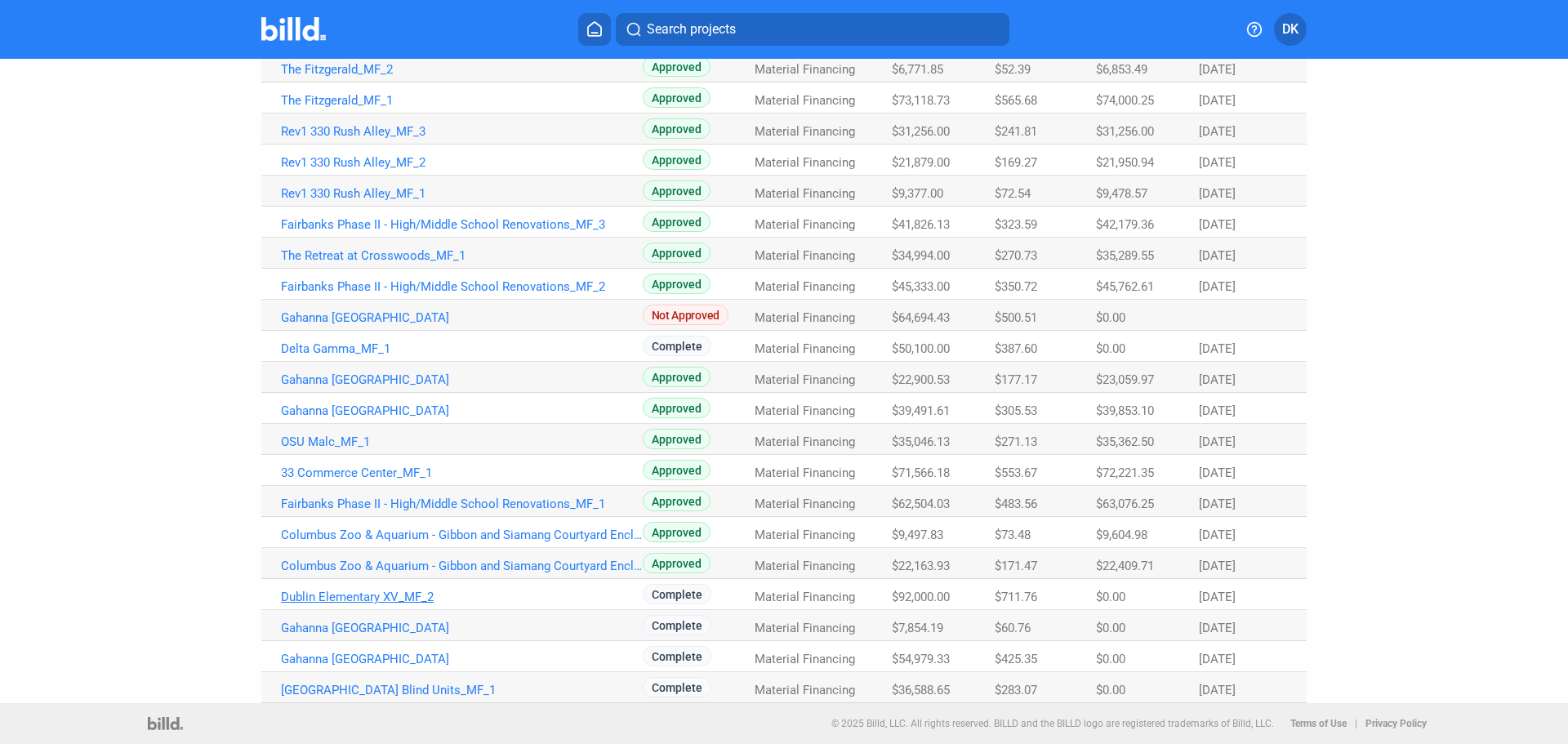
click at [466, 595] on link "Dublin Elementary XV_MF_2" at bounding box center [461, 597] width 362 height 15
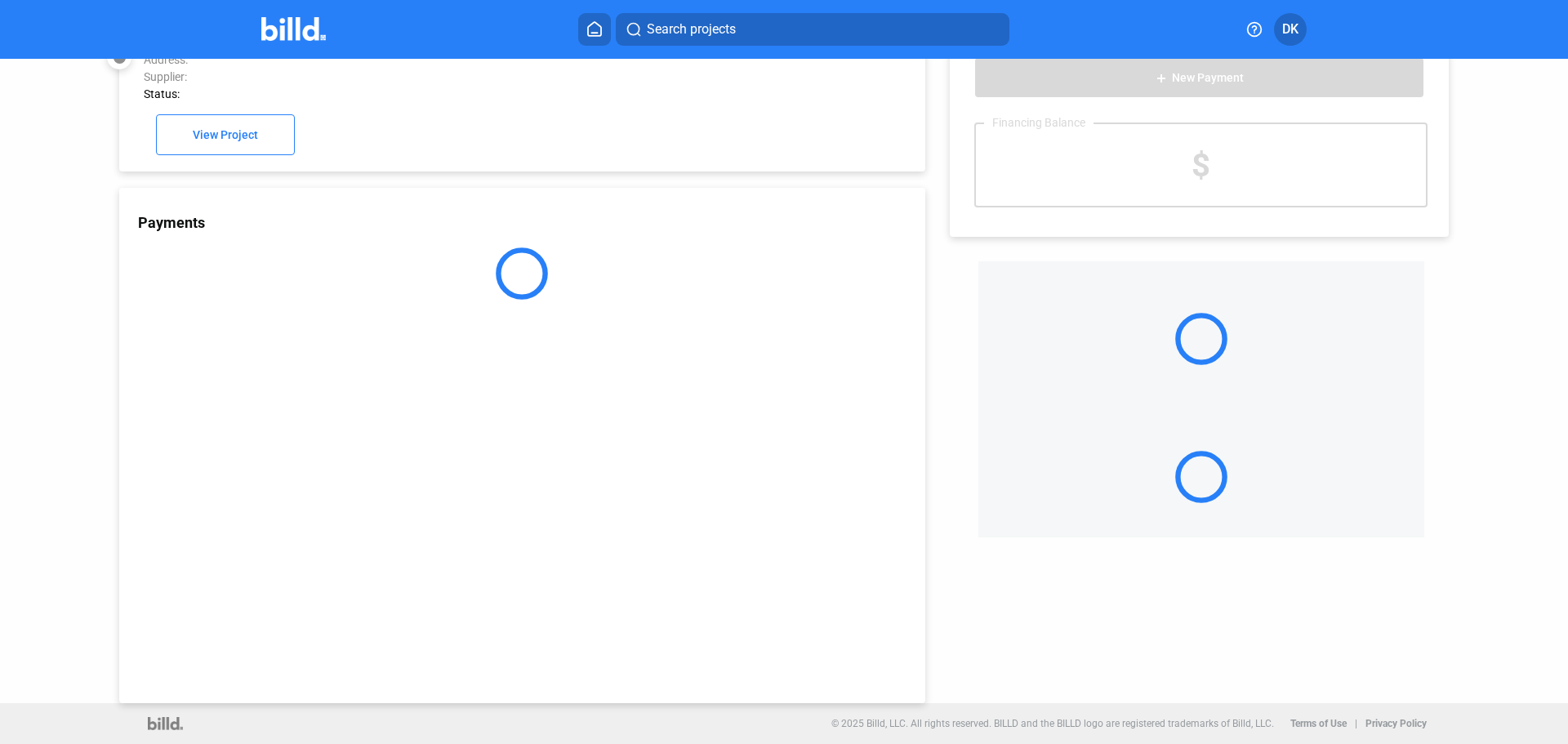
scroll to position [45, 0]
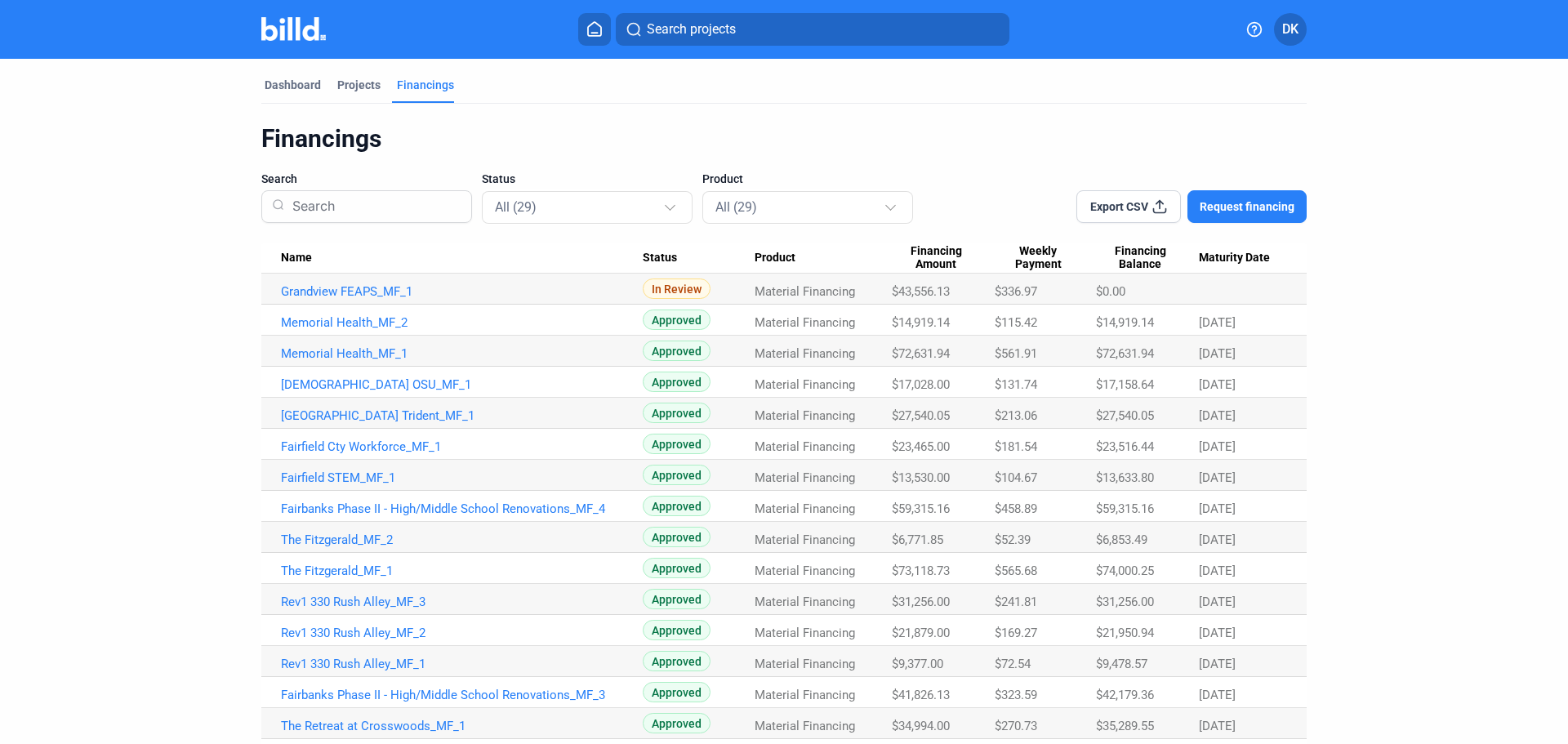
click at [682, 262] on div at bounding box center [686, 258] width 10 height 10
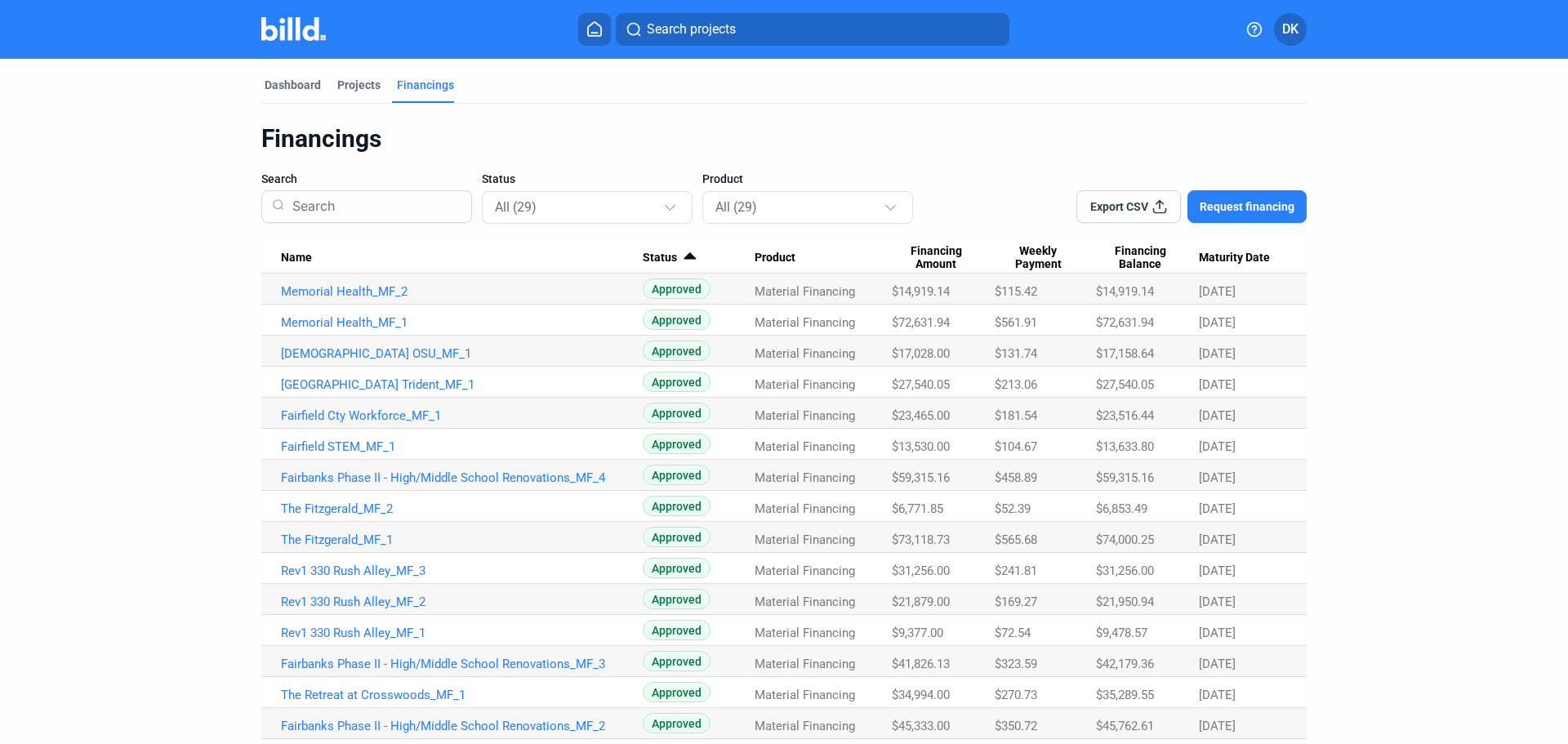
click at [1014, 263] on span "Weekly Payment" at bounding box center [1038, 258] width 86 height 27
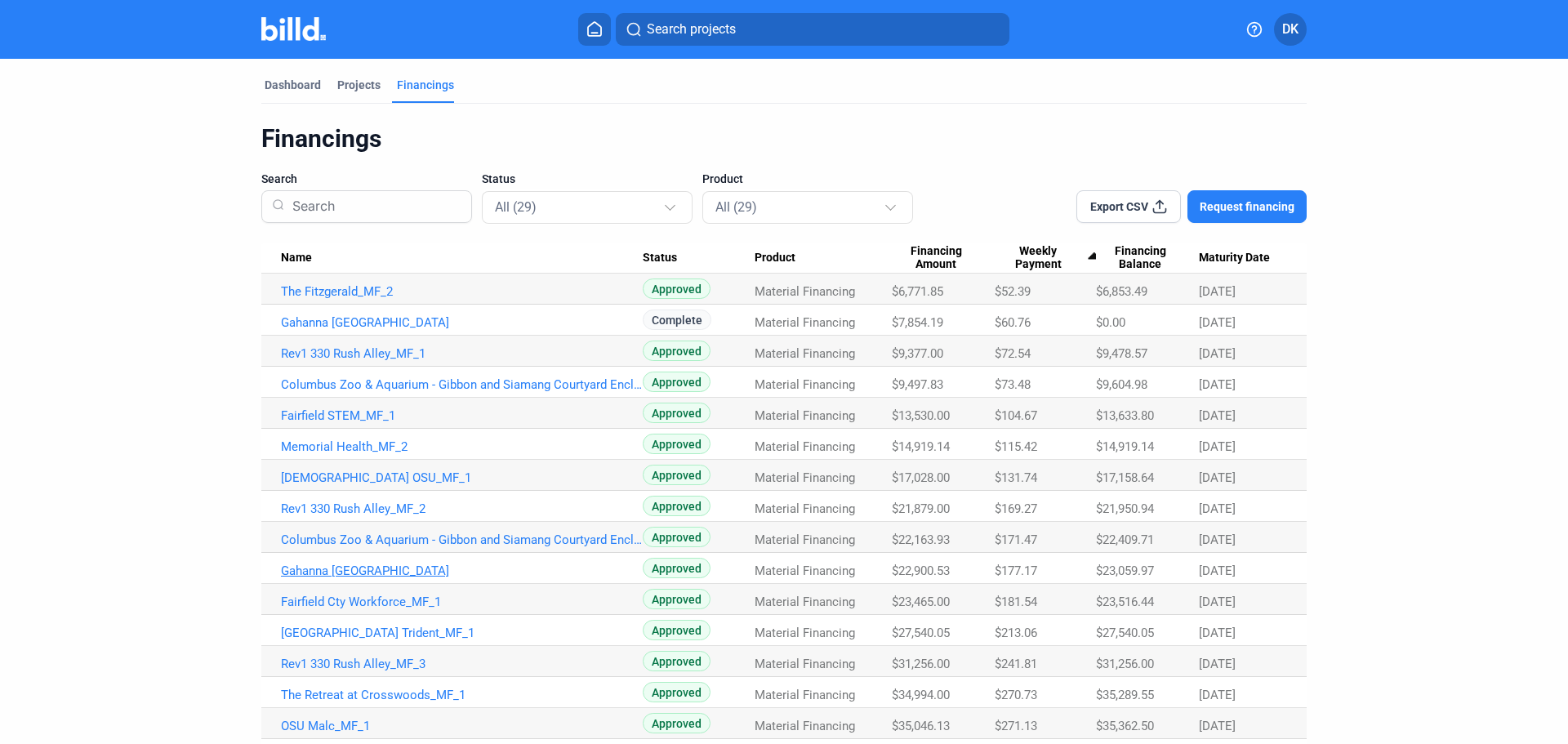
scroll to position [470, 0]
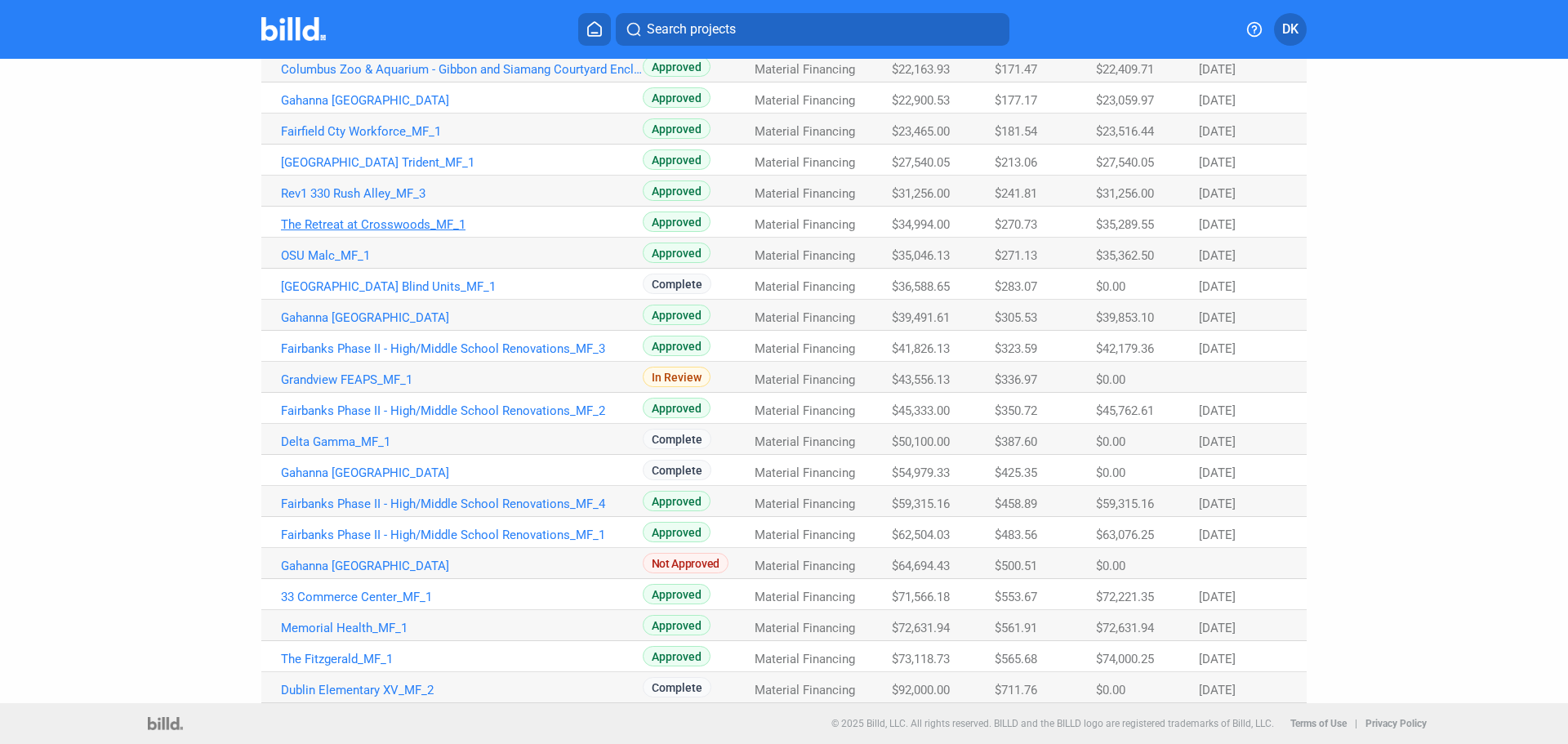
click at [366, 225] on link "The Retreat at Crosswoods_MF_1" at bounding box center [461, 224] width 362 height 15
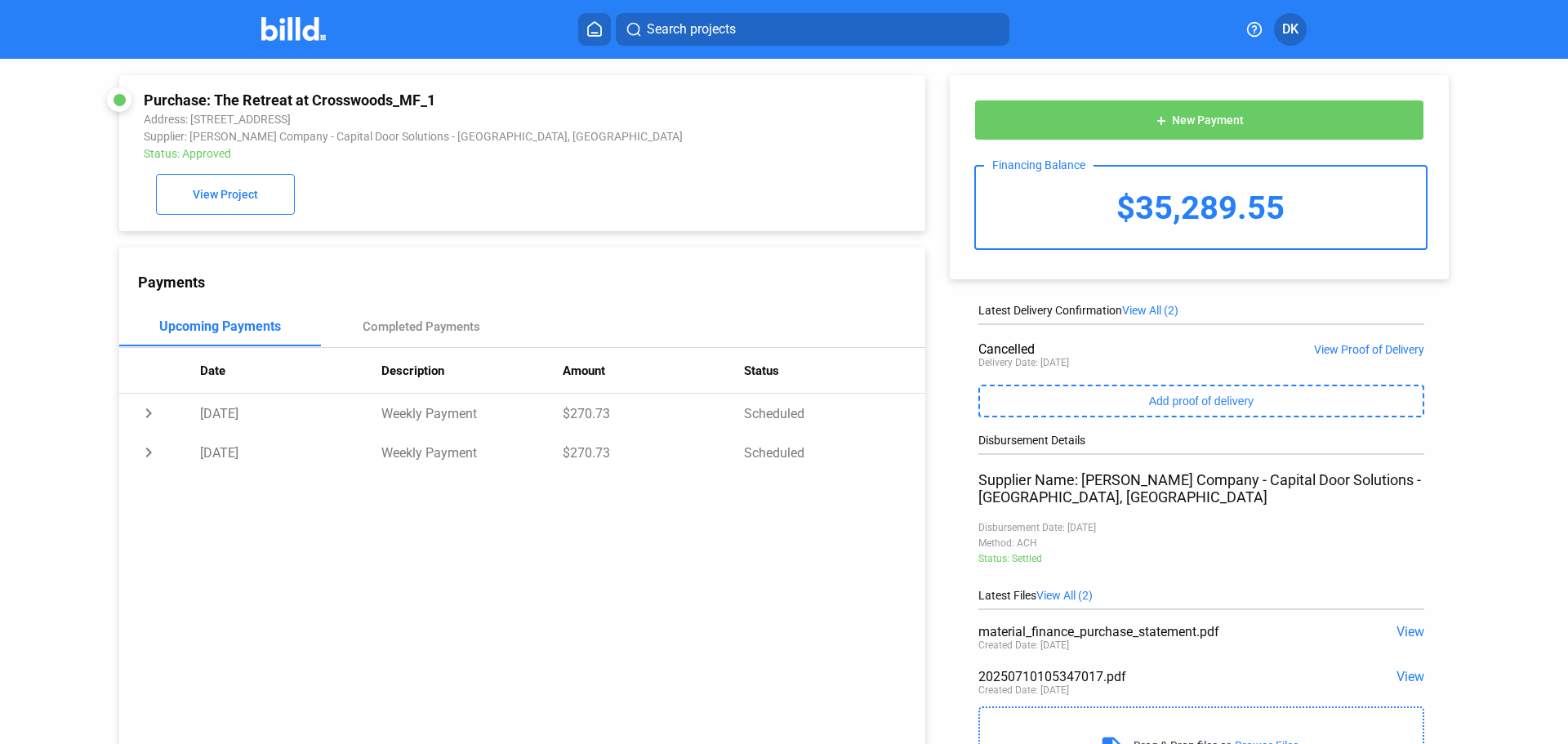
scroll to position [101, 0]
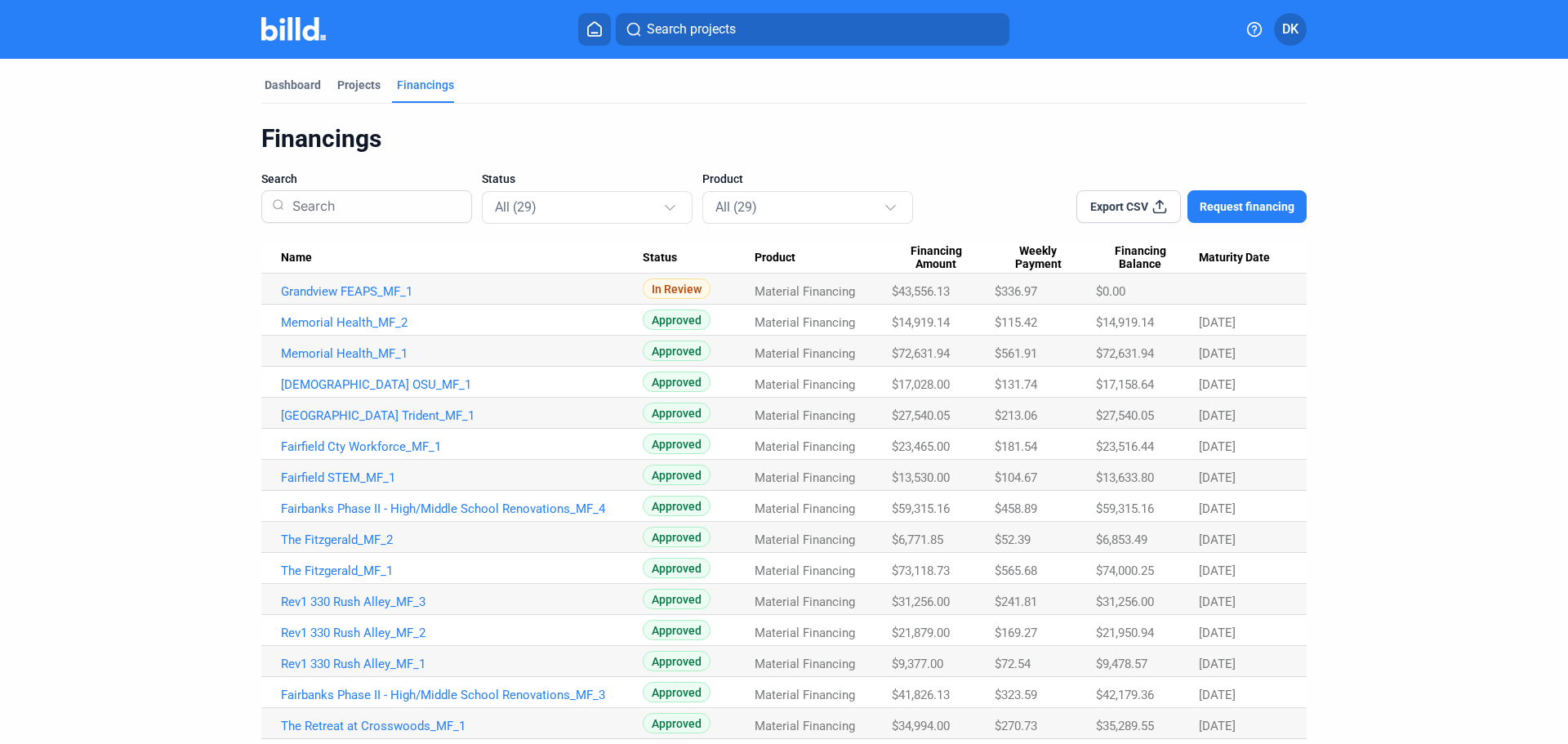
click at [931, 264] on span "Financing Amount" at bounding box center [936, 258] width 88 height 27
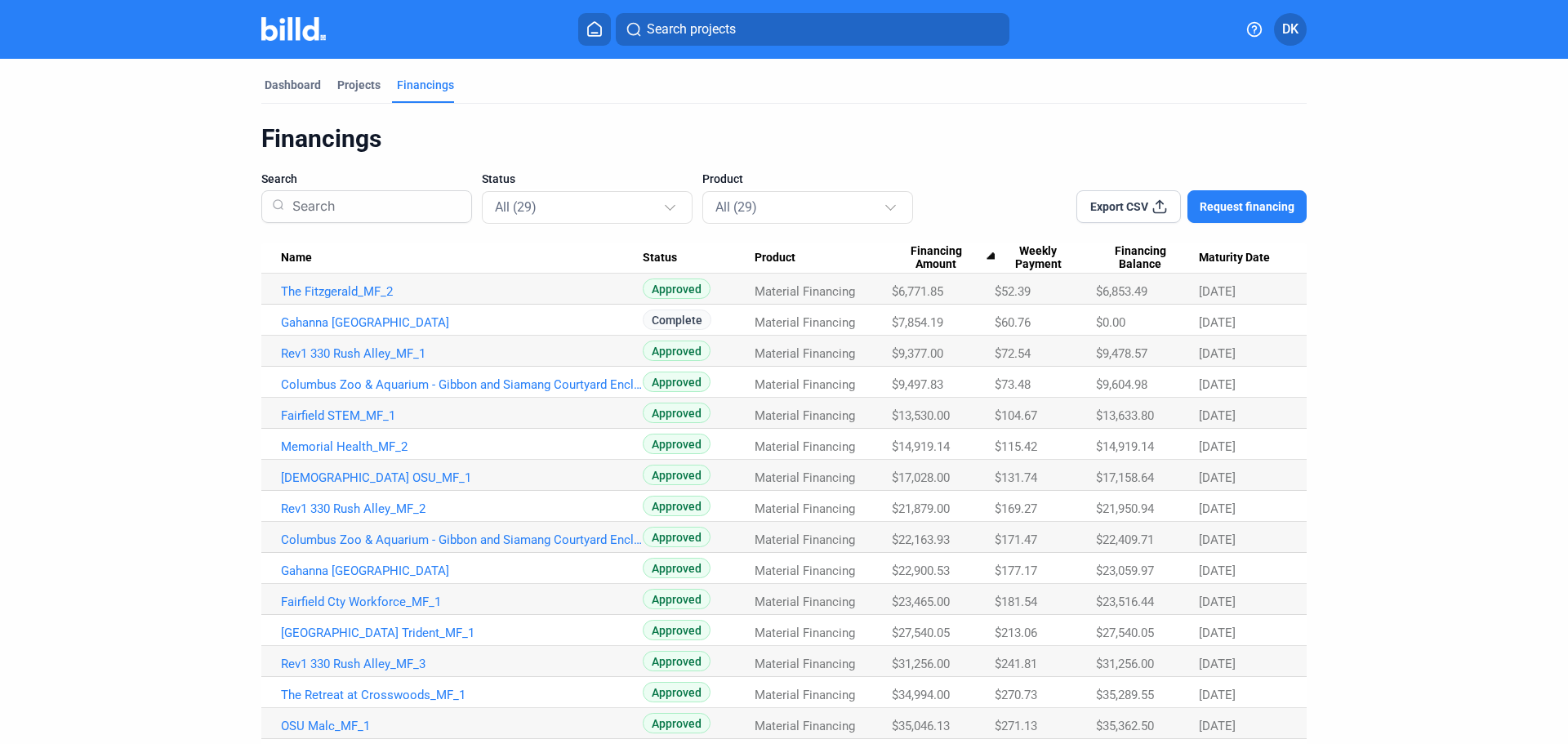
click at [1014, 253] on span "Weekly Payment" at bounding box center [1038, 258] width 86 height 27
click at [320, 269] on th "Name" at bounding box center [452, 258] width 381 height 31
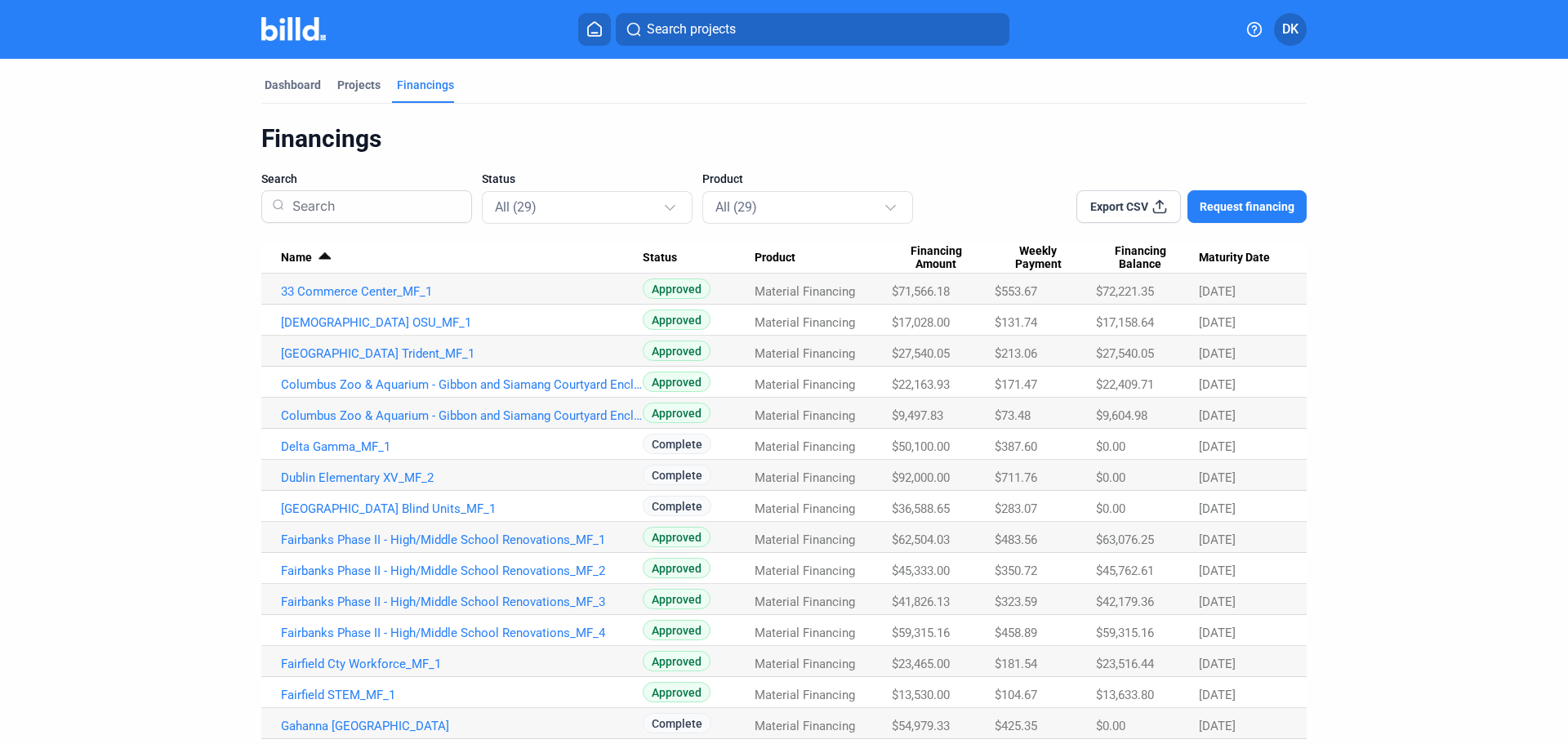
click at [301, 252] on span "Name" at bounding box center [296, 258] width 31 height 15
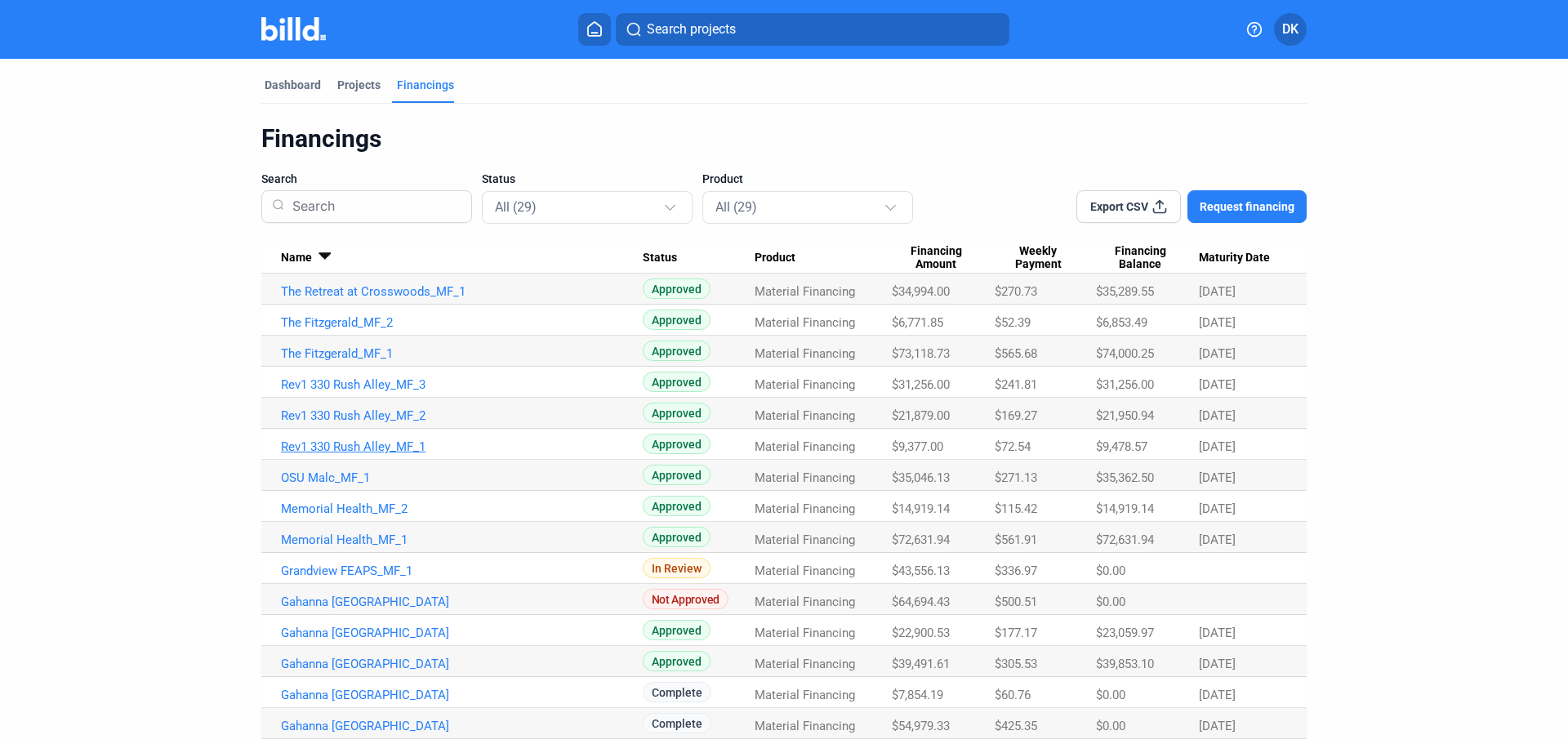
click at [386, 446] on link "Rev1 330 Rush Alley_MF_1" at bounding box center [461, 447] width 362 height 15
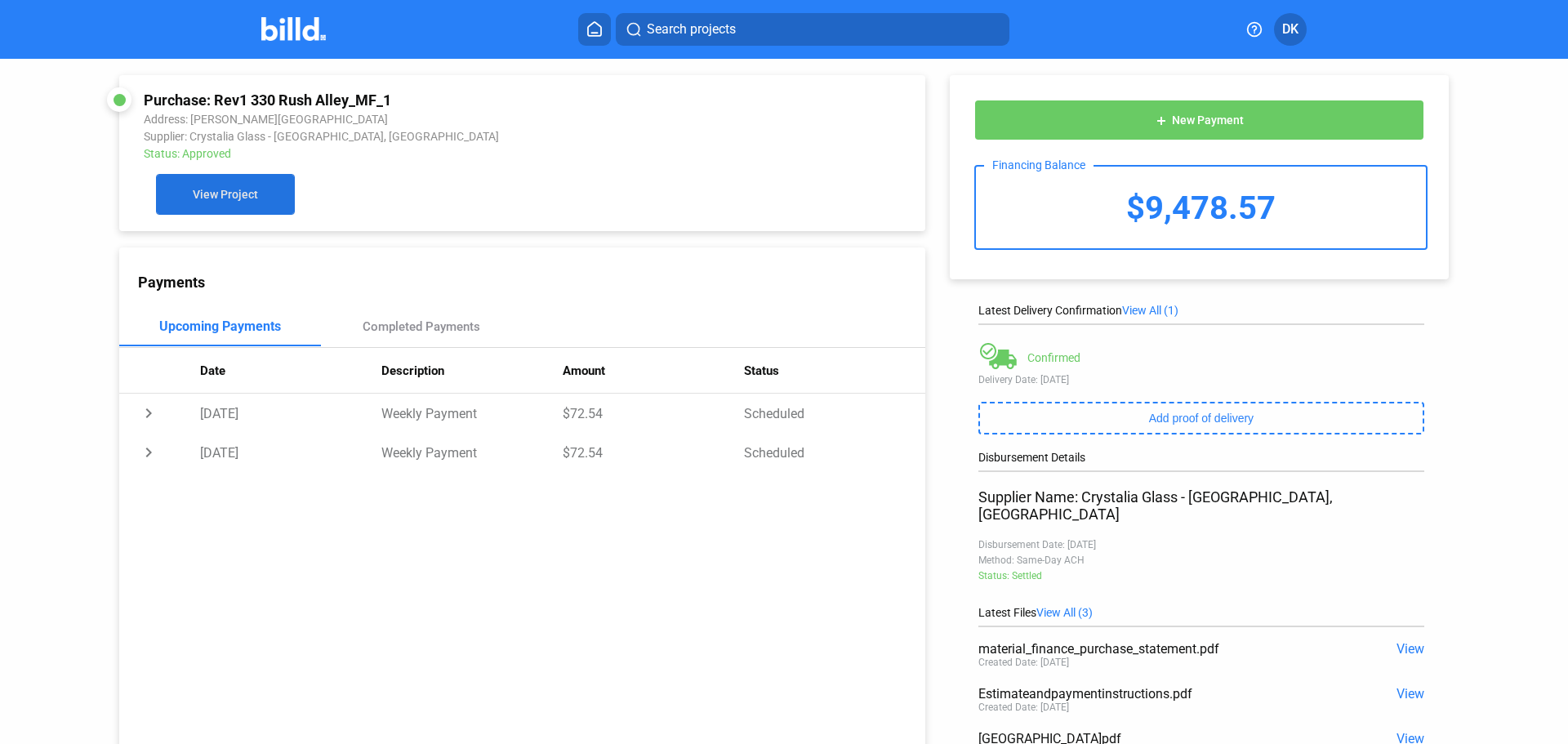
click at [229, 195] on span "View Project" at bounding box center [225, 195] width 65 height 13
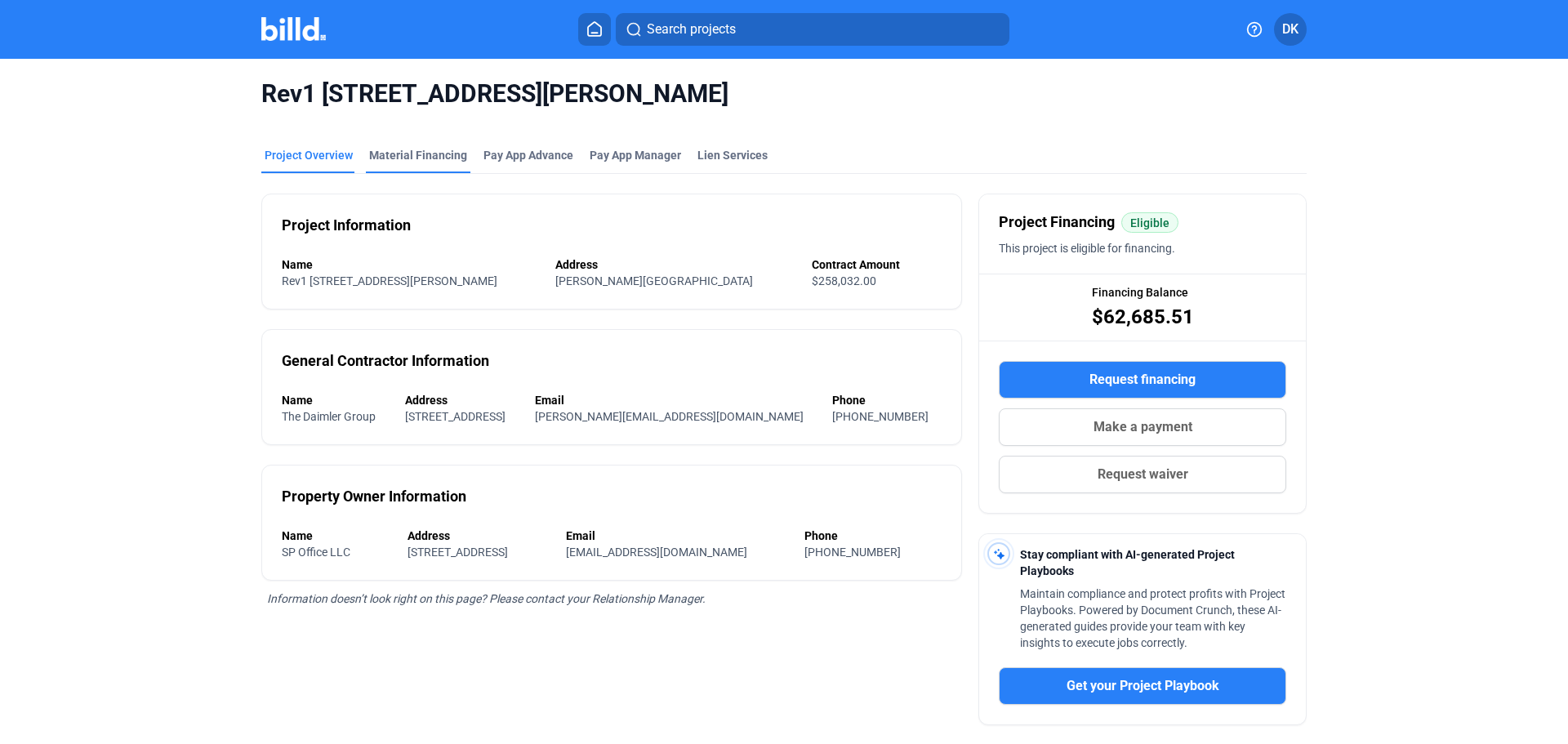
click at [394, 152] on div "Material Financing" at bounding box center [417, 155] width 98 height 17
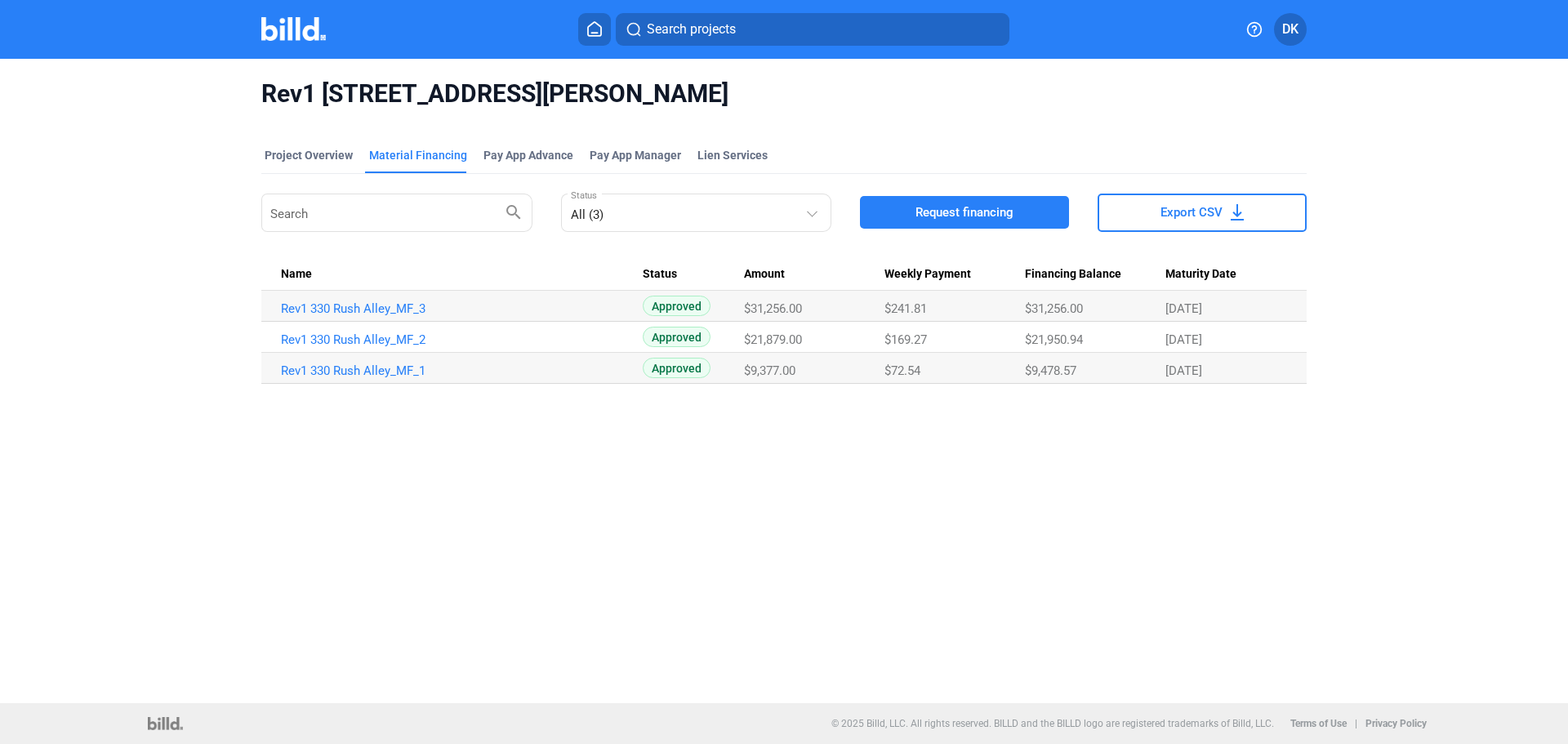
click at [262, 28] on img at bounding box center [293, 28] width 64 height 24
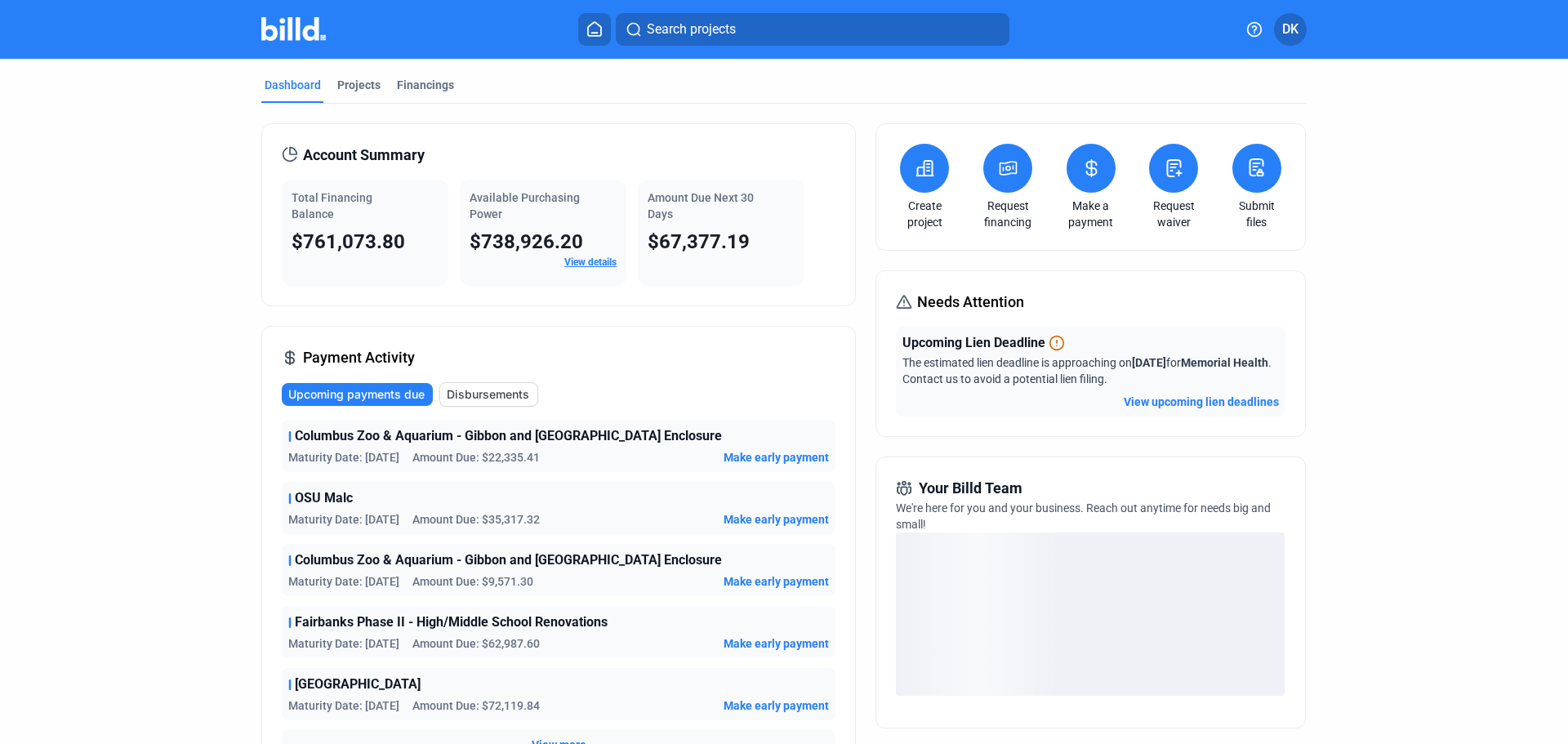
click at [1104, 201] on link "Make a payment" at bounding box center [1091, 214] width 57 height 33
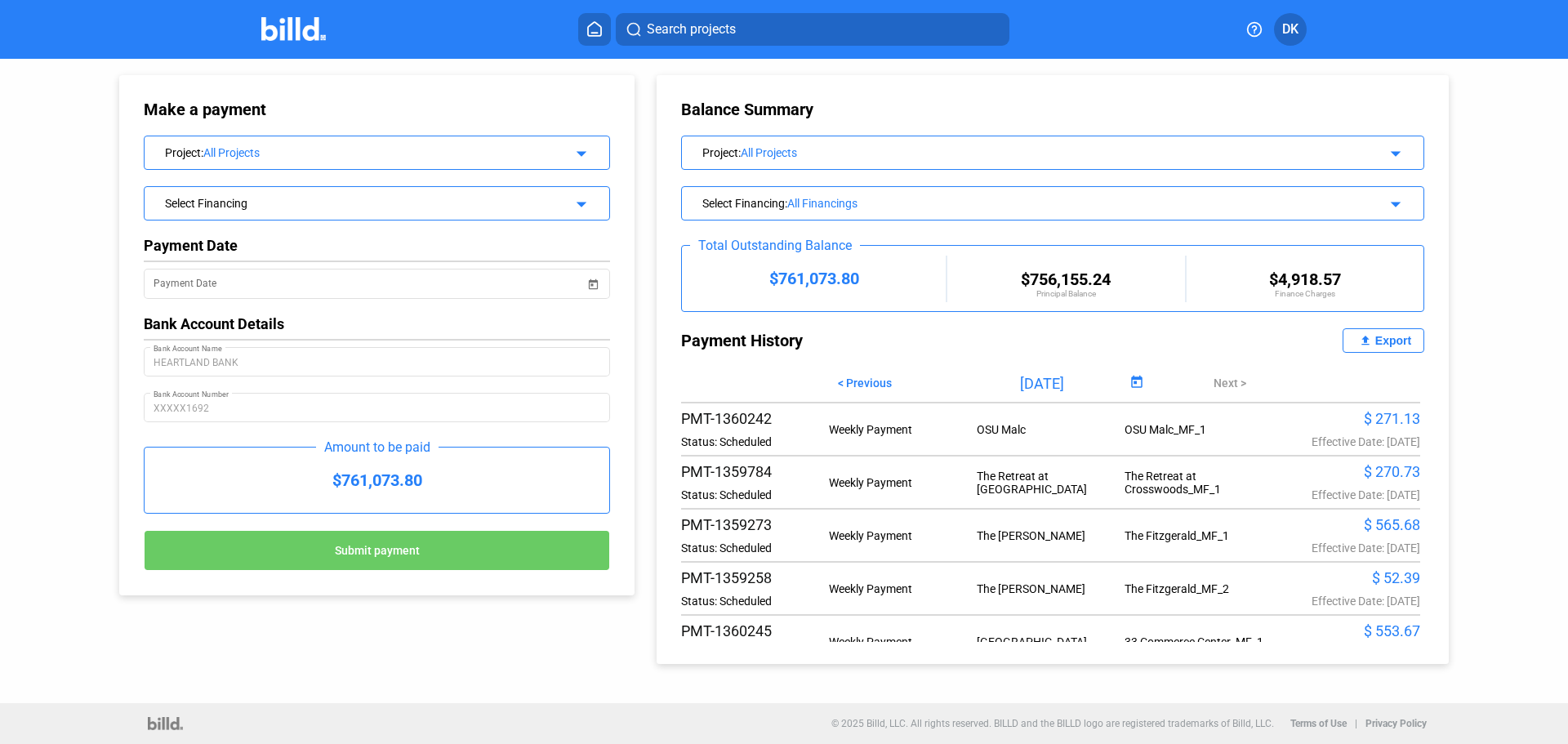
scroll to position [272, 0]
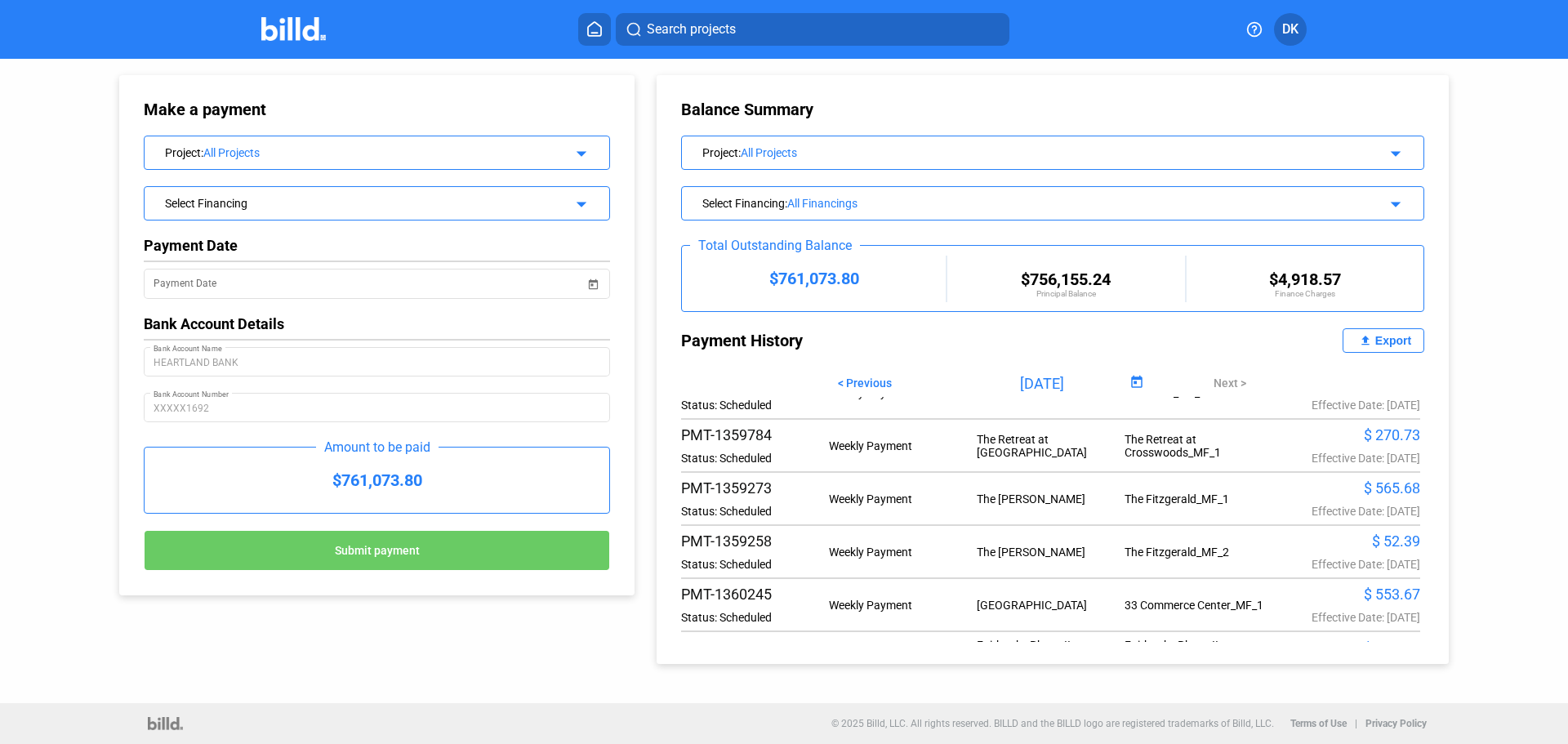
click at [1148, 449] on div "The Retreat at Crosswoods_MF_1" at bounding box center [1198, 447] width 148 height 26
click at [290, 19] on img at bounding box center [293, 28] width 64 height 24
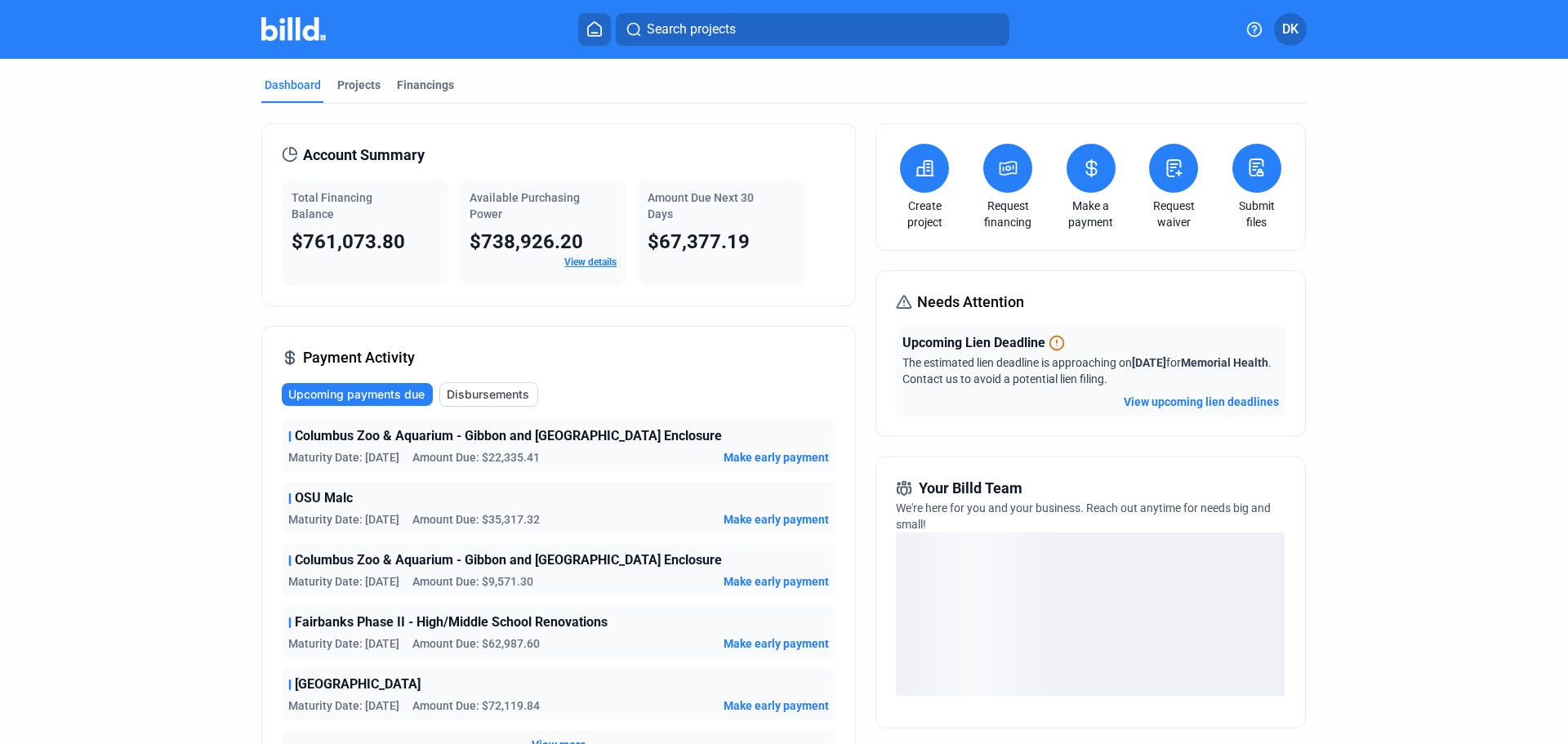
click at [1091, 189] on button at bounding box center [1092, 169] width 49 height 49
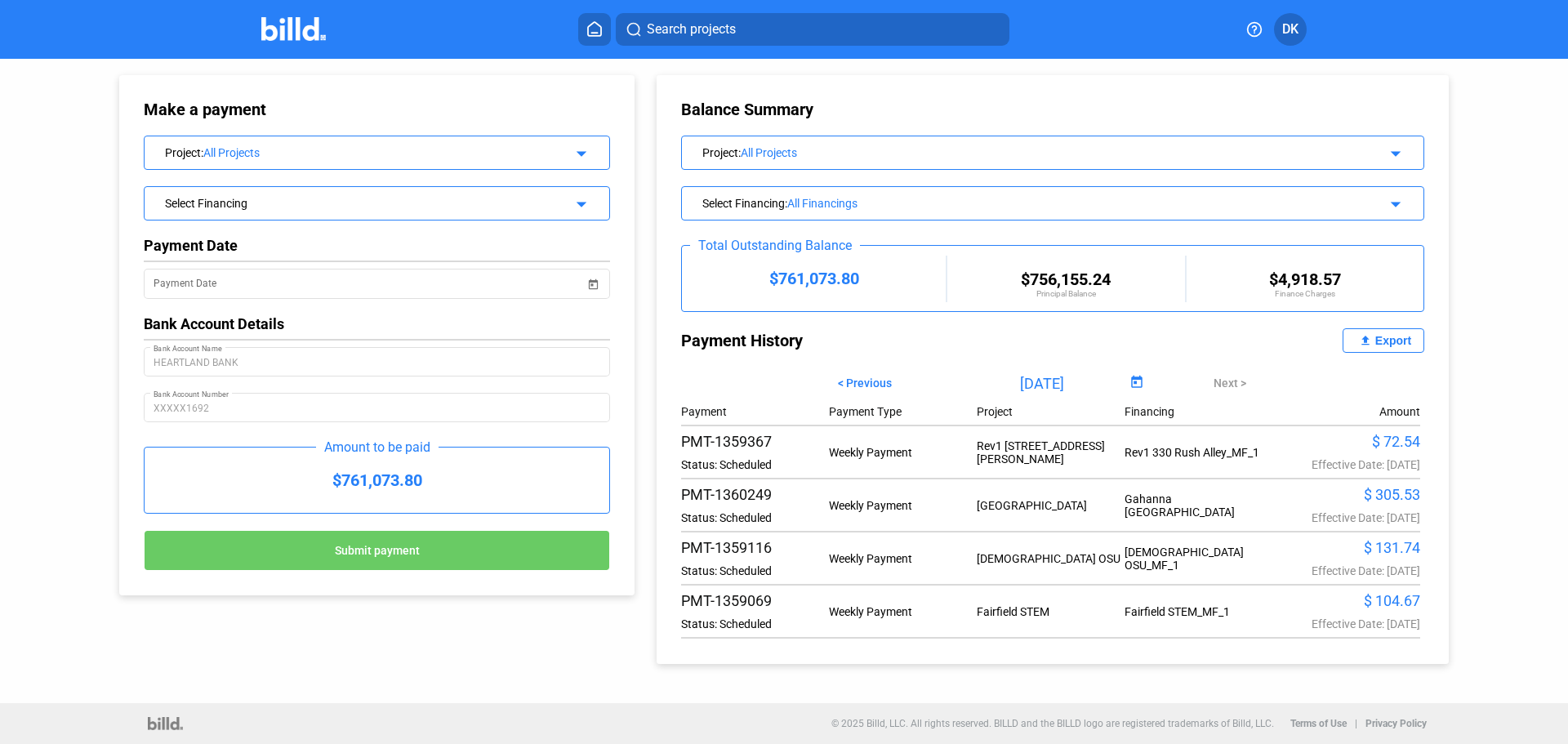
scroll to position [272, 0]
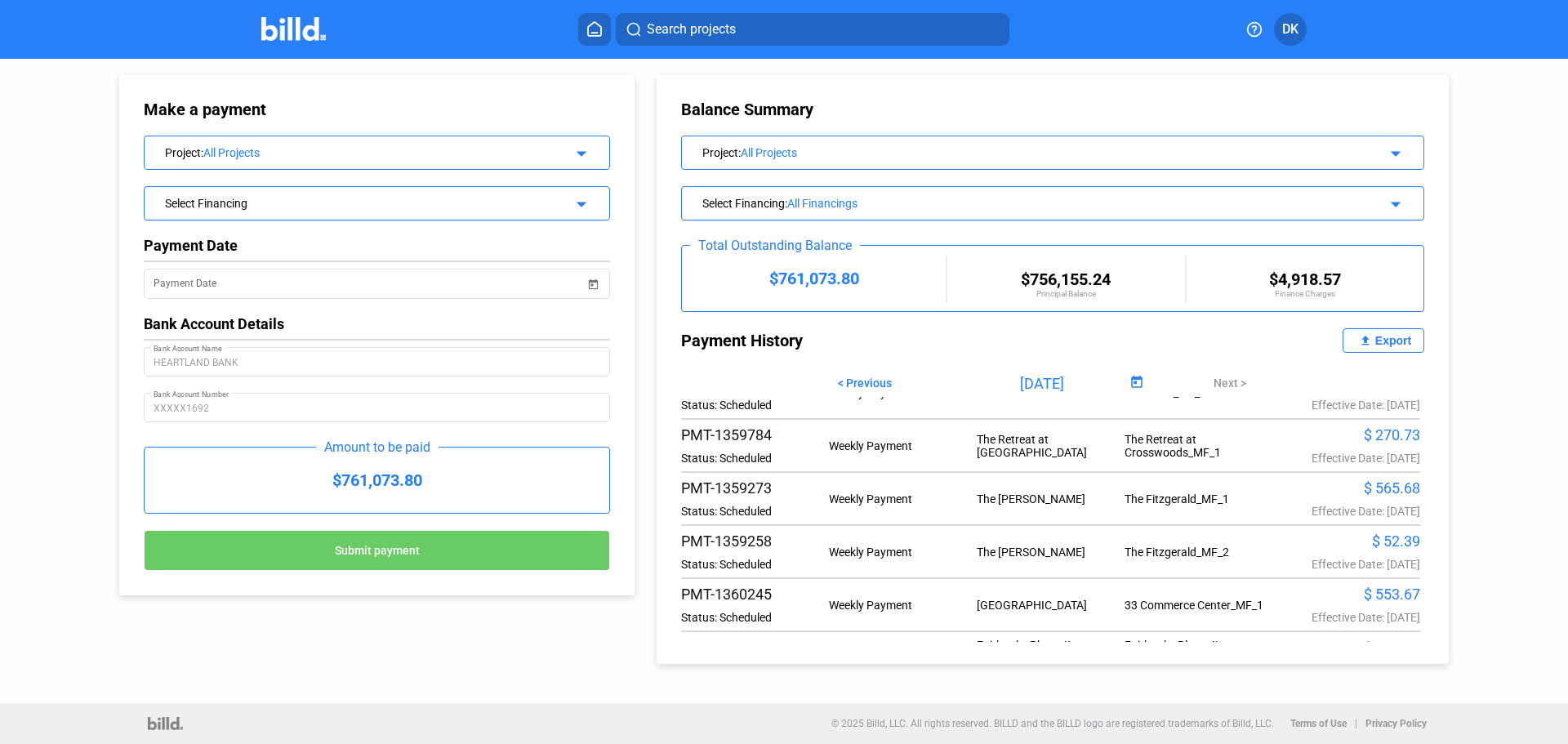
click at [1099, 443] on div "PMT-1359784 Status: Scheduled Weekly Payment The Retreat at [GEOGRAPHIC_DATA] T…" at bounding box center [1051, 445] width 739 height 38
click at [1372, 444] on div "$ 270.73" at bounding box center [1347, 434] width 148 height 17
click at [803, 150] on div "All Projects" at bounding box center [1036, 153] width 592 height 13
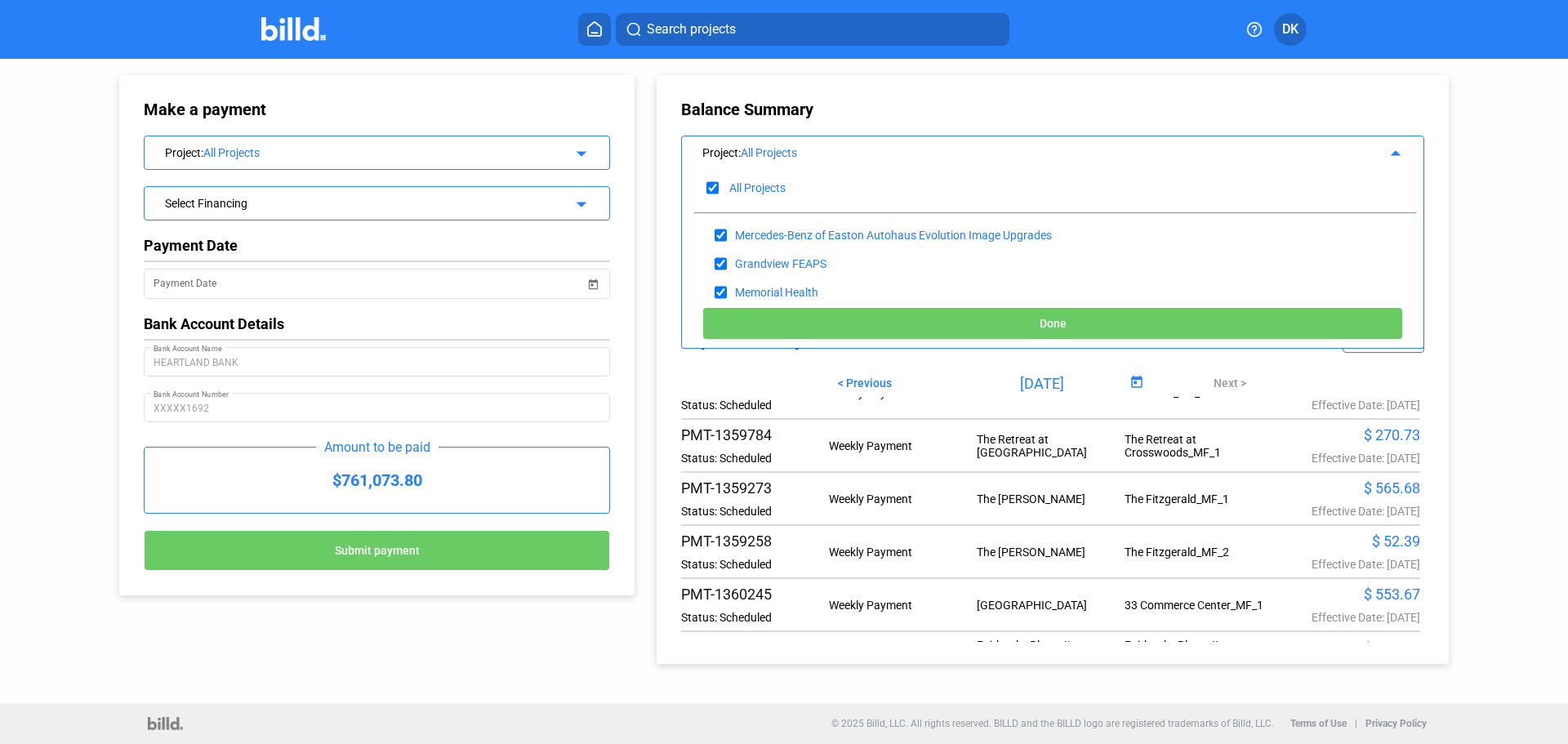
click at [325, 48] on mat-toolbar "Search projects DK" at bounding box center [784, 29] width 1568 height 59
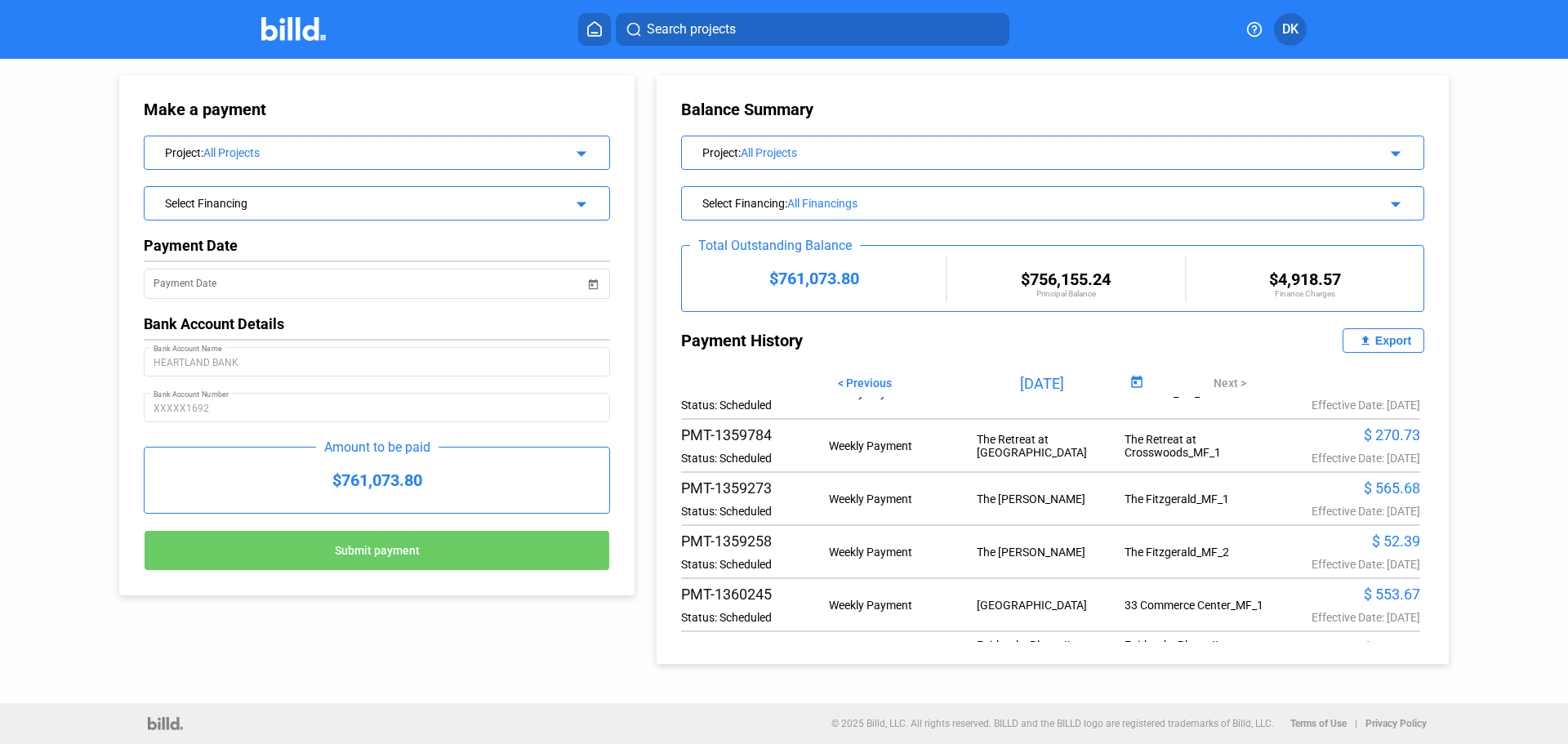
click at [263, 14] on div "Search projects DK" at bounding box center [784, 29] width 1274 height 33
click at [302, 33] on img at bounding box center [293, 28] width 64 height 24
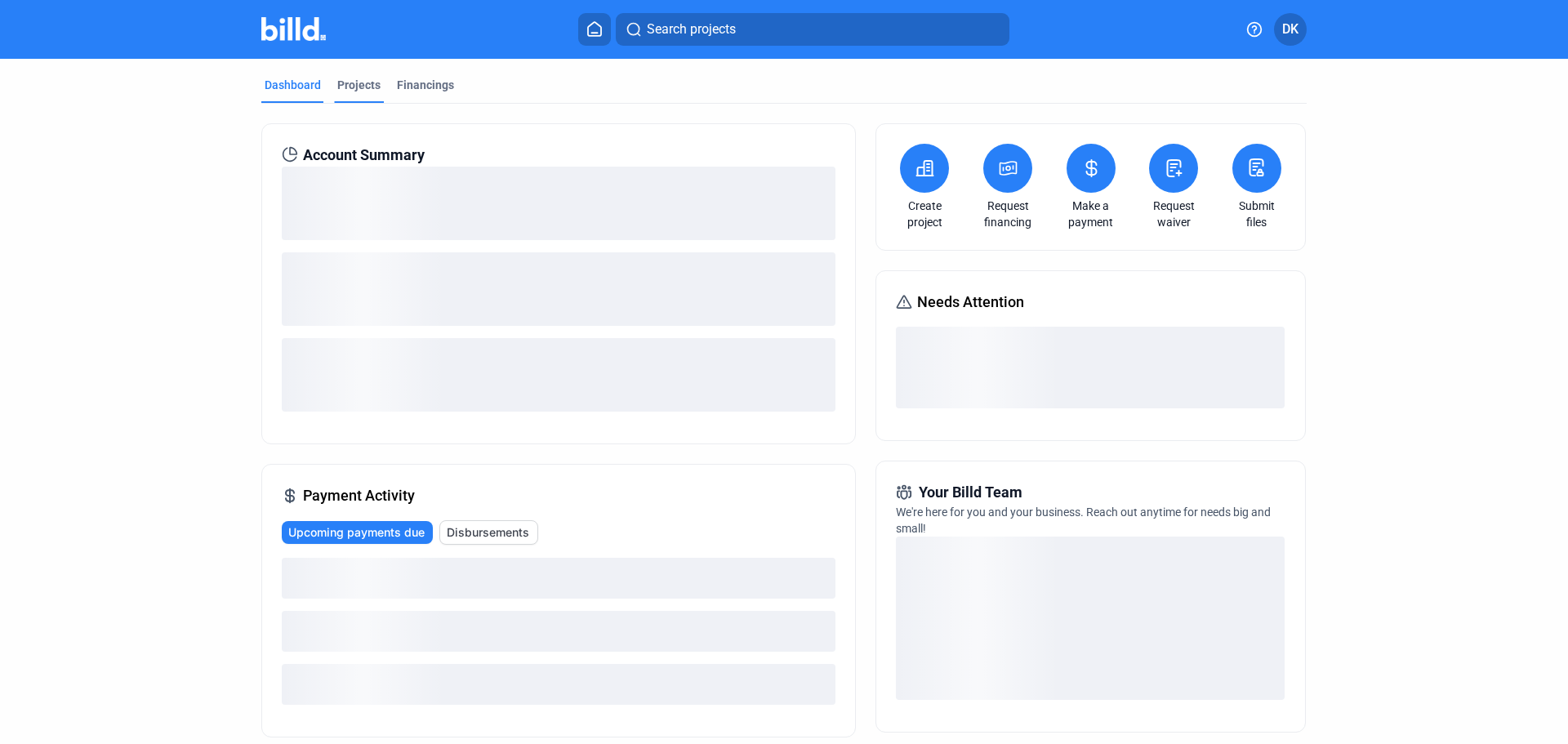
click at [359, 82] on div "Projects" at bounding box center [358, 85] width 43 height 17
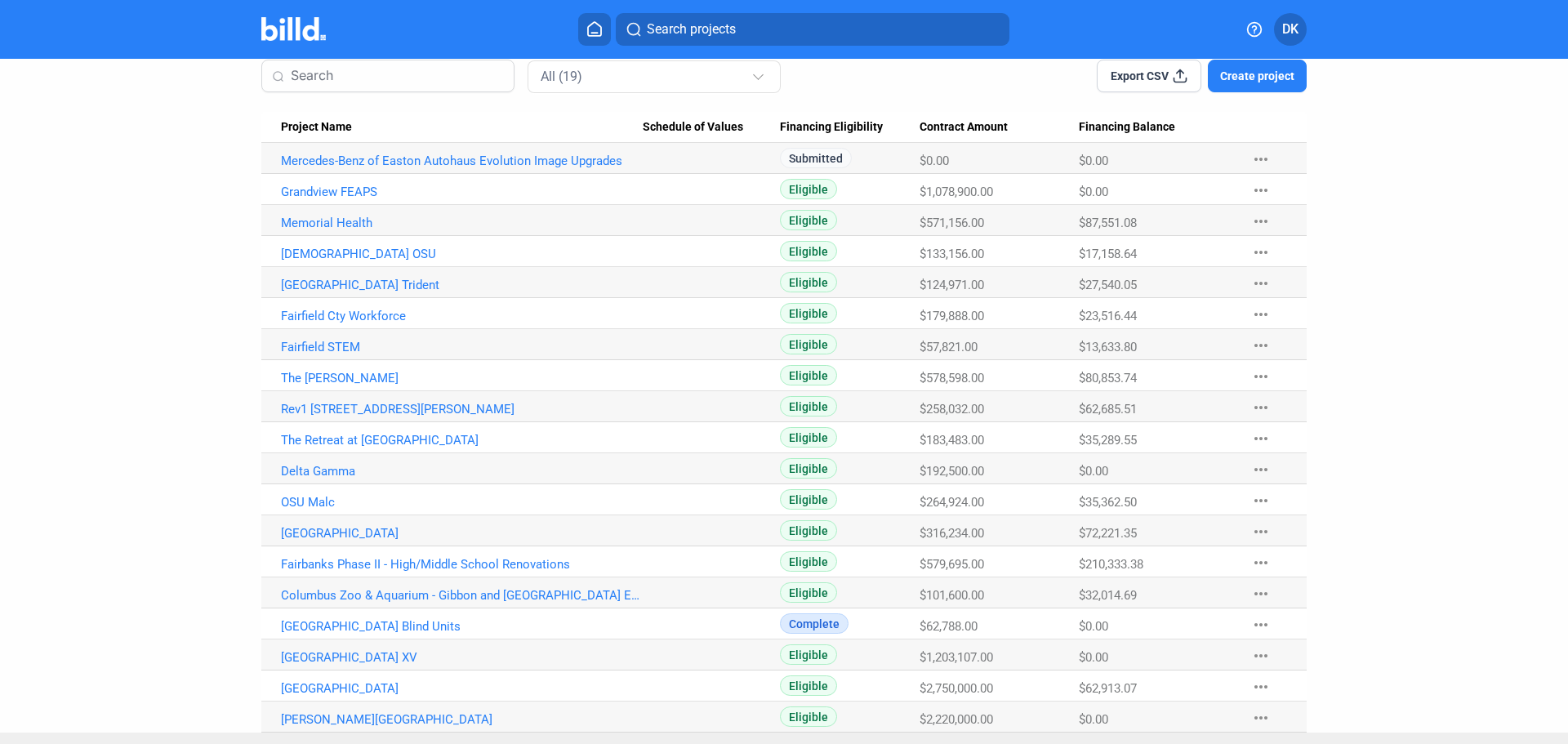
scroll to position [160, 0]
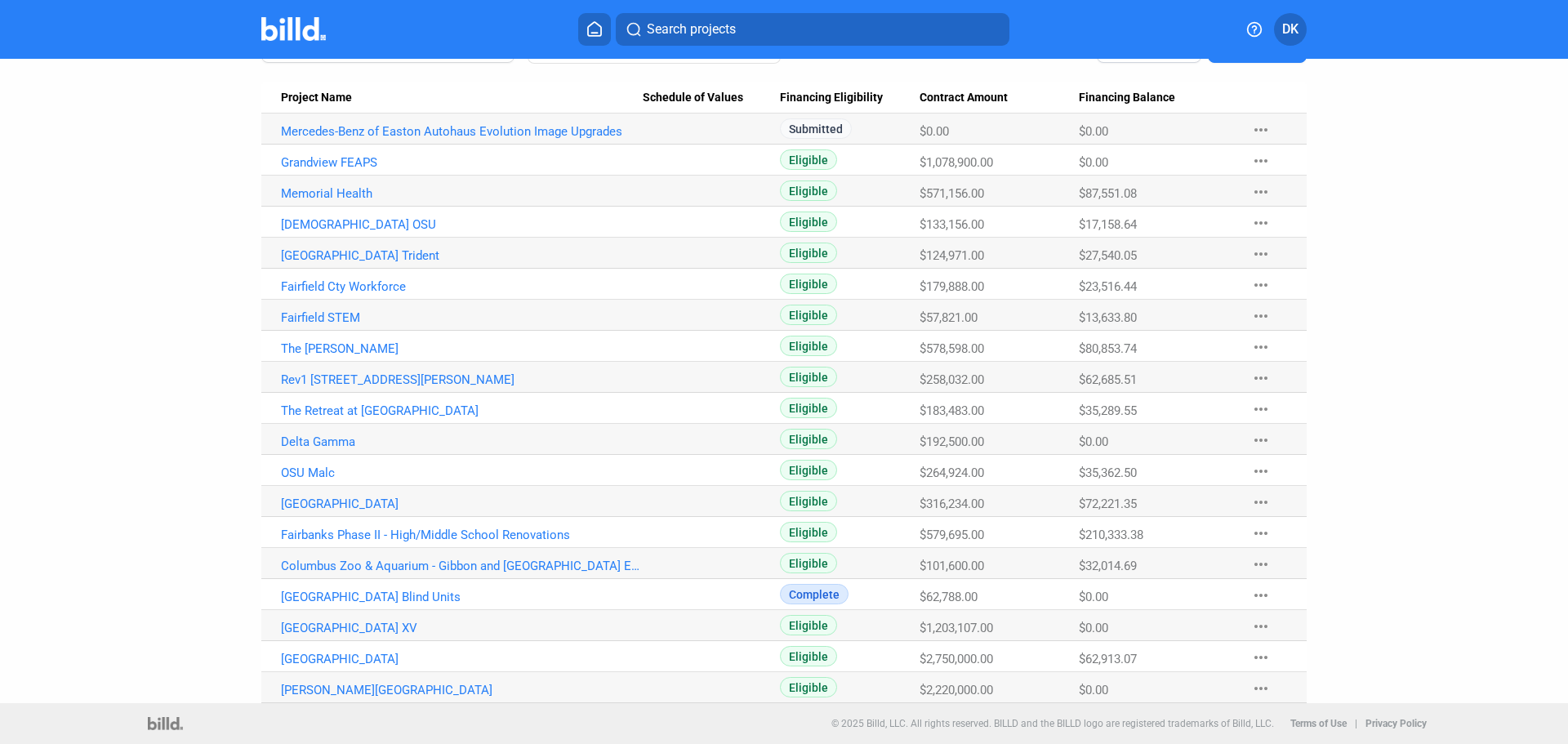
click at [1557, 433] on div "Dashboard Projects Financings Projects Search Financing Eligibility All (19) Ex…" at bounding box center [784, 301] width 1568 height 805
click at [1345, 450] on dashboard "Dashboard Projects Financings Projects Search Financing Eligibility All (19) Ex…" at bounding box center [784, 301] width 1411 height 805
click at [295, 92] on span "Project Name" at bounding box center [316, 98] width 71 height 15
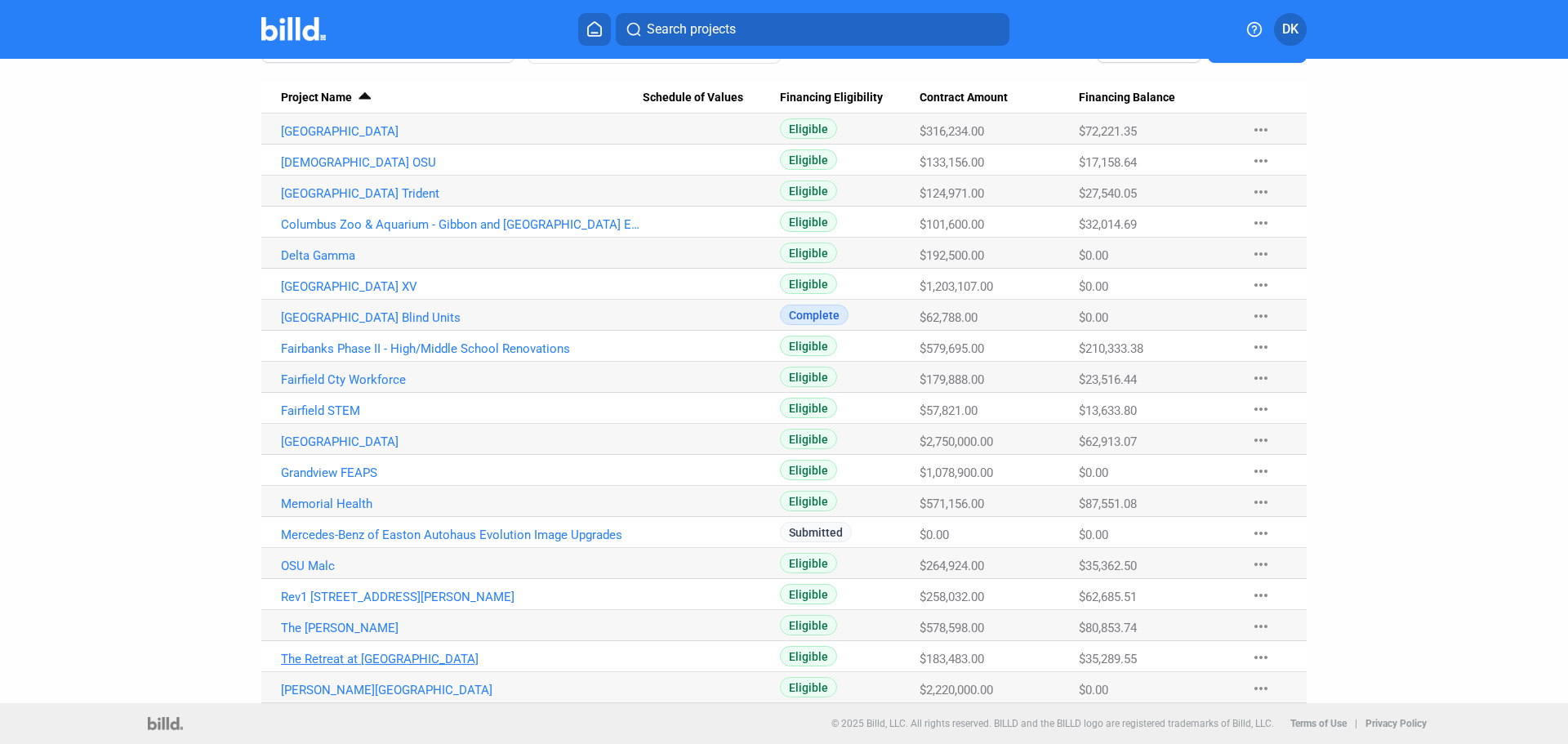
click at [352, 658] on link "The Retreat at [GEOGRAPHIC_DATA]" at bounding box center [461, 659] width 362 height 15
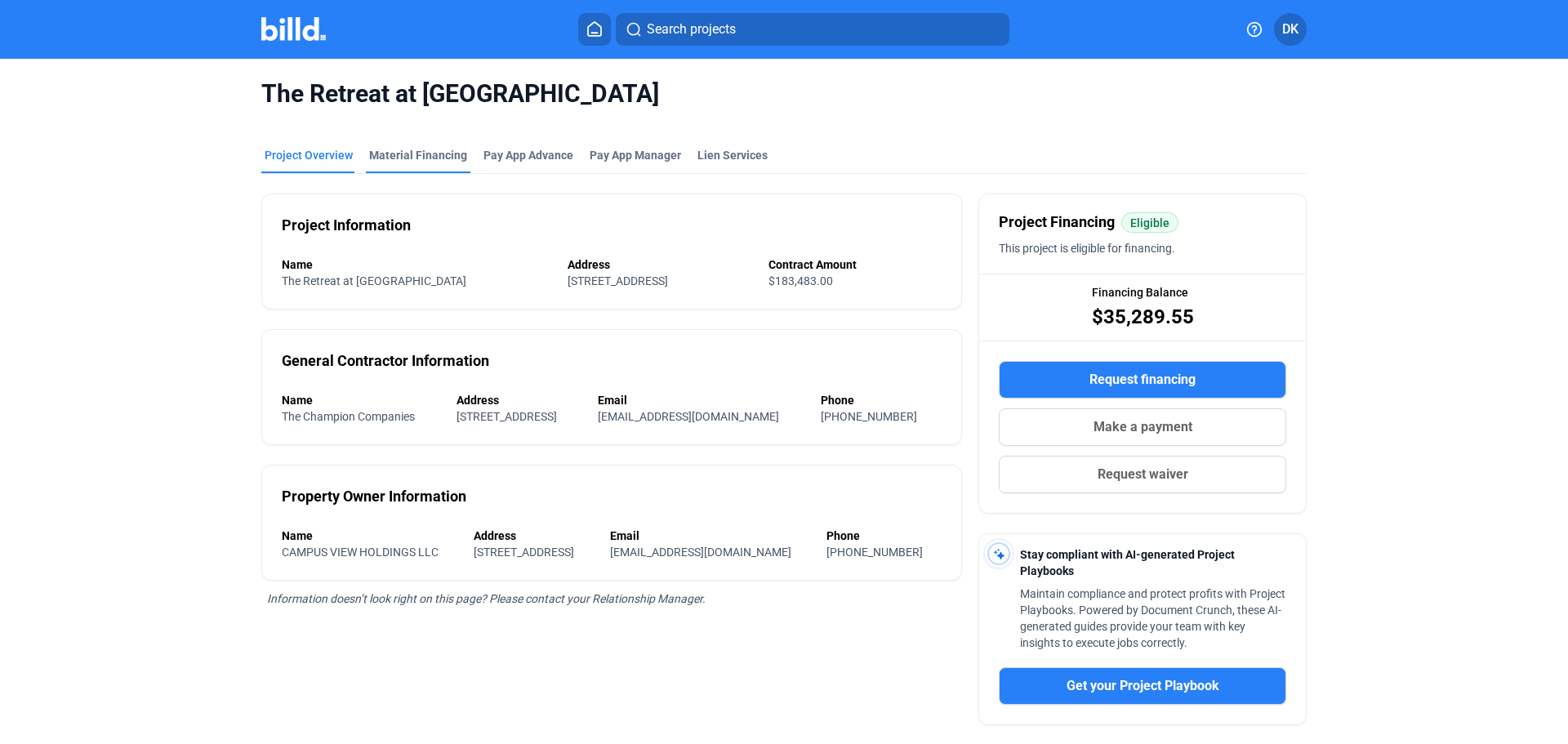
click at [400, 160] on div "Material Financing" at bounding box center [417, 155] width 98 height 17
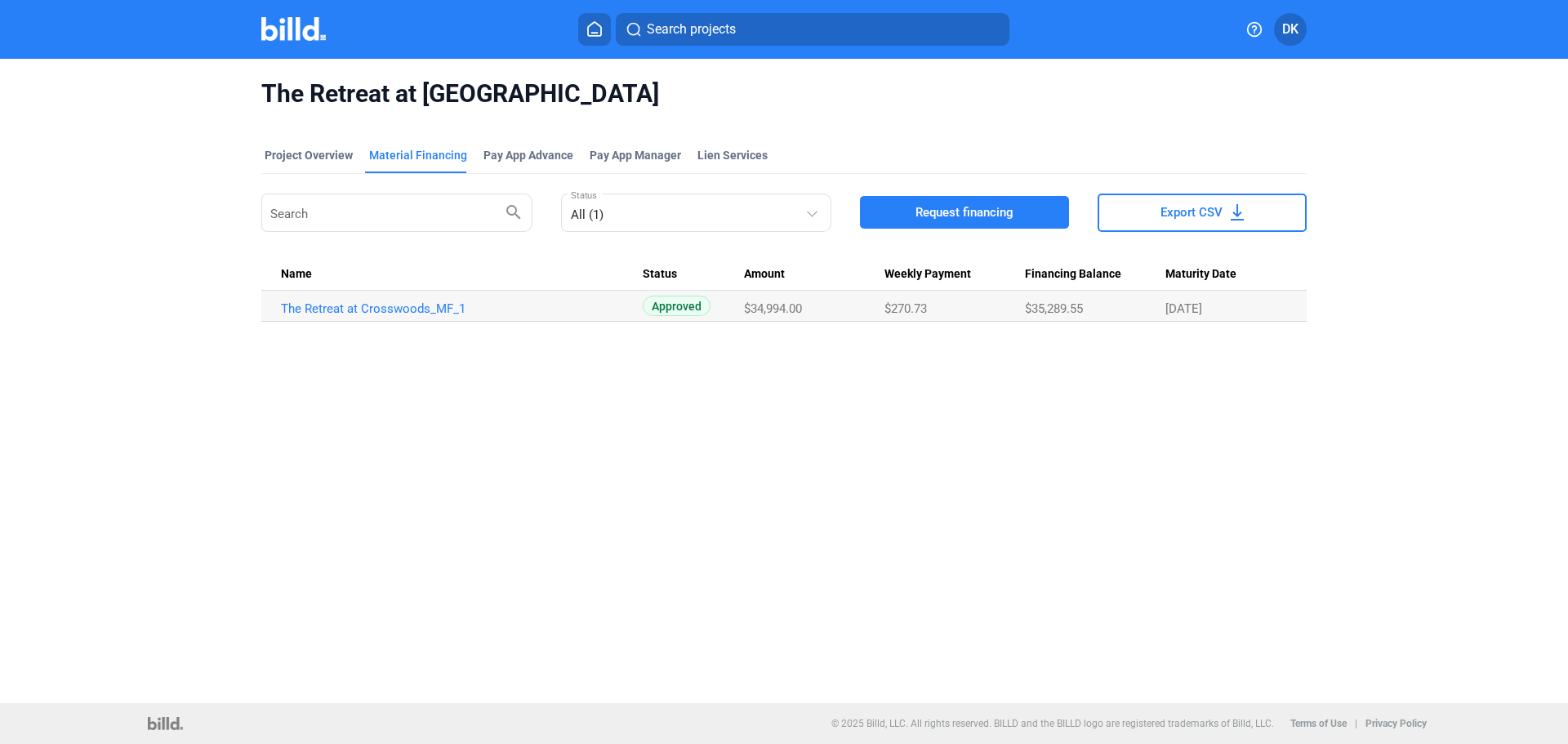
click at [450, 316] on td "The Retreat at Crosswoods_MF_1" at bounding box center [452, 305] width 381 height 31
click at [446, 306] on link "The Retreat at Crosswoods_MF_1" at bounding box center [461, 309] width 362 height 15
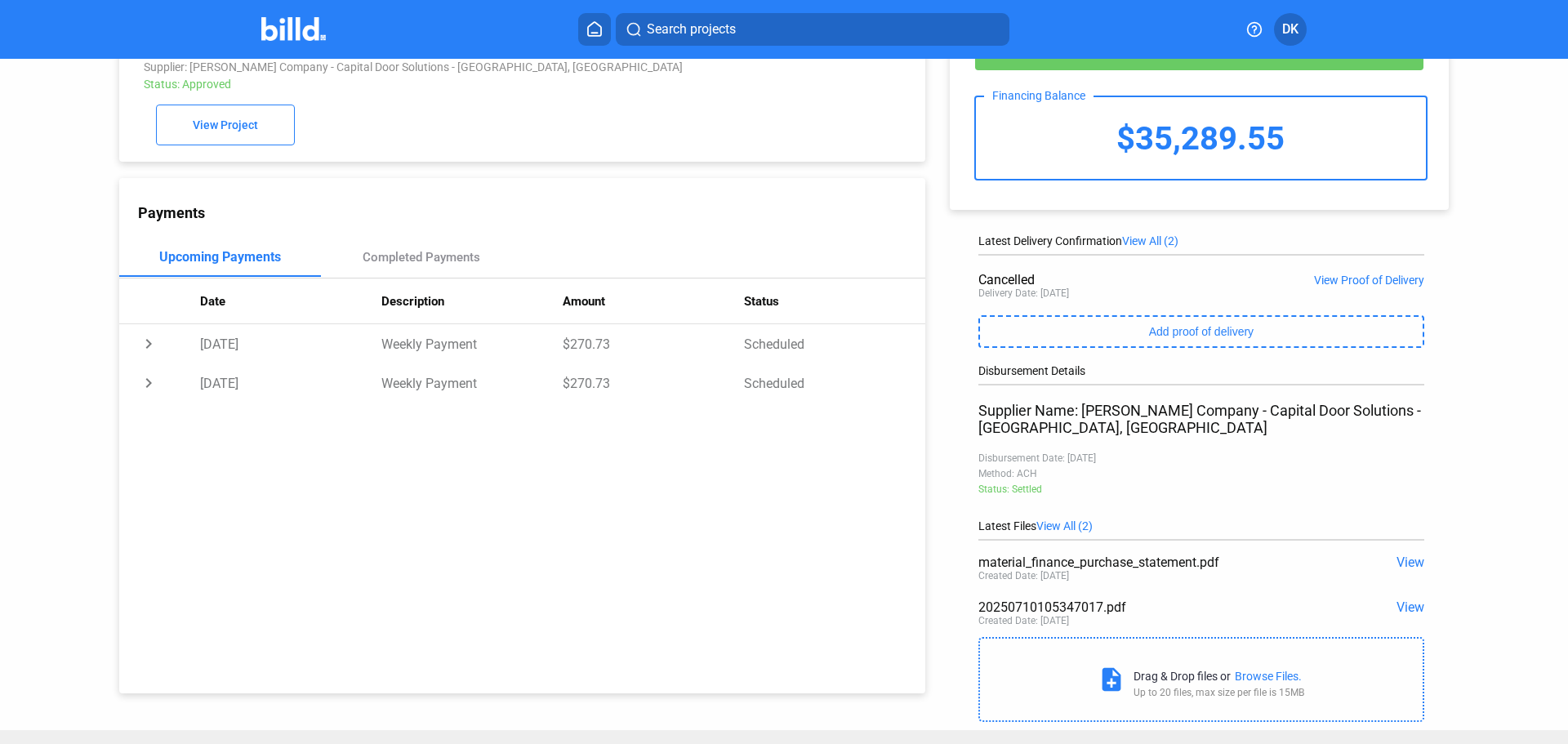
scroll to position [101, 0]
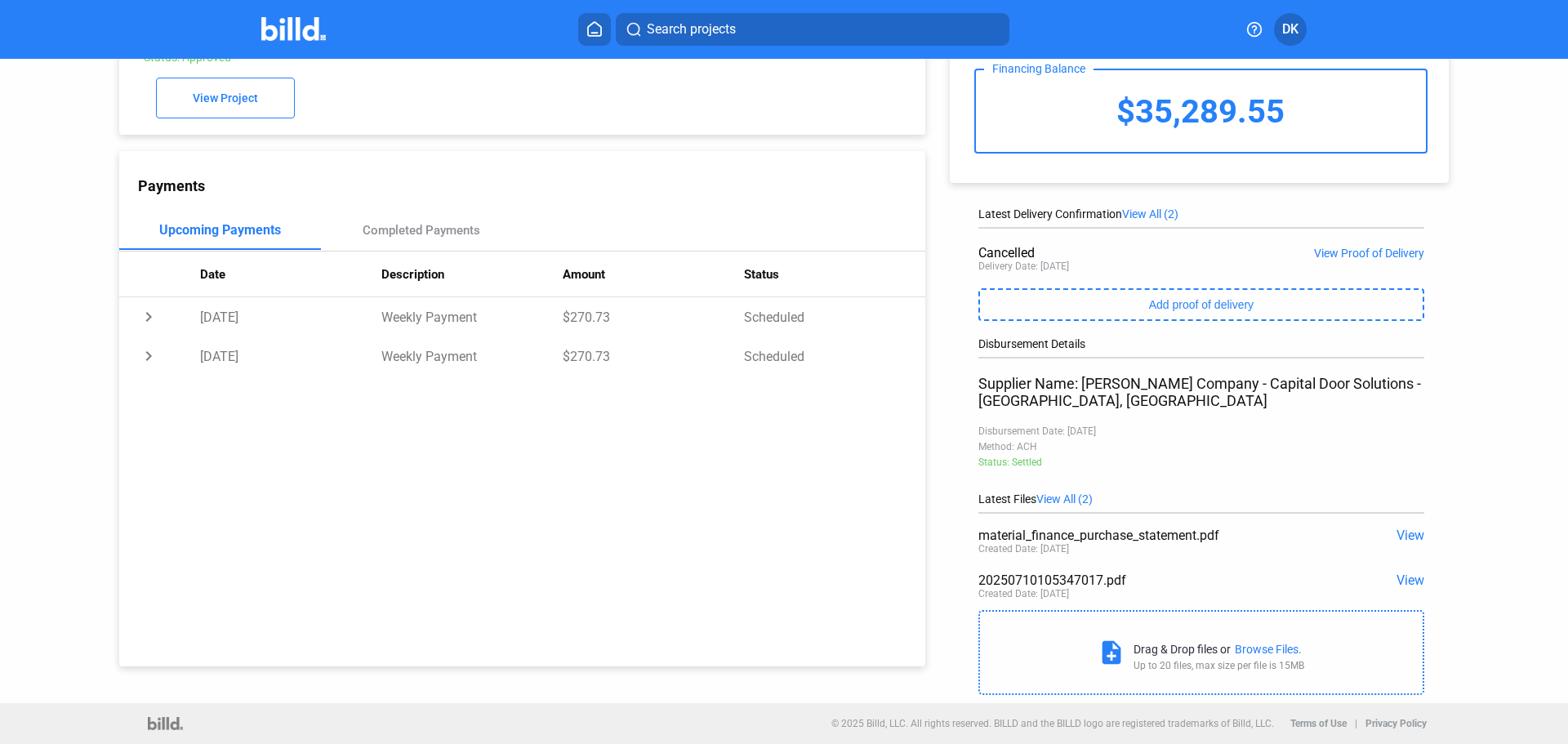
click at [1409, 582] on span "View" at bounding box center [1410, 581] width 27 height 16
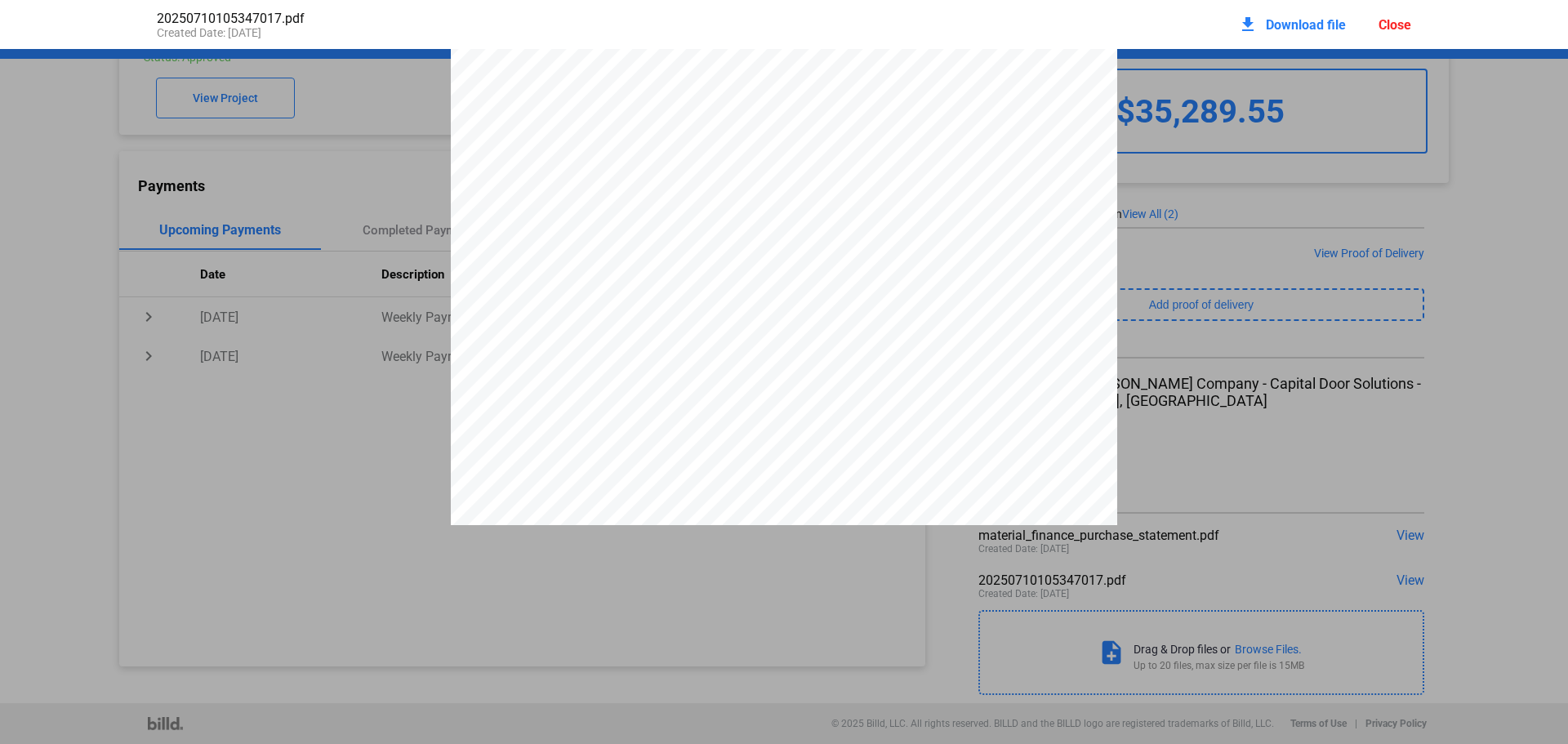
scroll to position [1274, 0]
click at [619, 634] on pdf-viewer at bounding box center [784, 347] width 1568 height 596
click at [1408, 24] on div "Close" at bounding box center [1394, 25] width 33 height 16
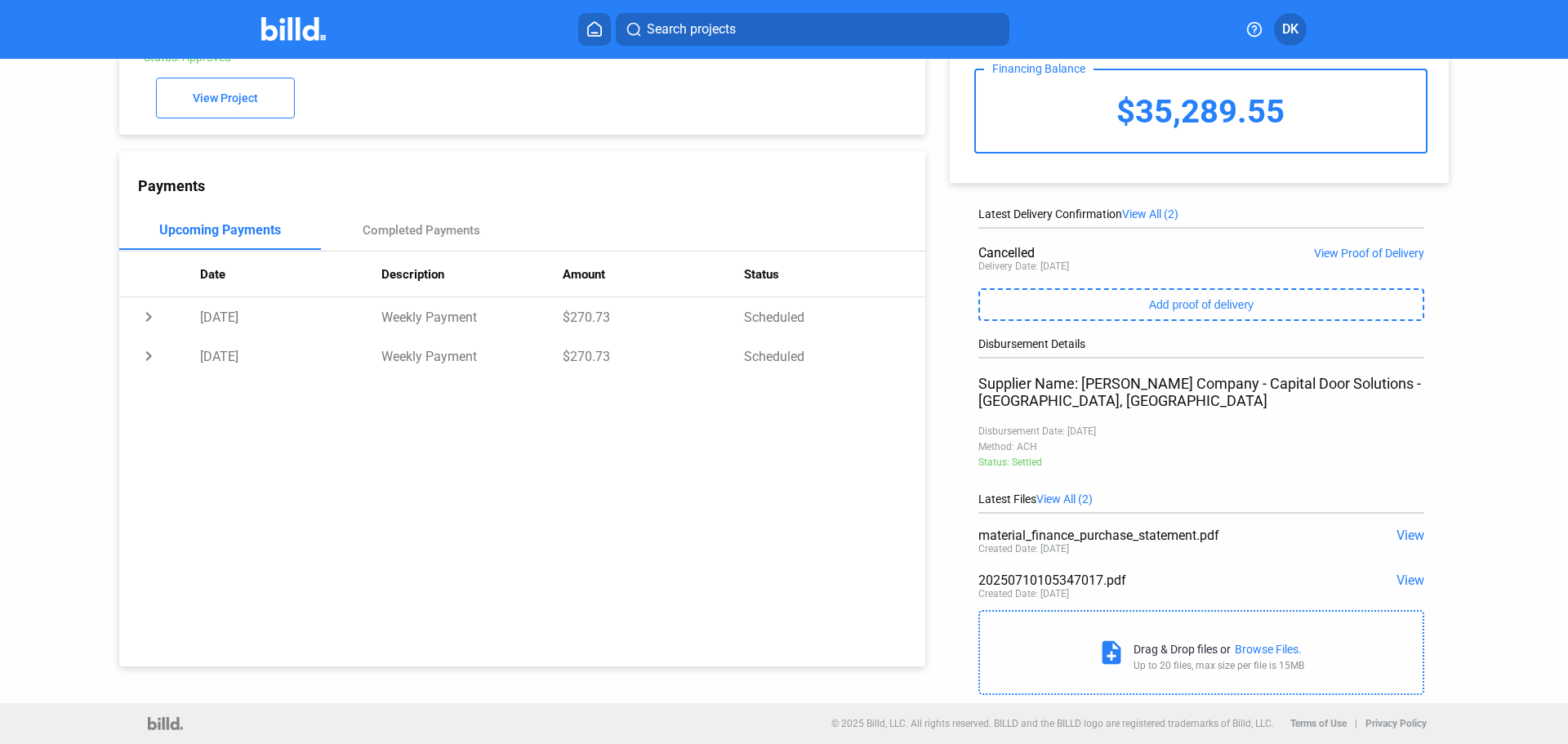
click at [1407, 580] on span "View" at bounding box center [1410, 581] width 27 height 16
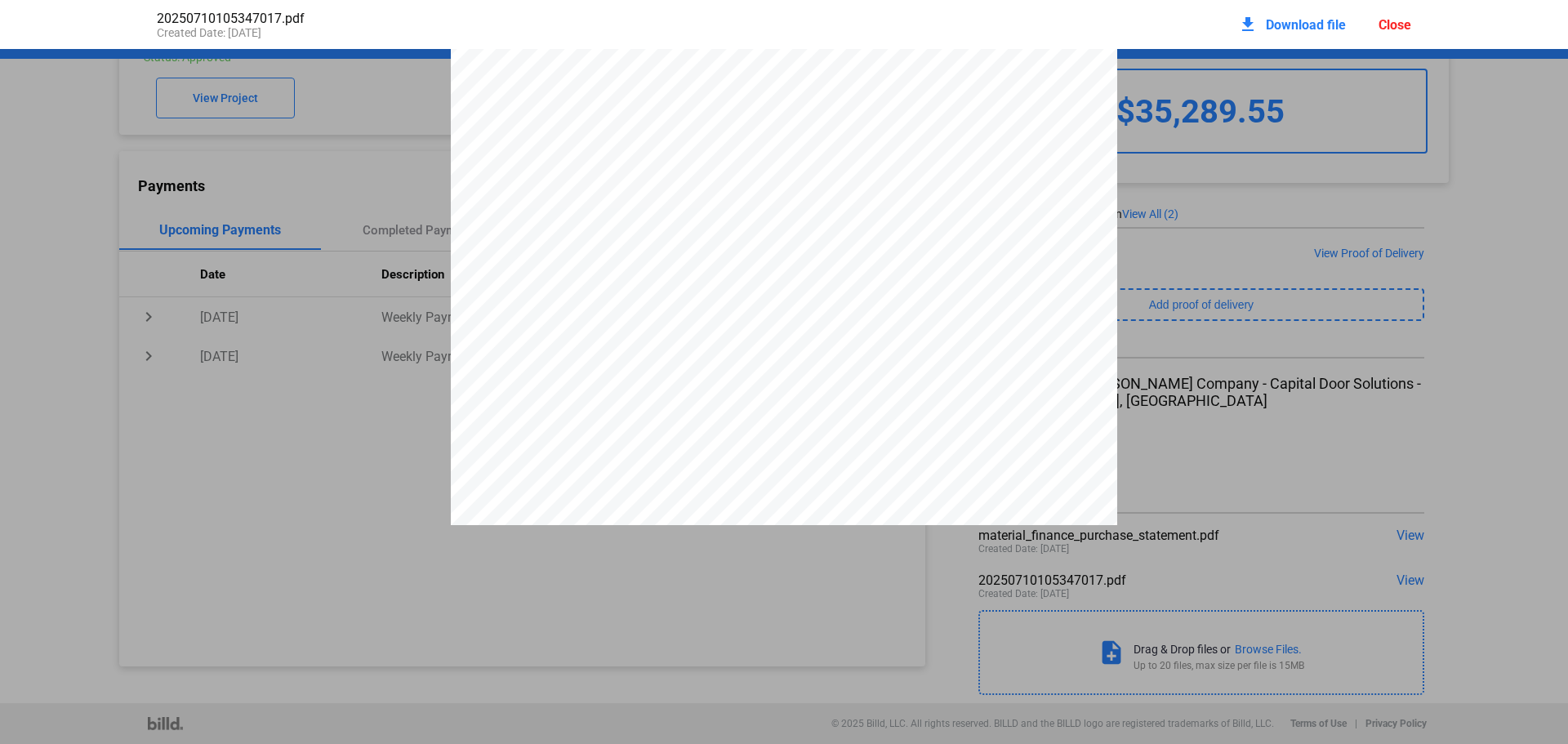
scroll to position [1274, 0]
click at [1380, 26] on div "Close" at bounding box center [1394, 25] width 33 height 16
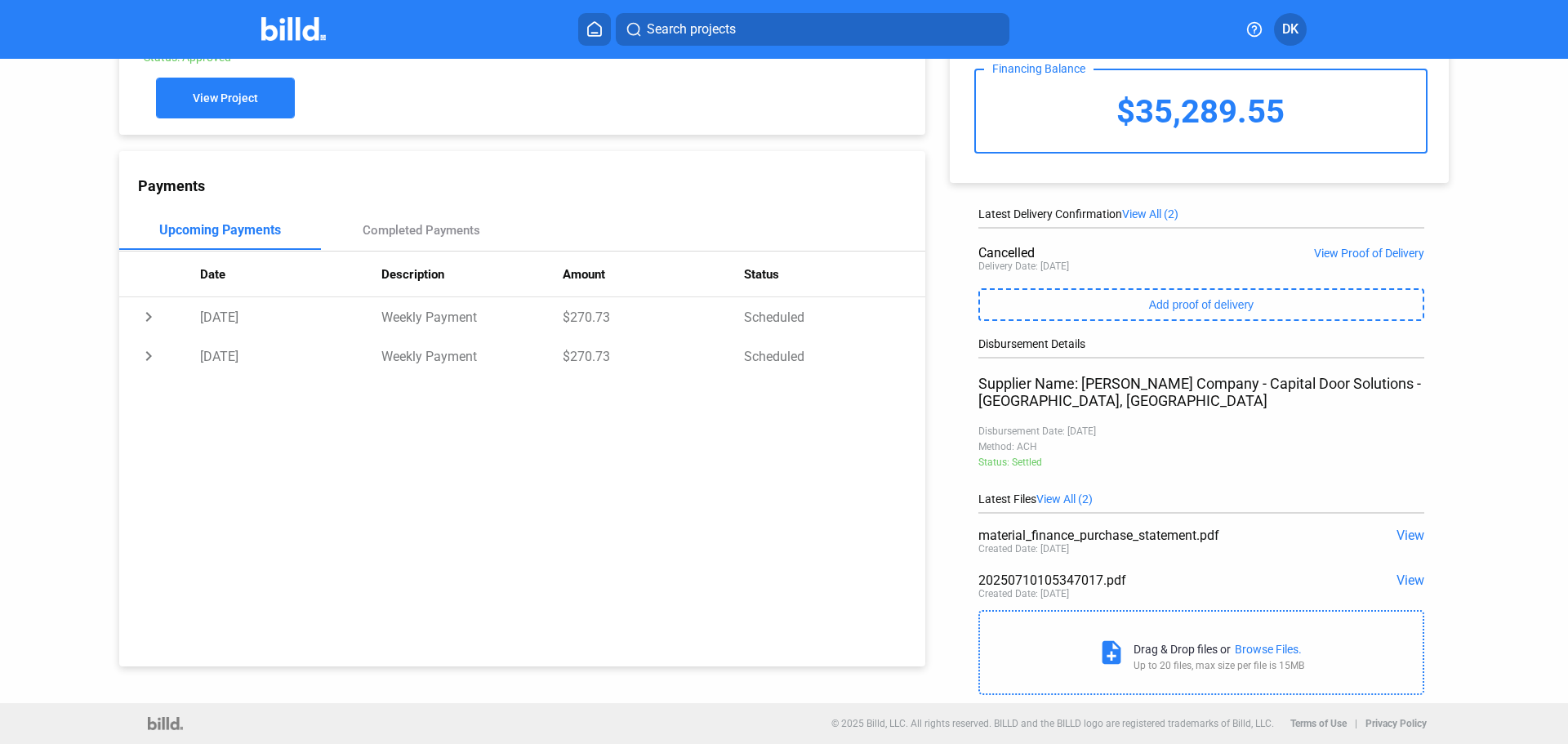
click at [222, 104] on span "View Project" at bounding box center [225, 99] width 65 height 13
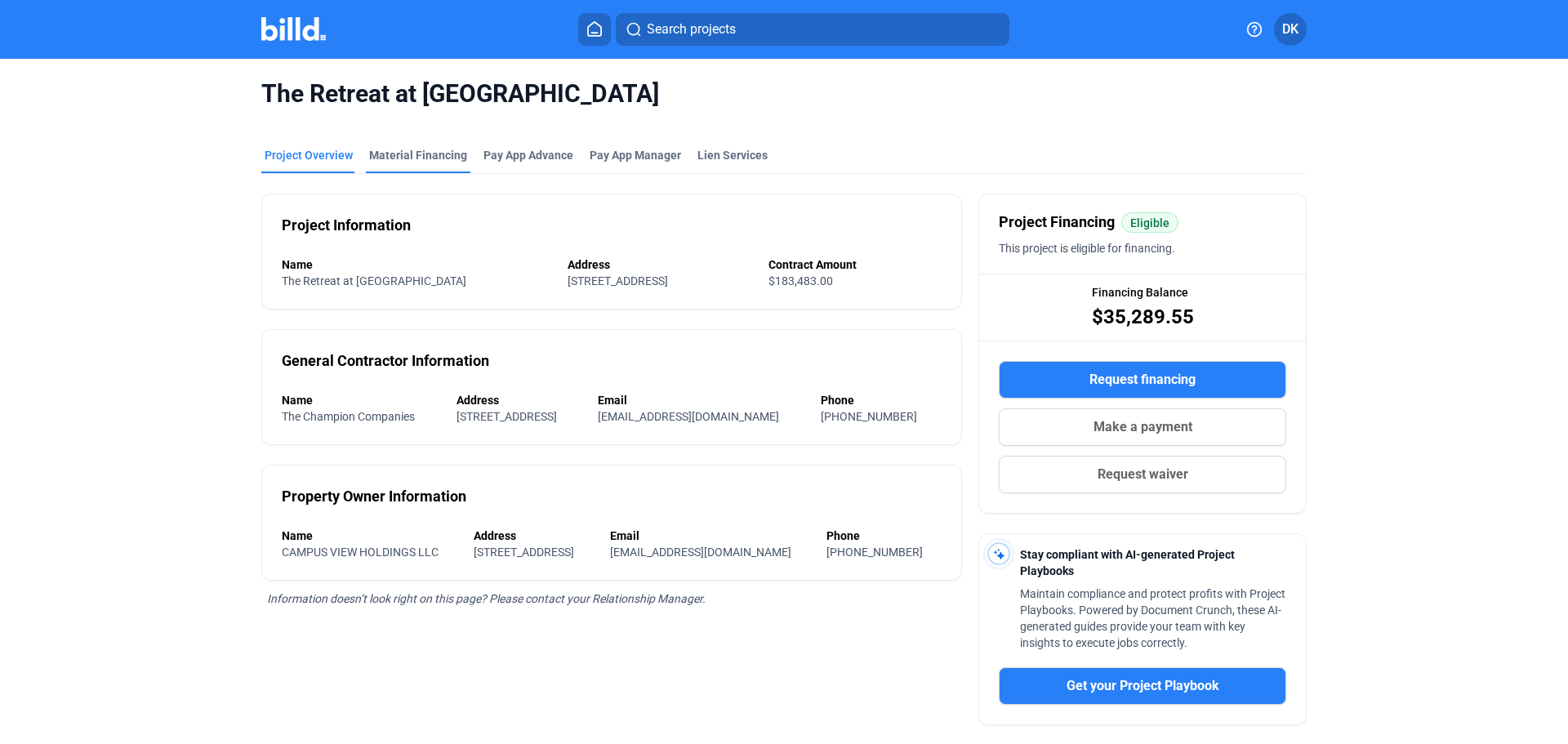
click at [425, 158] on div "Material Financing" at bounding box center [417, 155] width 98 height 17
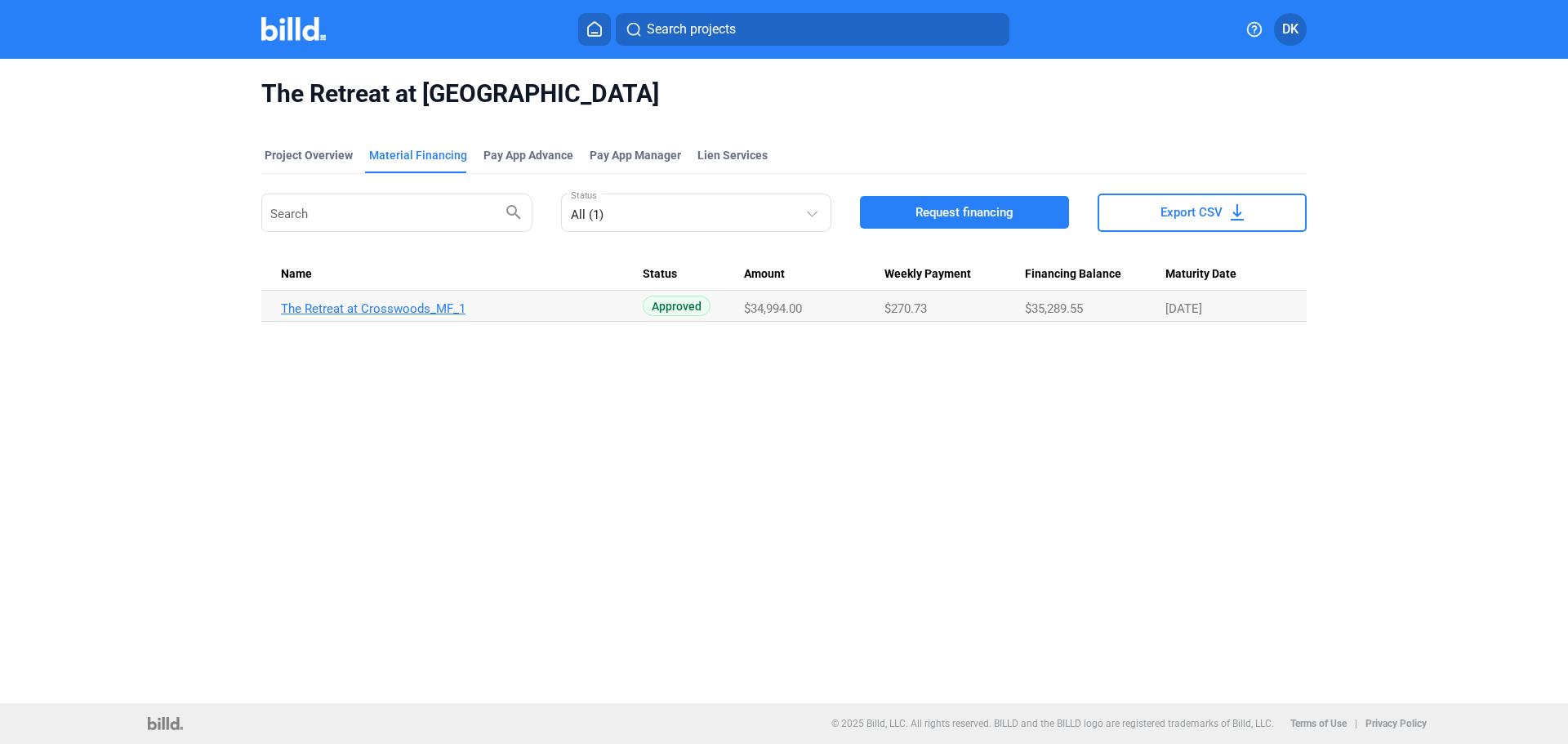
click at [340, 304] on link "The Retreat at Crosswoods_MF_1" at bounding box center [461, 309] width 362 height 15
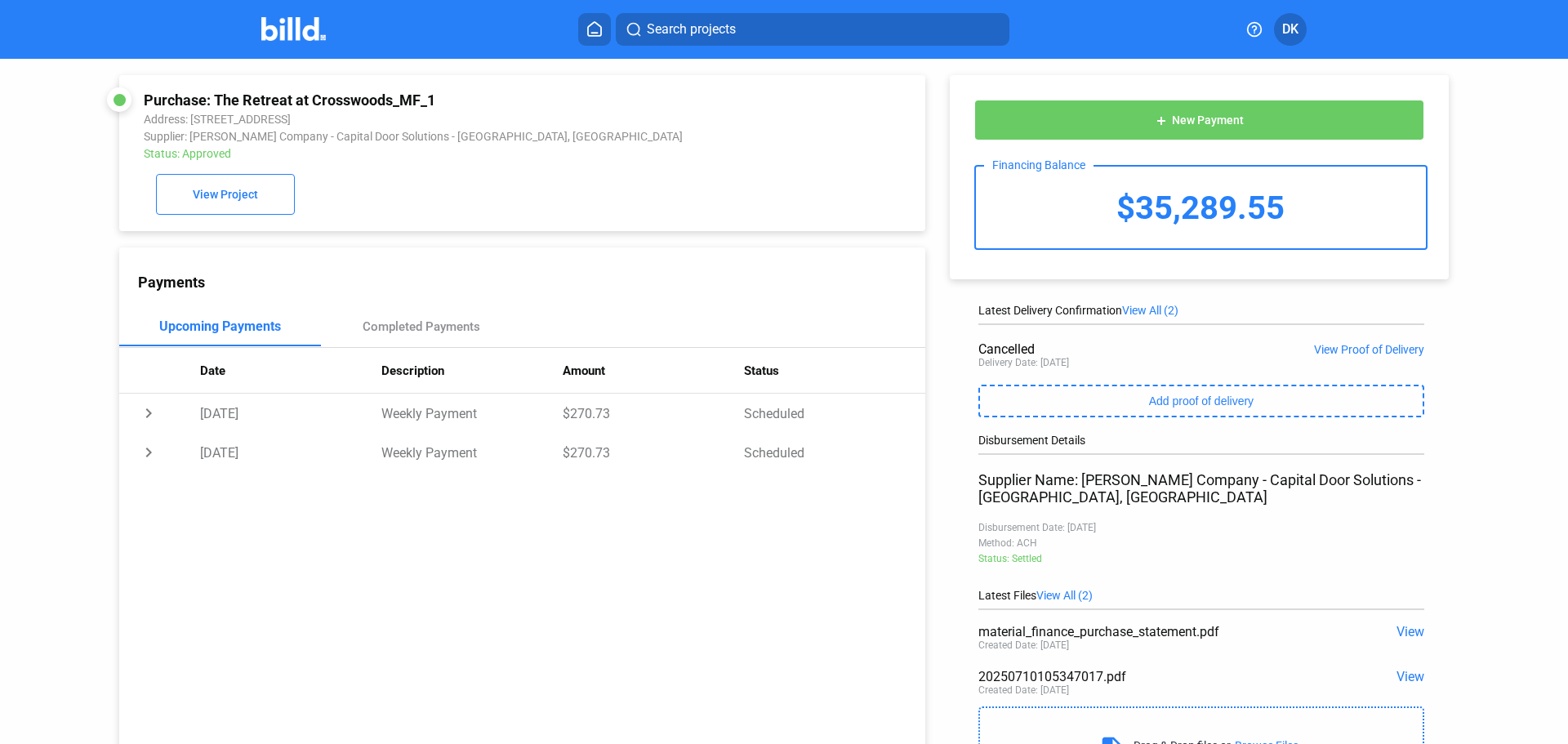
click at [312, 26] on img at bounding box center [293, 28] width 64 height 24
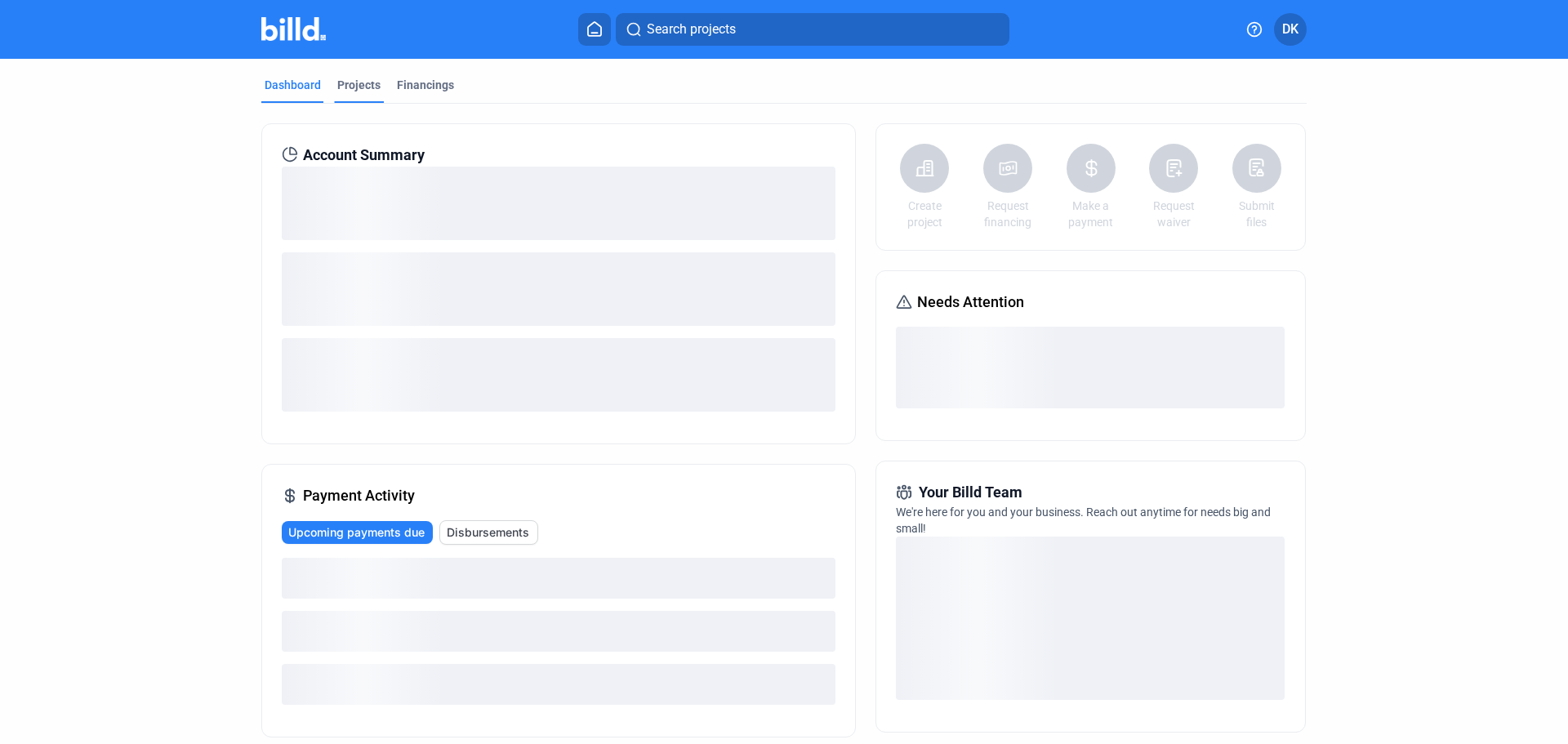
click at [347, 81] on div "Projects" at bounding box center [358, 85] width 43 height 17
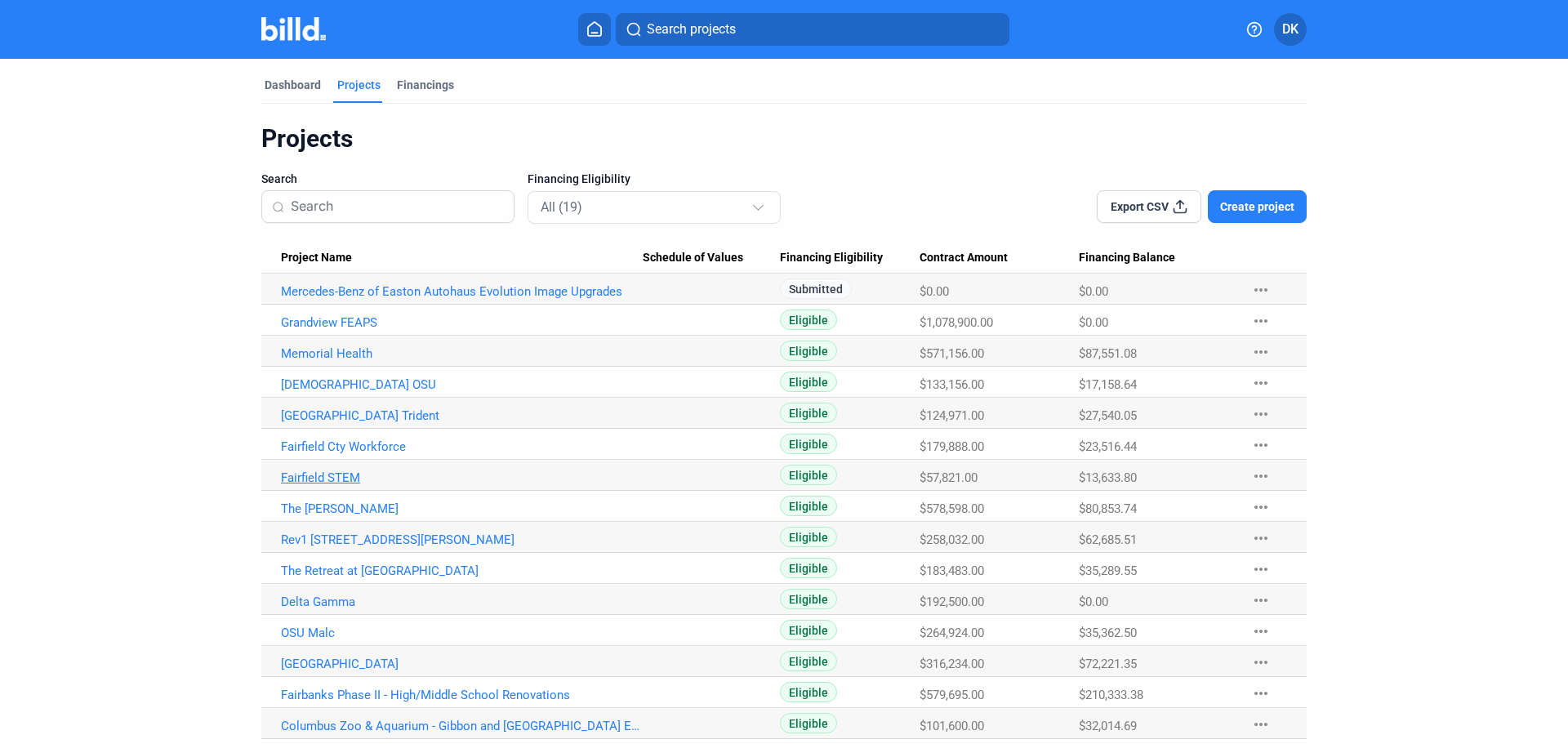
scroll to position [160, 0]
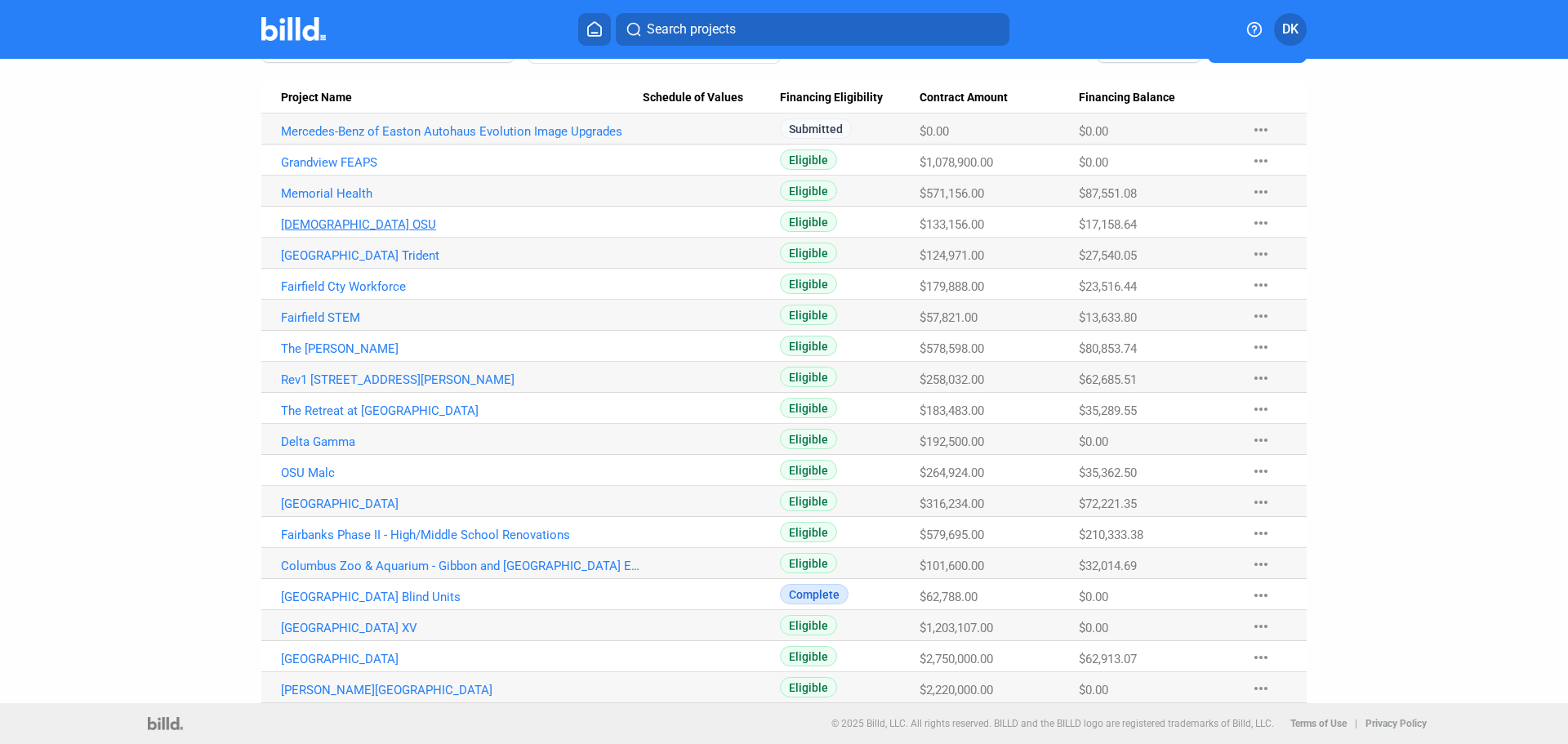
click at [310, 225] on link "[DEMOGRAPHIC_DATA] OSU" at bounding box center [461, 224] width 362 height 15
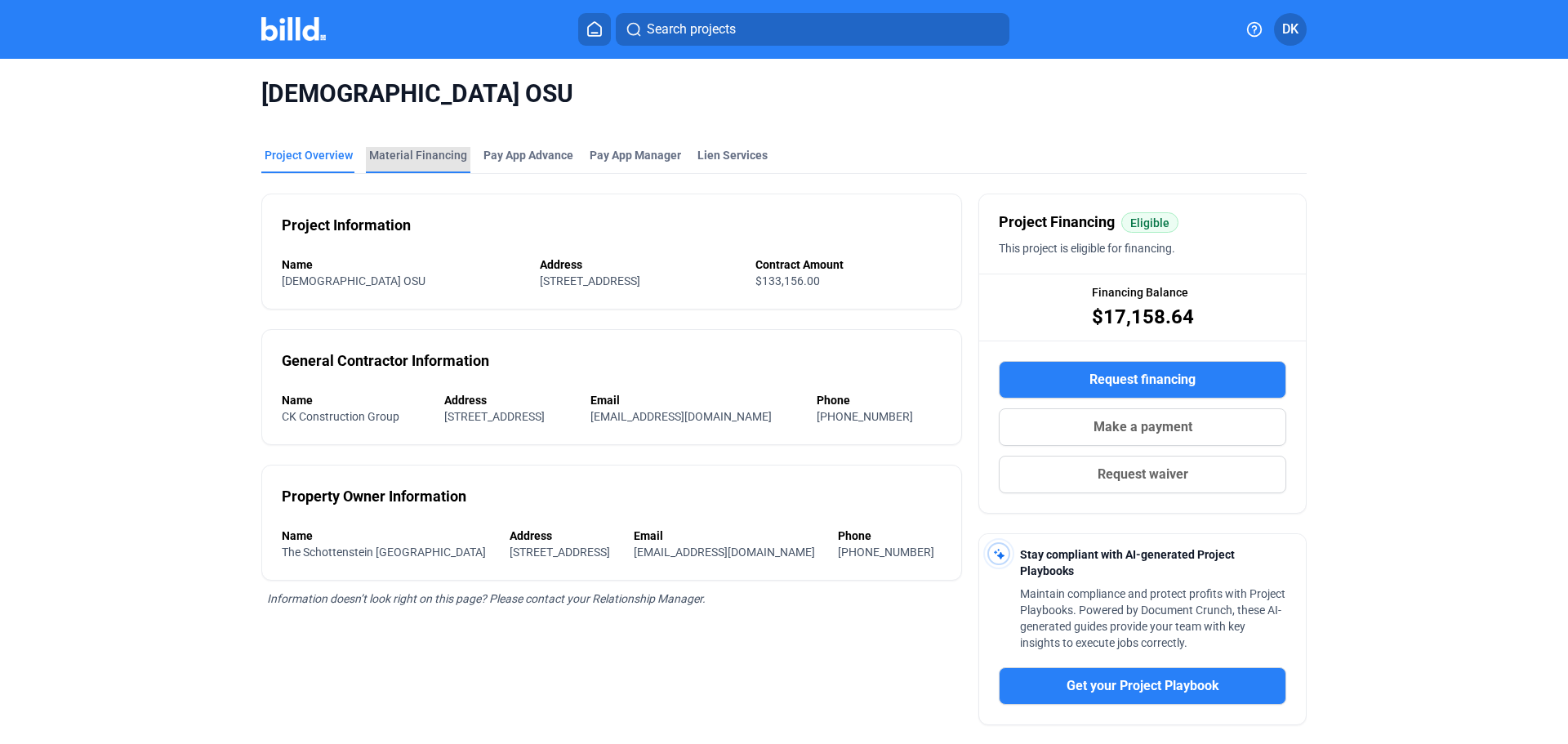
click at [416, 156] on div "Material Financing" at bounding box center [417, 155] width 98 height 17
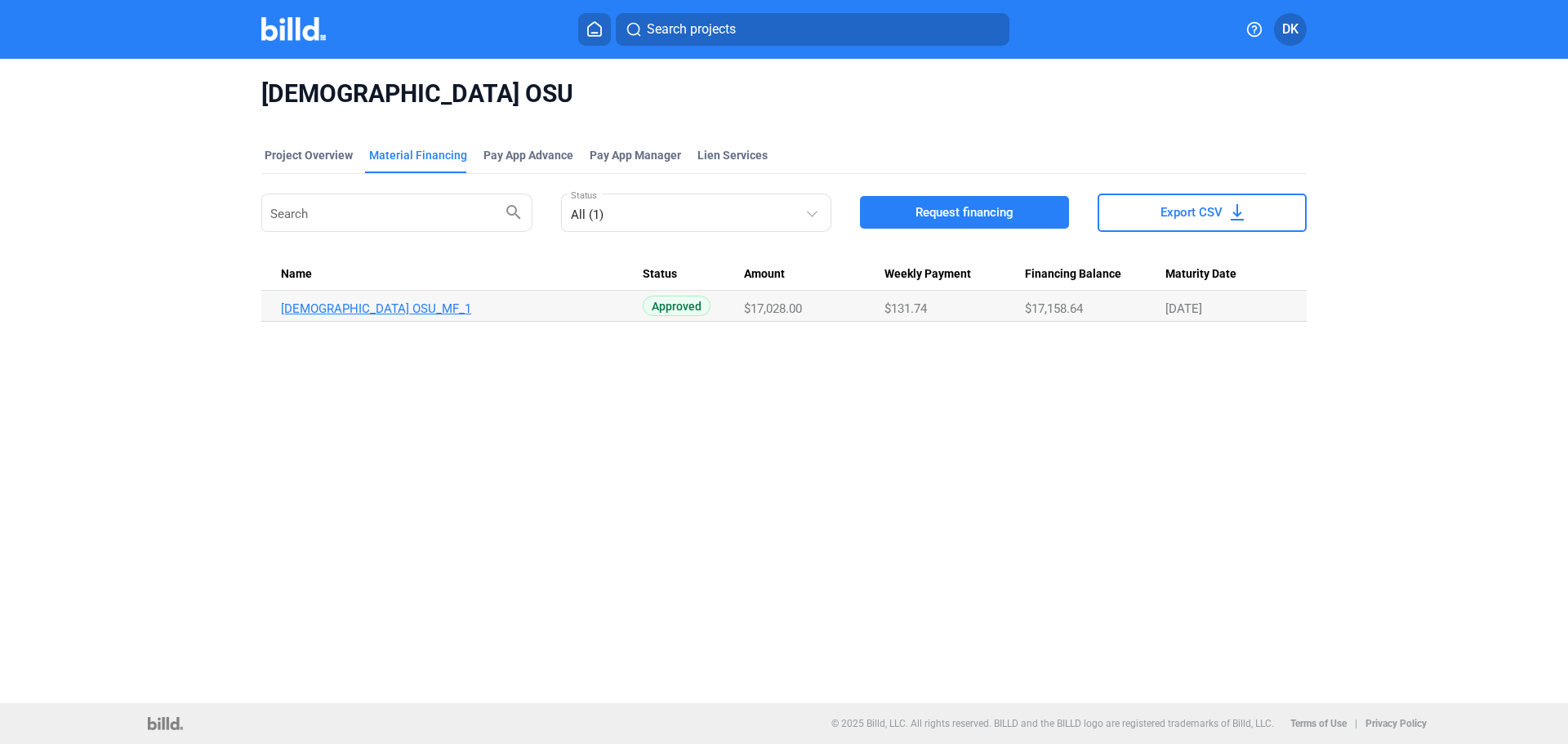
click at [310, 315] on link "[DEMOGRAPHIC_DATA] OSU_MF_1" at bounding box center [461, 309] width 362 height 15
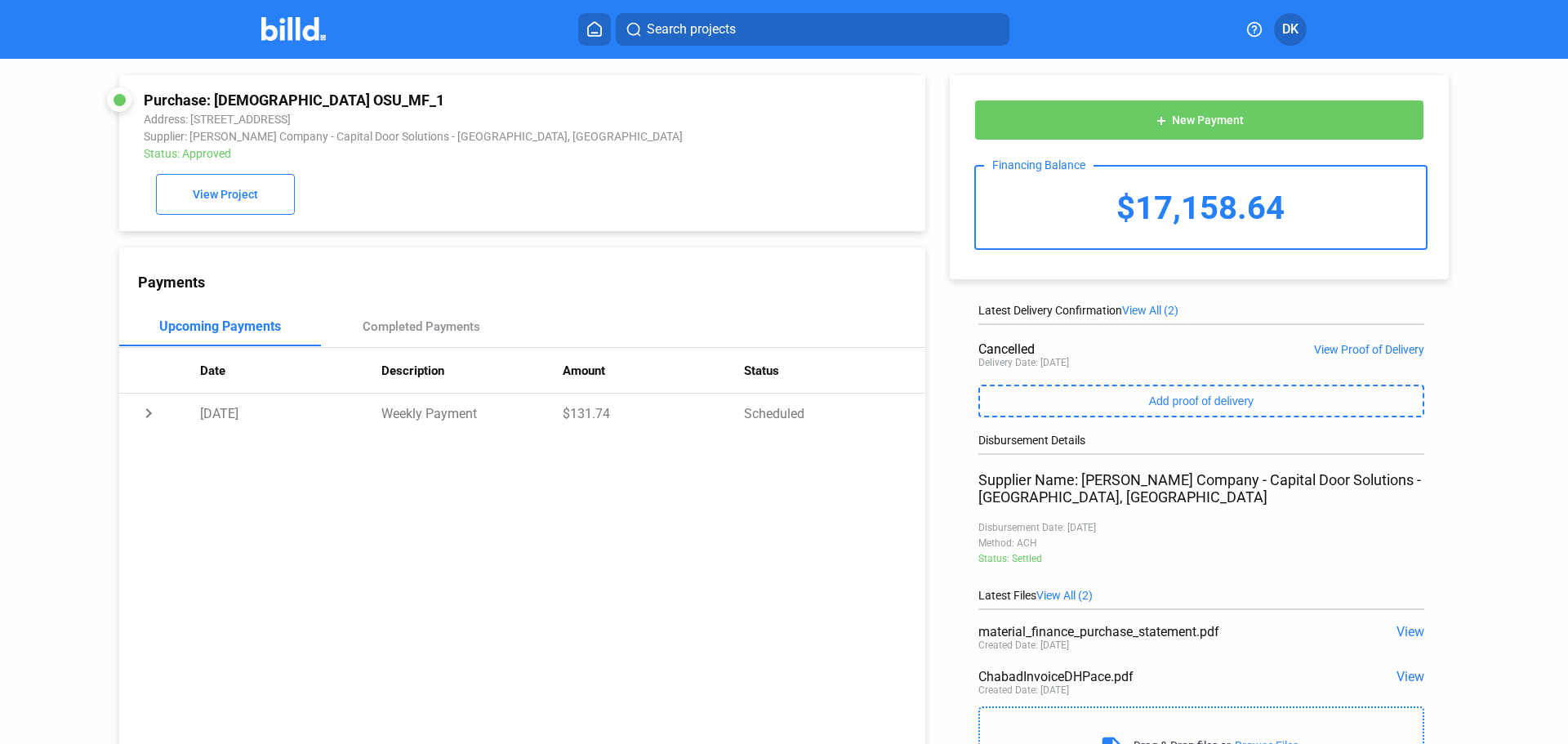
drag, startPoint x: 287, startPoint y: 22, endPoint x: 296, endPoint y: 41, distance: 21.0
click at [286, 22] on img at bounding box center [293, 28] width 64 height 24
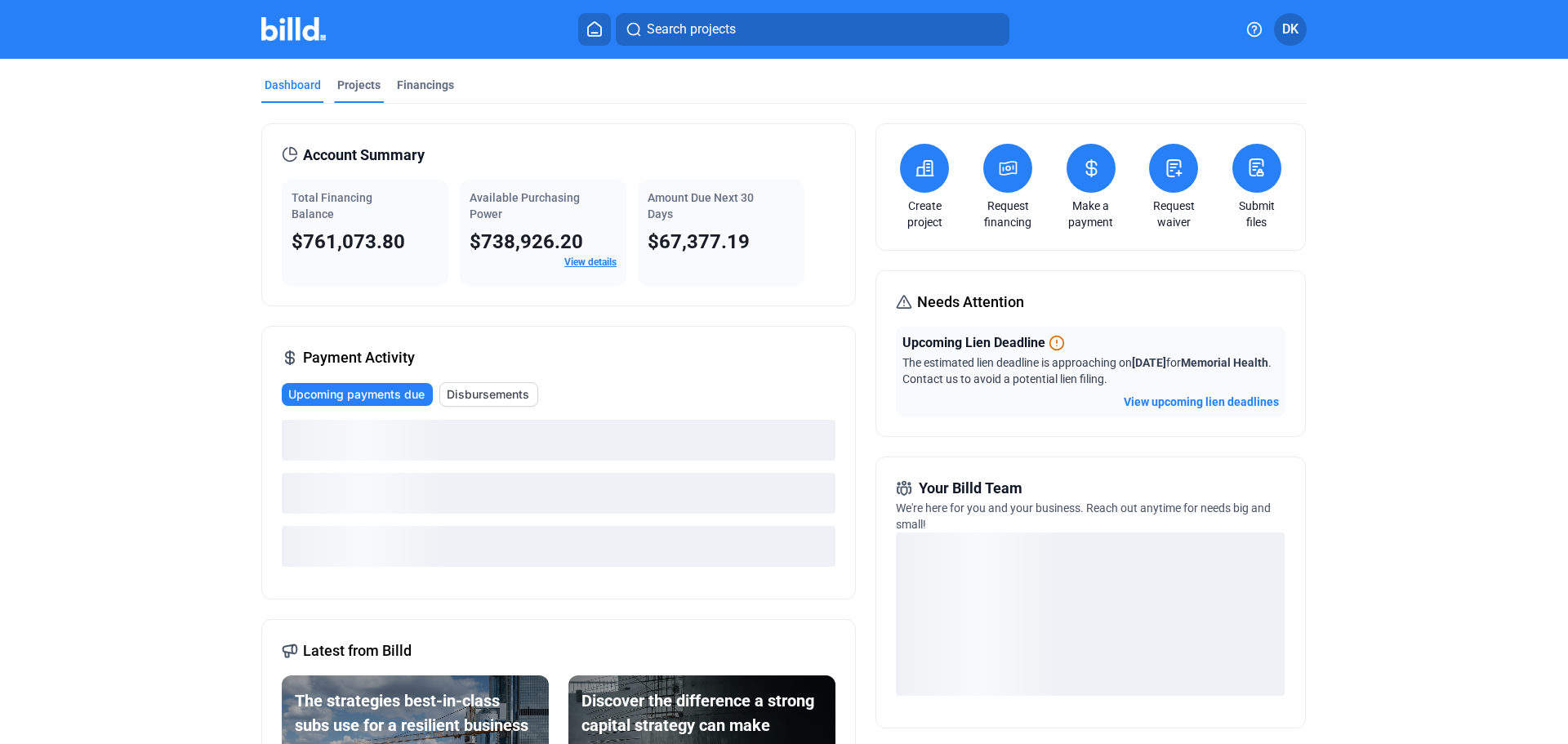
click at [356, 82] on div "Projects" at bounding box center [358, 85] width 43 height 17
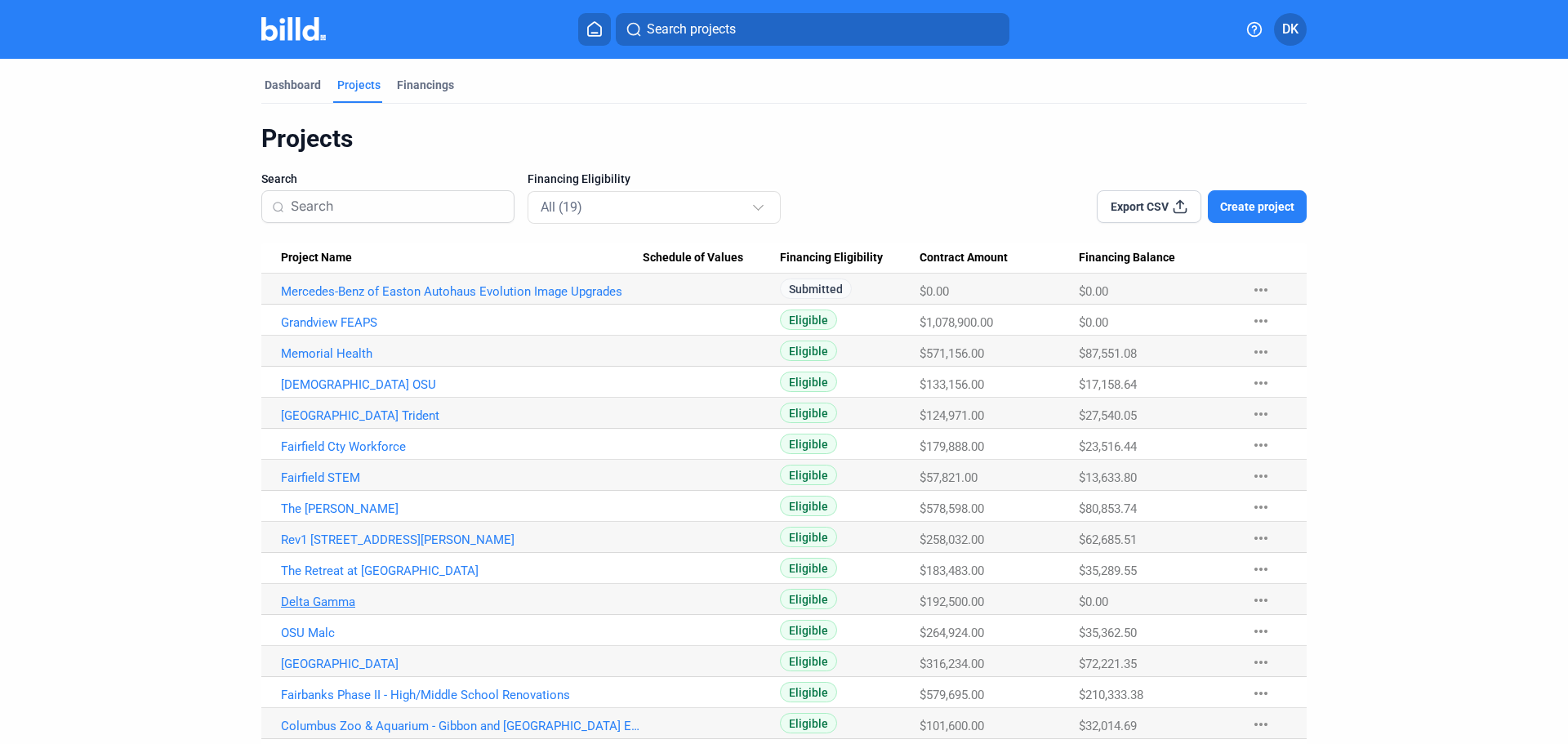
scroll to position [160, 0]
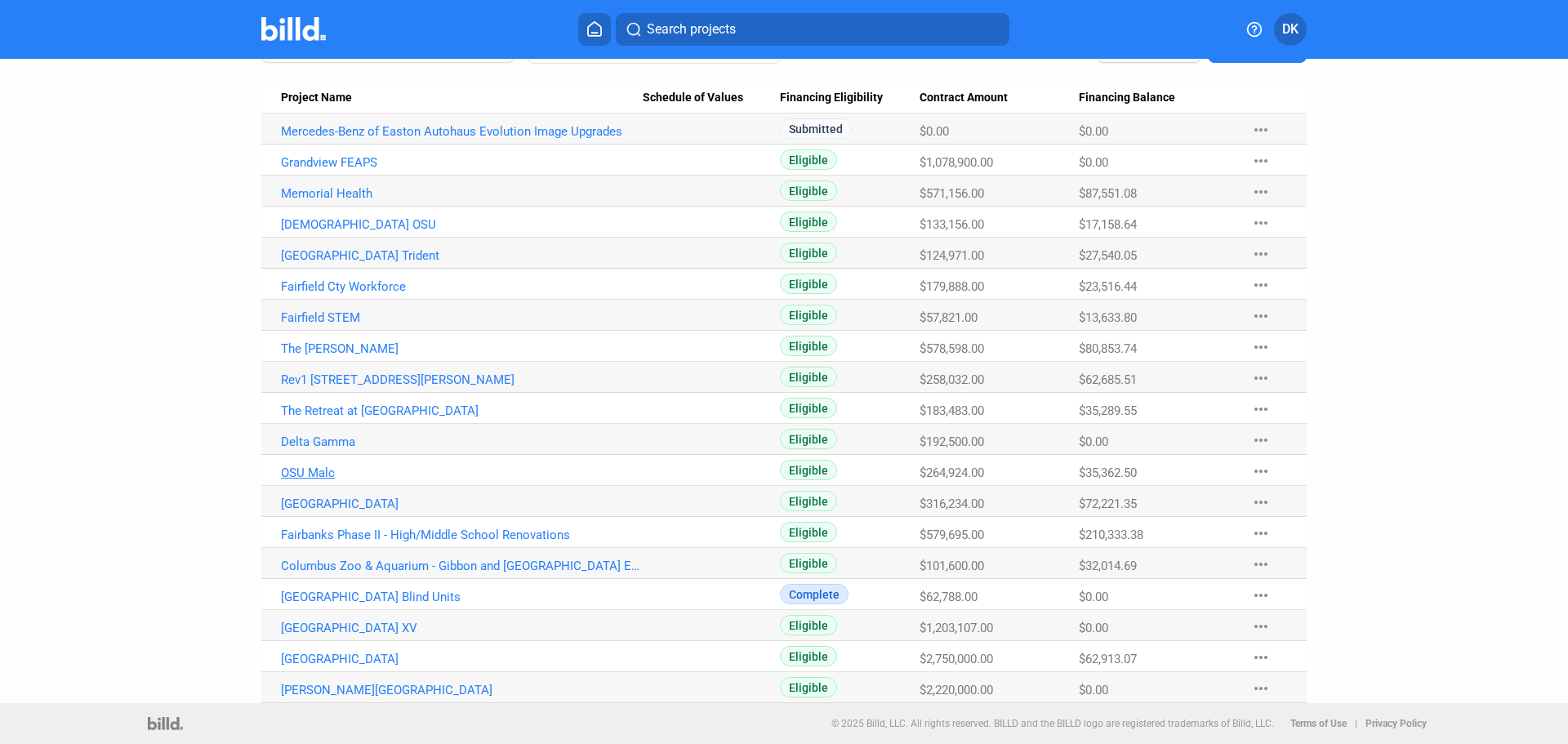
click at [324, 475] on link "OSU Malc" at bounding box center [461, 473] width 362 height 15
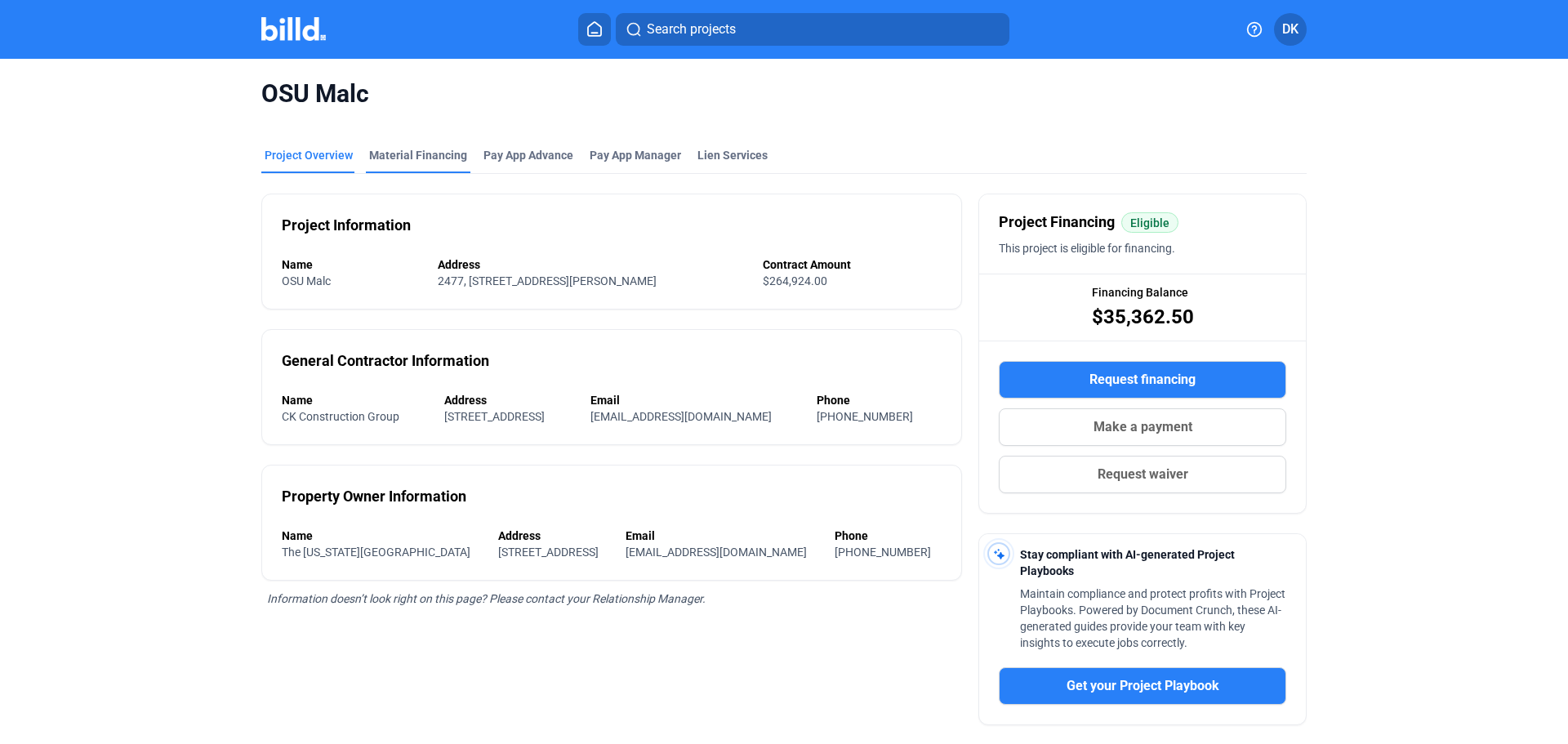
click at [403, 159] on div "Material Financing" at bounding box center [417, 155] width 98 height 17
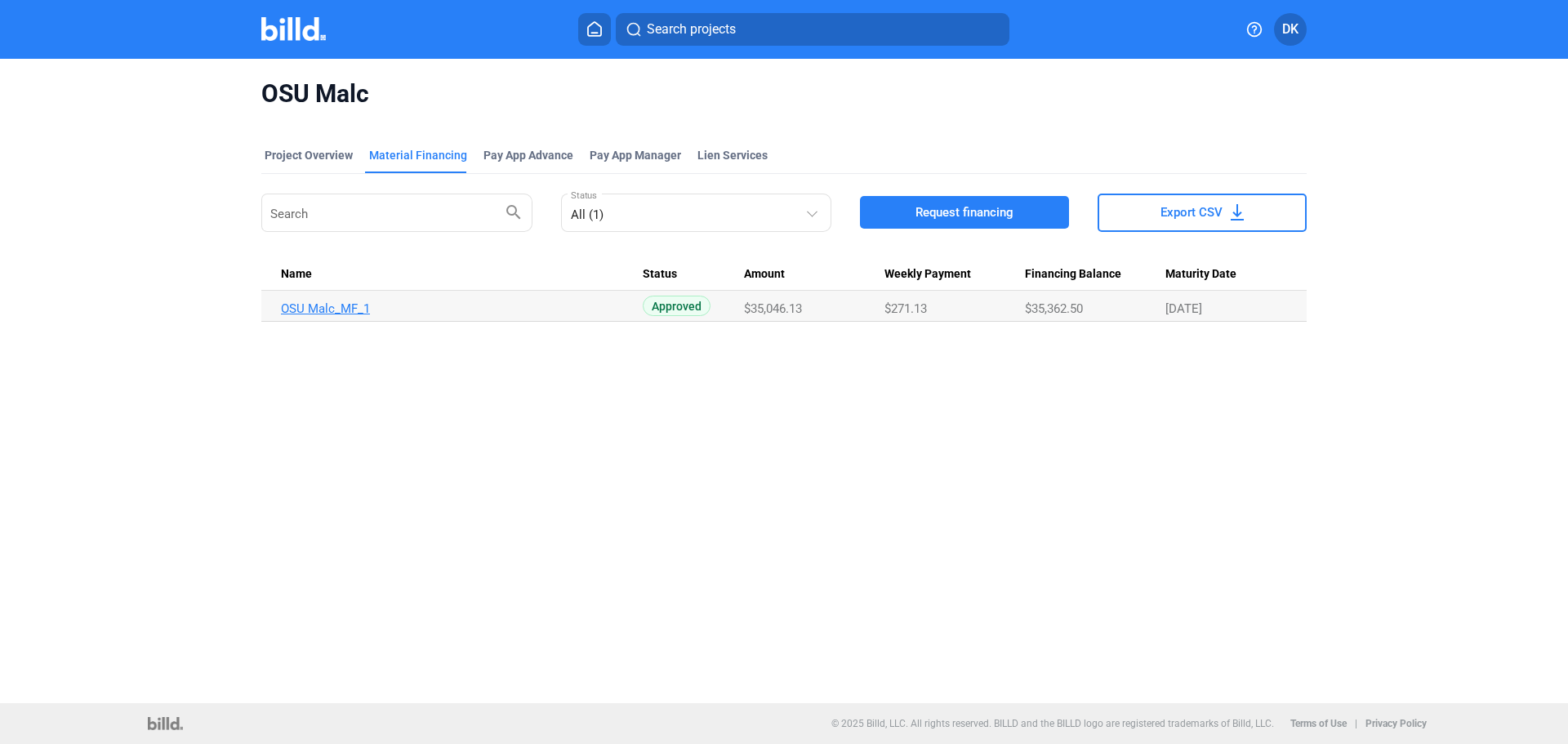
click at [304, 310] on link "OSU Malc_MF_1" at bounding box center [461, 309] width 362 height 15
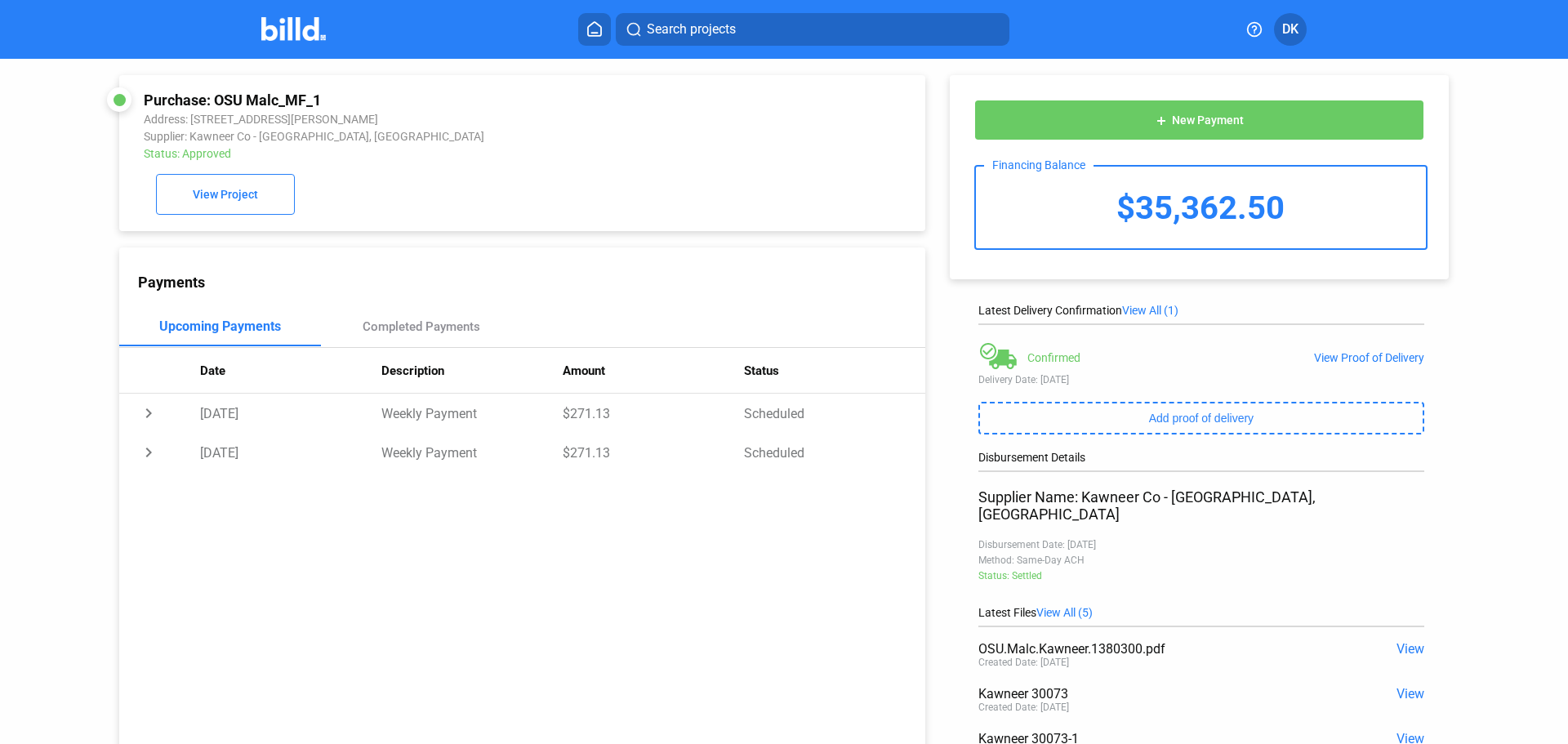
scroll to position [145, 0]
